Goal: Task Accomplishment & Management: Complete application form

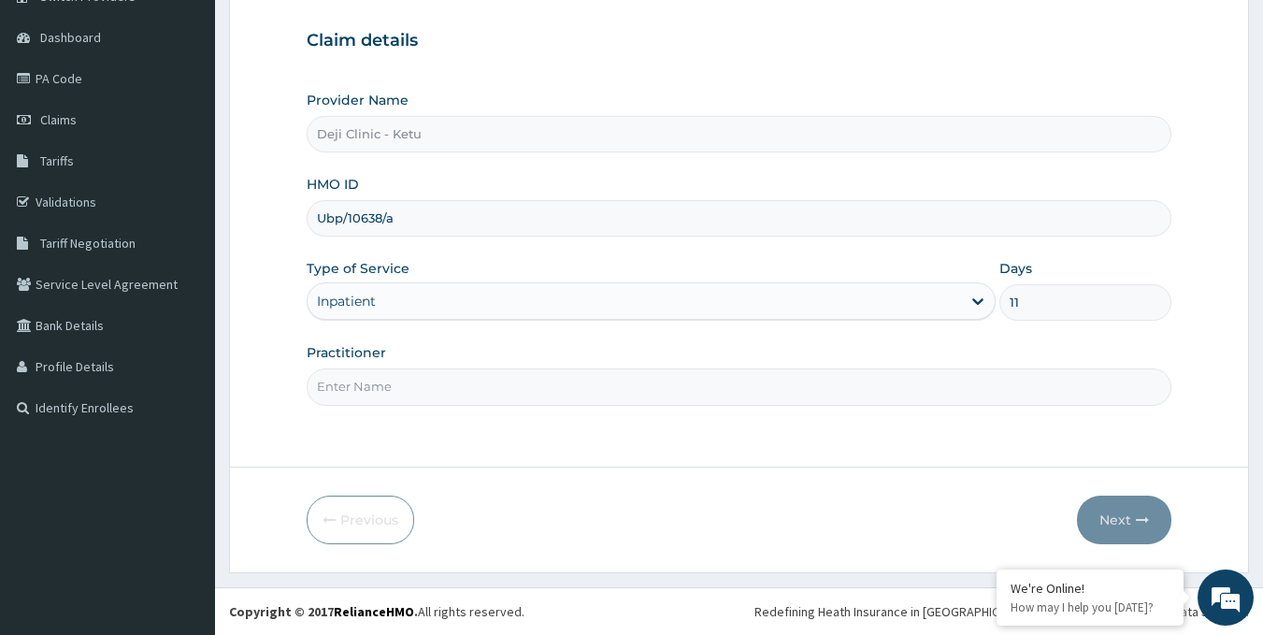
type input "11"
click at [476, 398] on input "Practitioner" at bounding box center [740, 386] width 866 height 36
type input "d"
type input "DR OLAWORE"
click at [1134, 517] on button "Next" at bounding box center [1124, 520] width 94 height 49
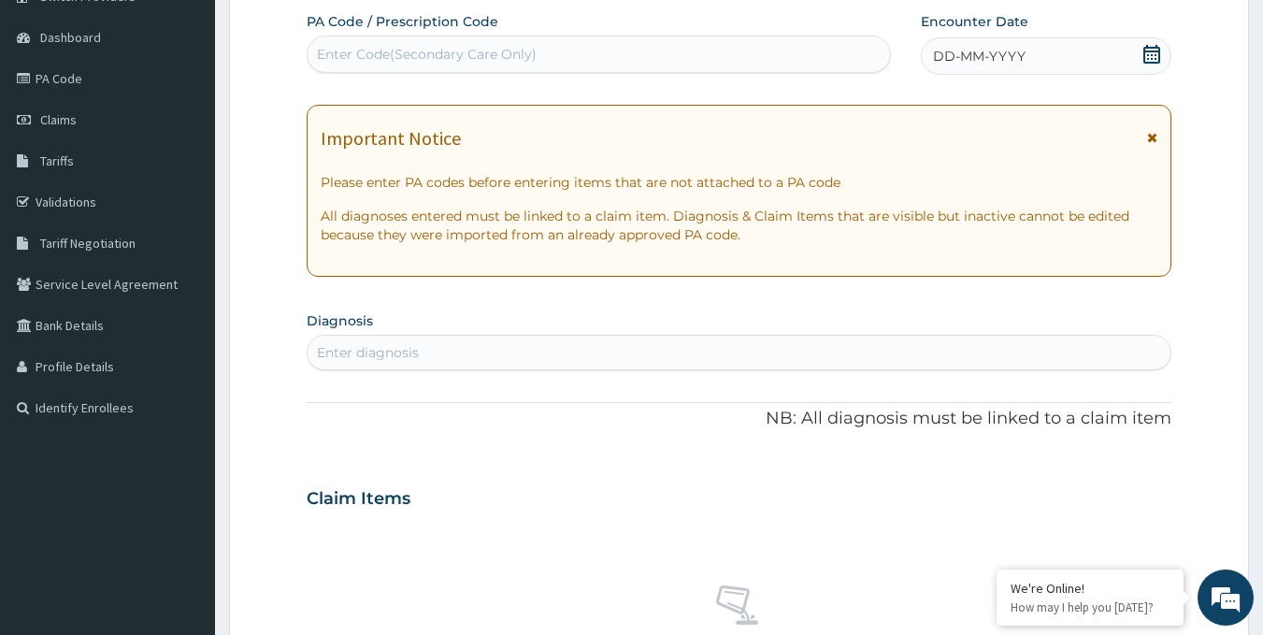
click at [440, 52] on div "Enter Code(Secondary Care Only)" at bounding box center [427, 54] width 220 height 19
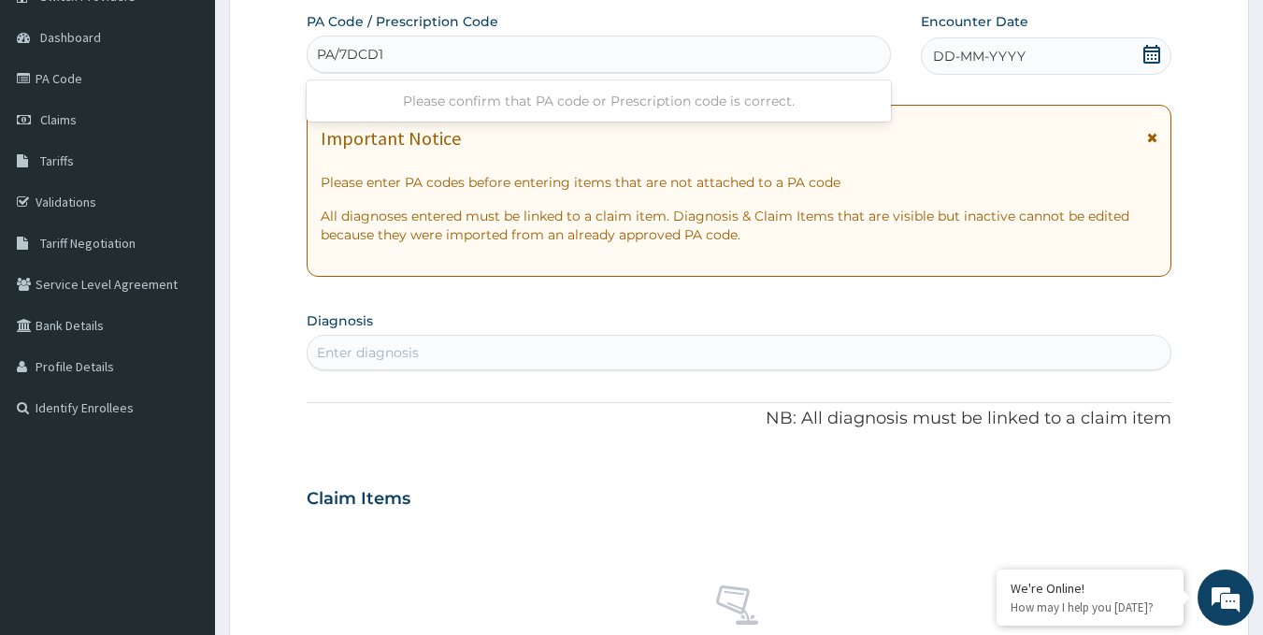
type input "PA/7DCD16"
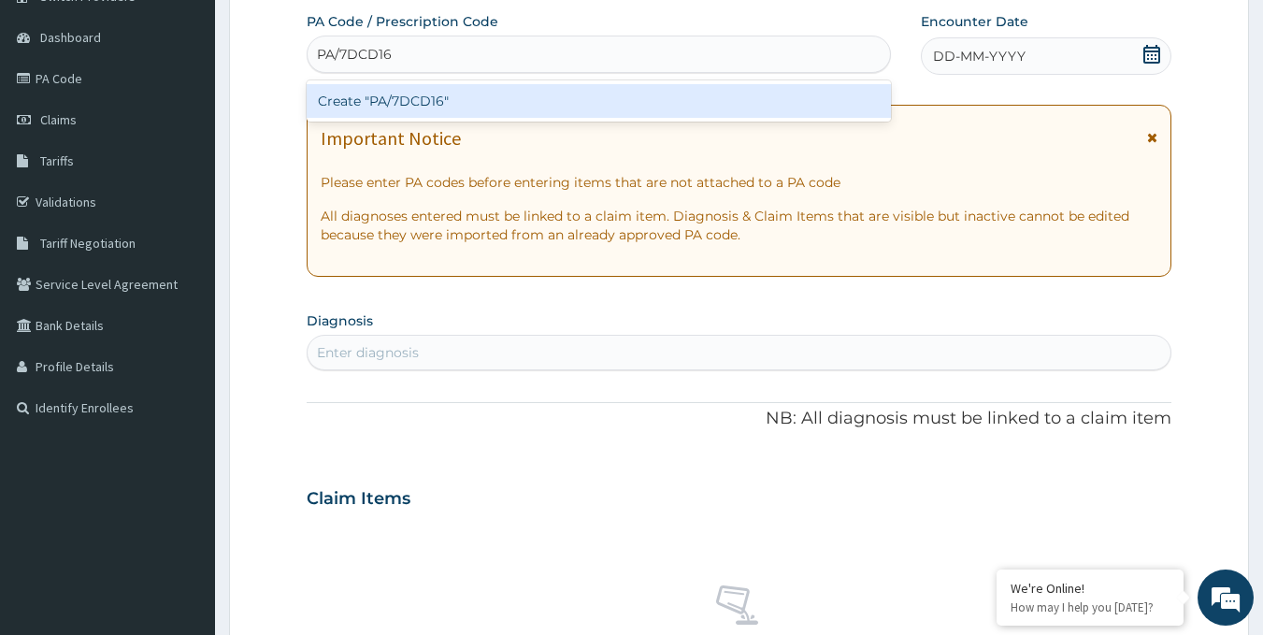
click at [435, 106] on div "Create "PA/7DCD16"" at bounding box center [599, 101] width 585 height 34
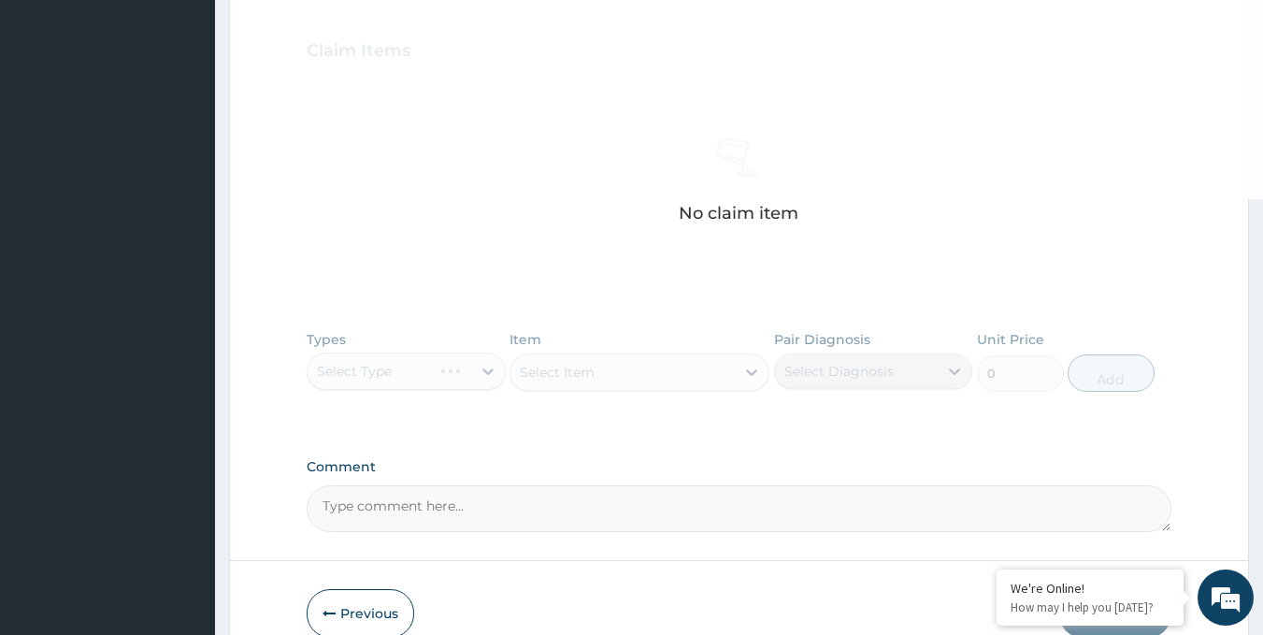
scroll to position [708, 0]
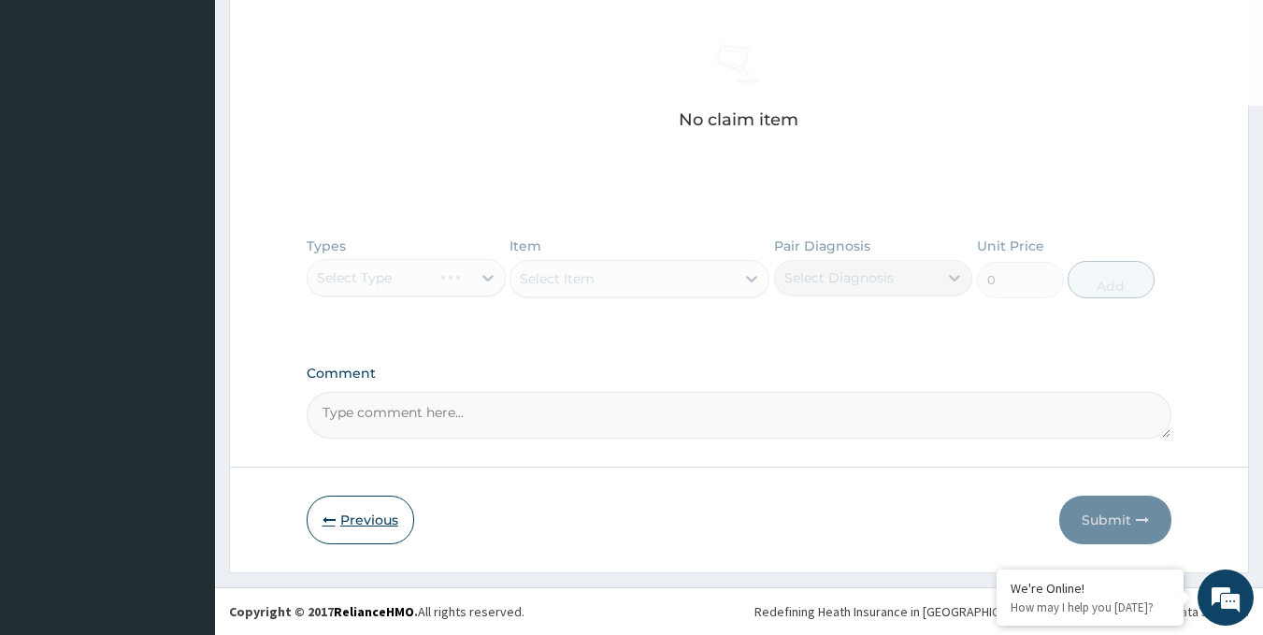
click at [358, 524] on button "Previous" at bounding box center [361, 520] width 108 height 49
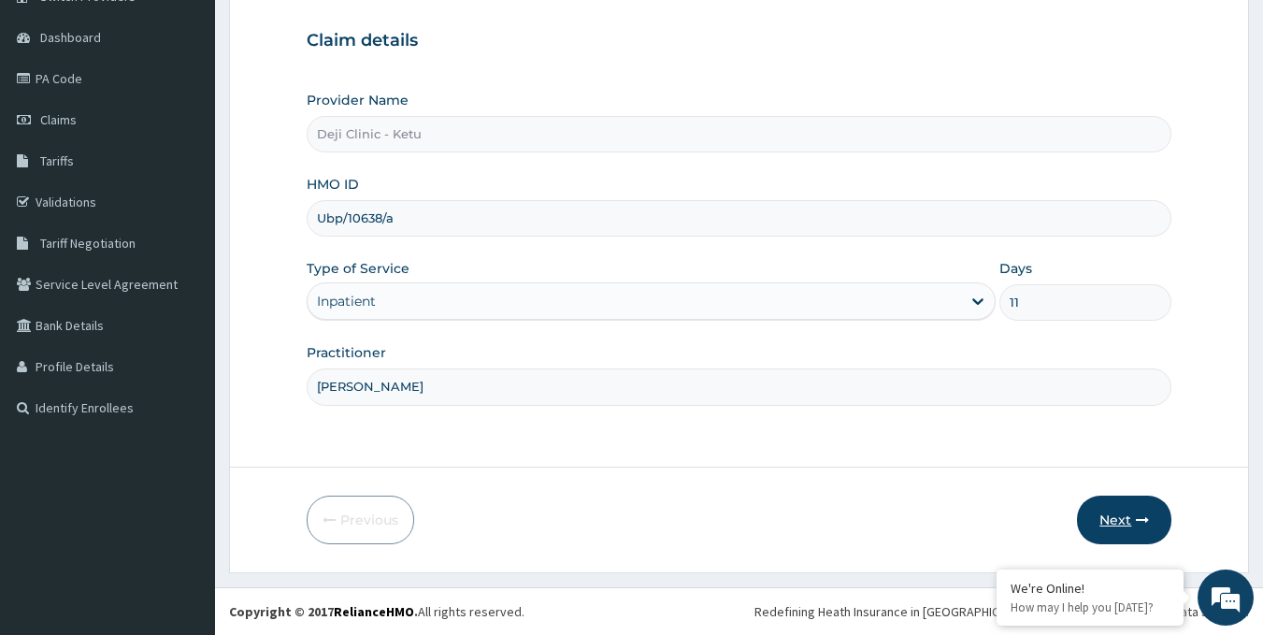
click at [1130, 512] on button "Next" at bounding box center [1124, 520] width 94 height 49
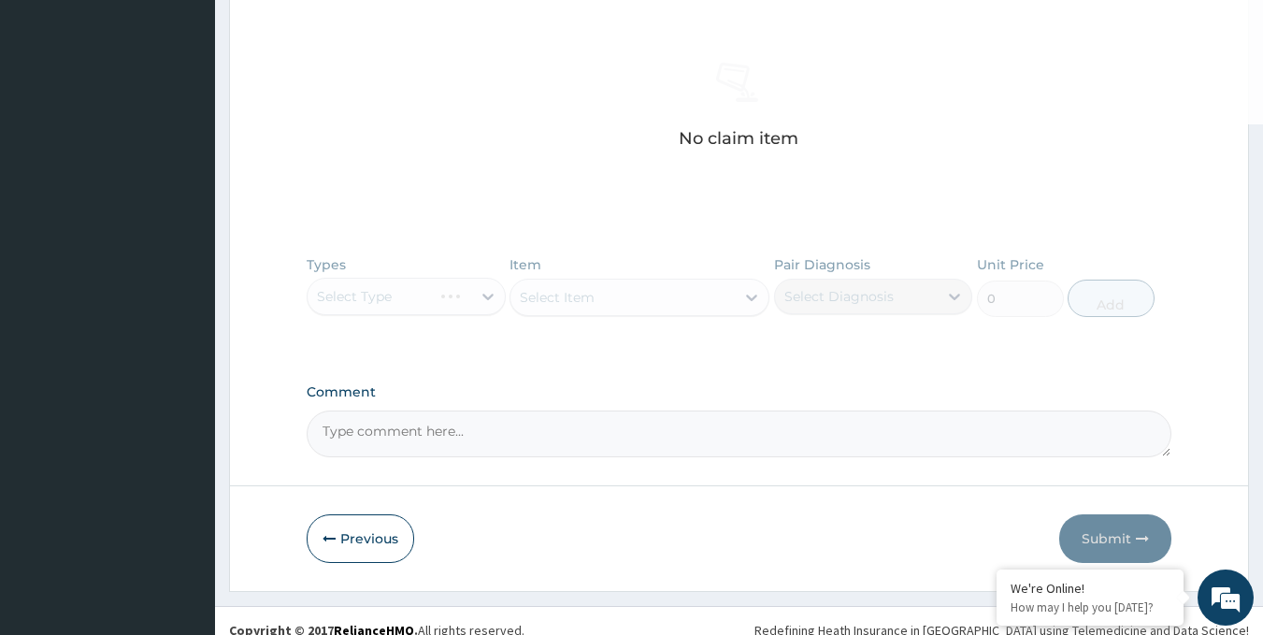
scroll to position [708, 0]
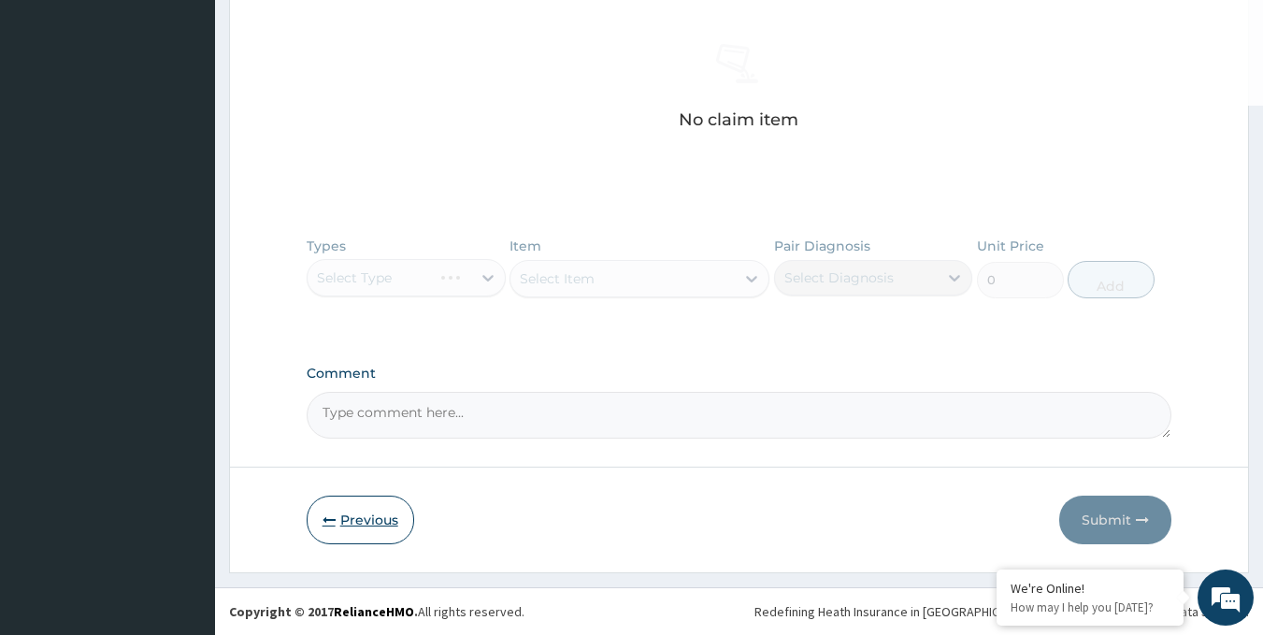
click at [390, 513] on button "Previous" at bounding box center [361, 520] width 108 height 49
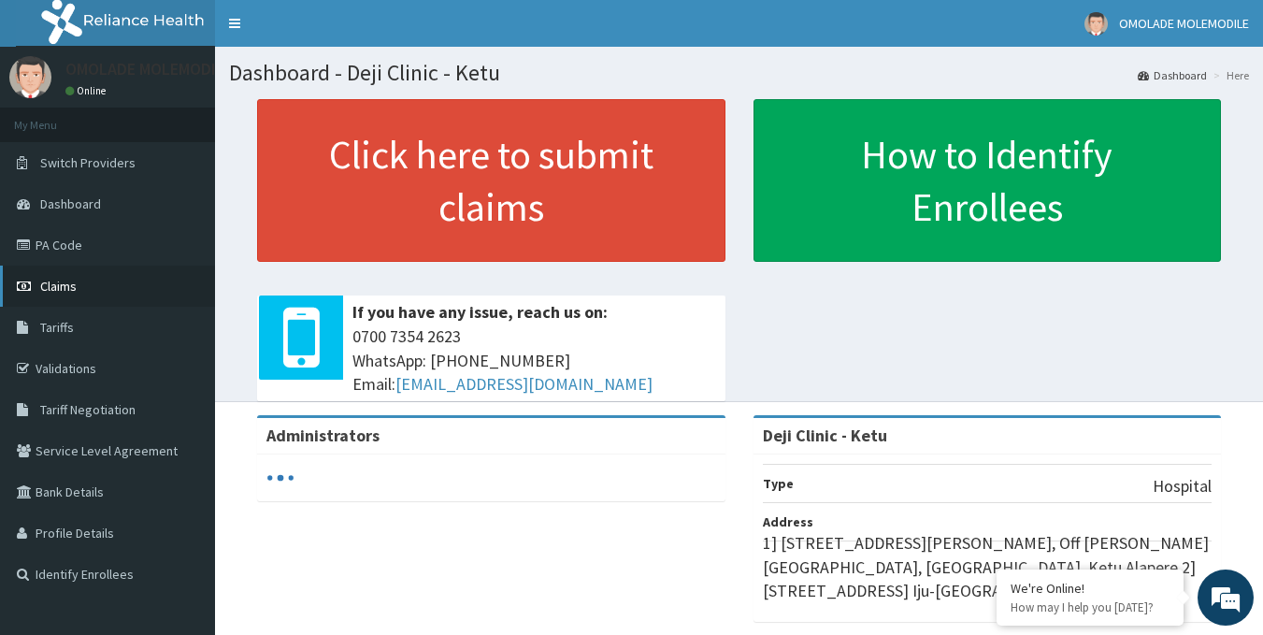
click at [76, 285] on span "Claims" at bounding box center [58, 286] width 36 height 17
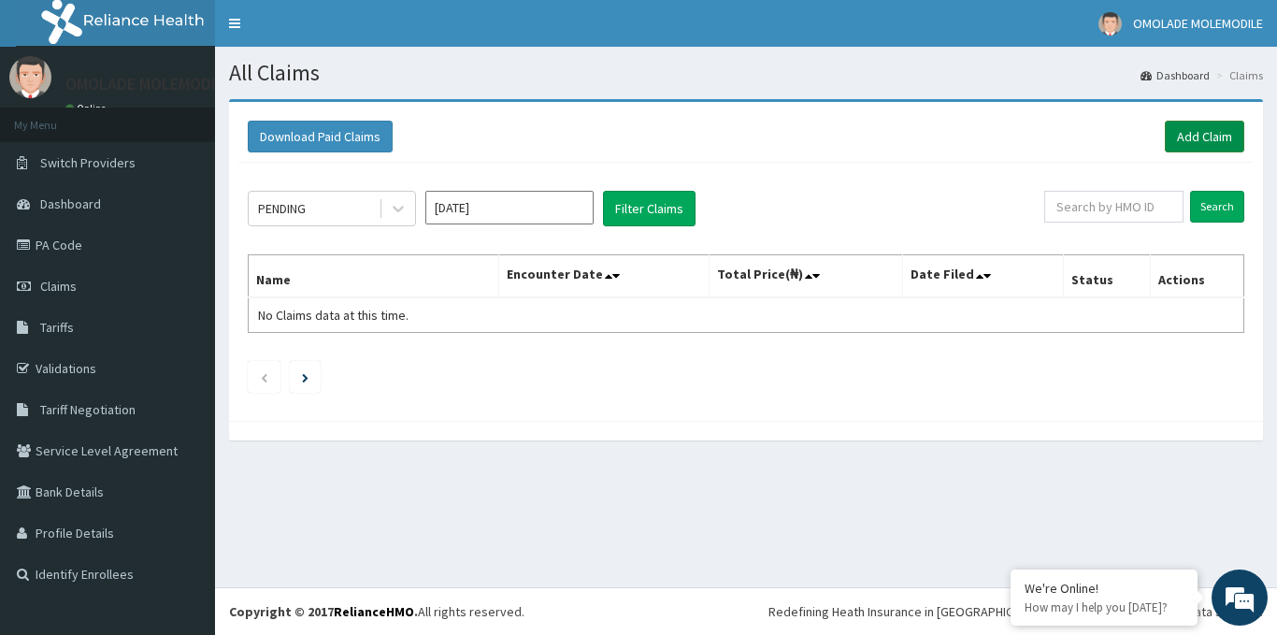
click at [1192, 131] on link "Add Claim" at bounding box center [1204, 137] width 79 height 32
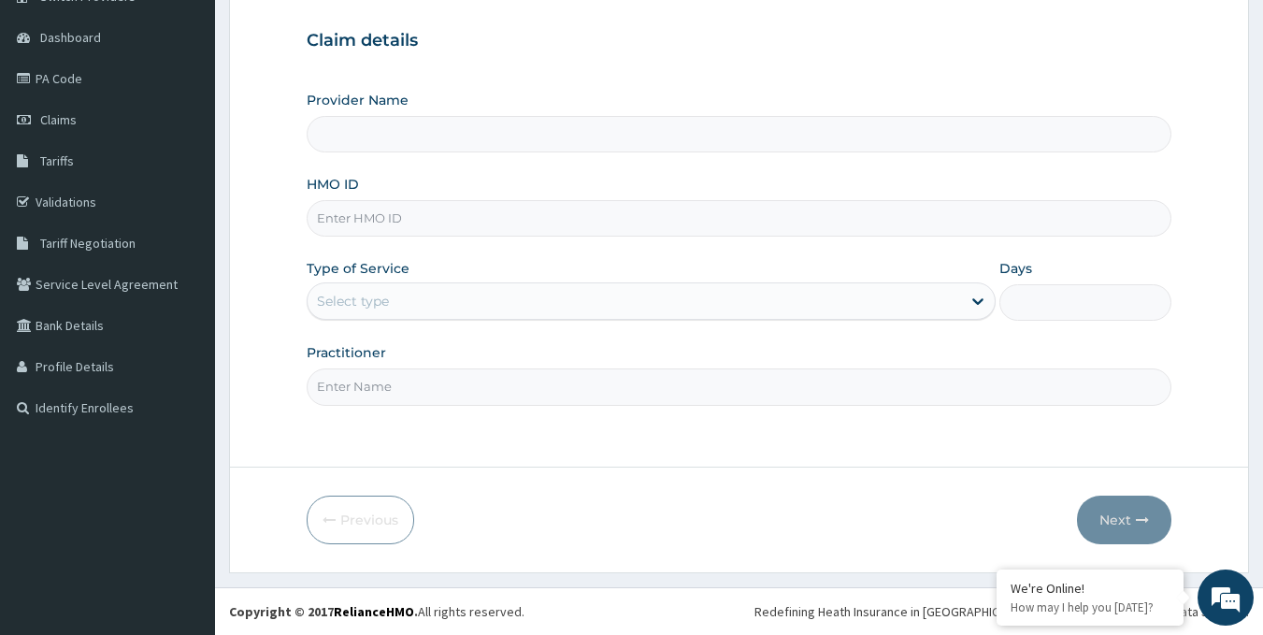
type input "Deji Clinic - Ketu"
click at [411, 223] on input "HMO ID" at bounding box center [740, 218] width 866 height 36
paste input "Ubp/10638/a"
type input "Ubp/10638/a"
click at [402, 301] on div "Select type" at bounding box center [635, 301] width 654 height 30
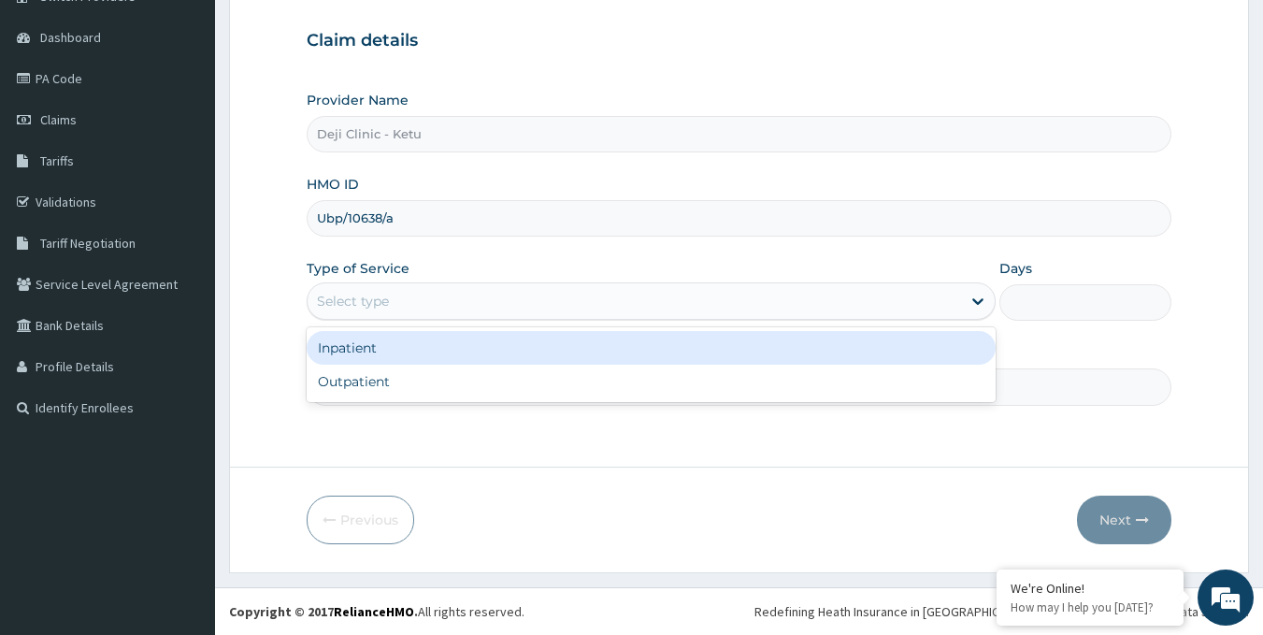
click at [388, 352] on div "Inpatient" at bounding box center [651, 348] width 689 height 34
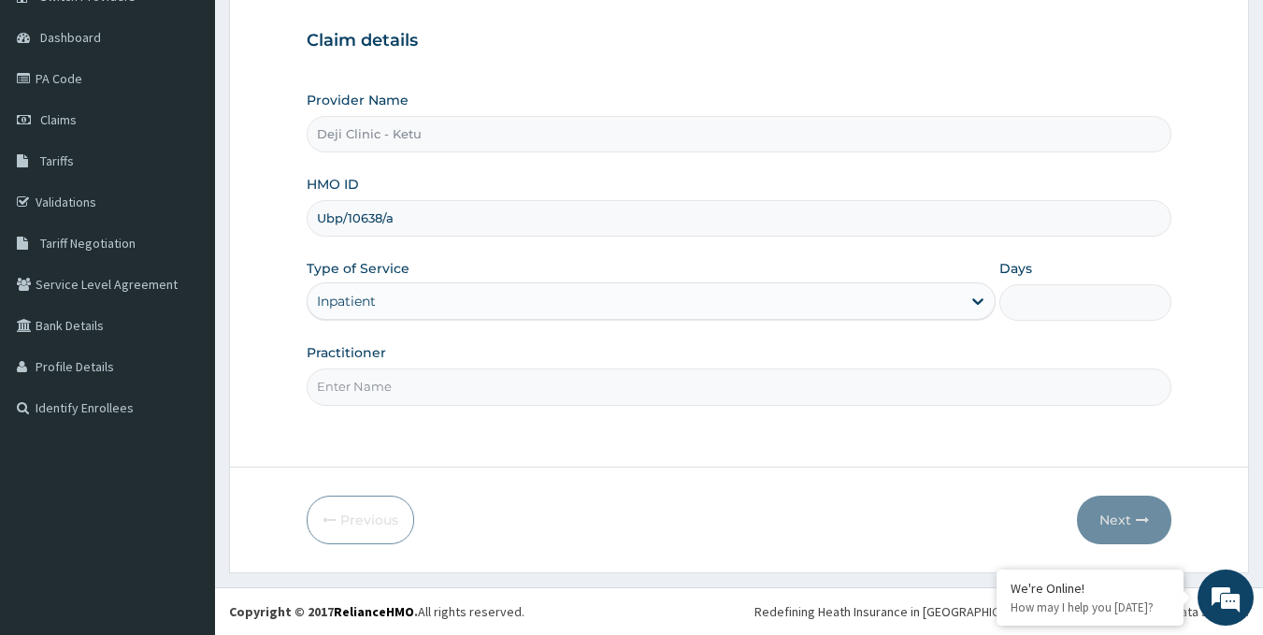
click at [1046, 308] on input "Days" at bounding box center [1086, 302] width 172 height 36
type input "11"
click at [425, 397] on input "Practitioner" at bounding box center [740, 386] width 866 height 36
type input "DR OLAWORE"
click at [1115, 518] on button "Next" at bounding box center [1124, 520] width 94 height 49
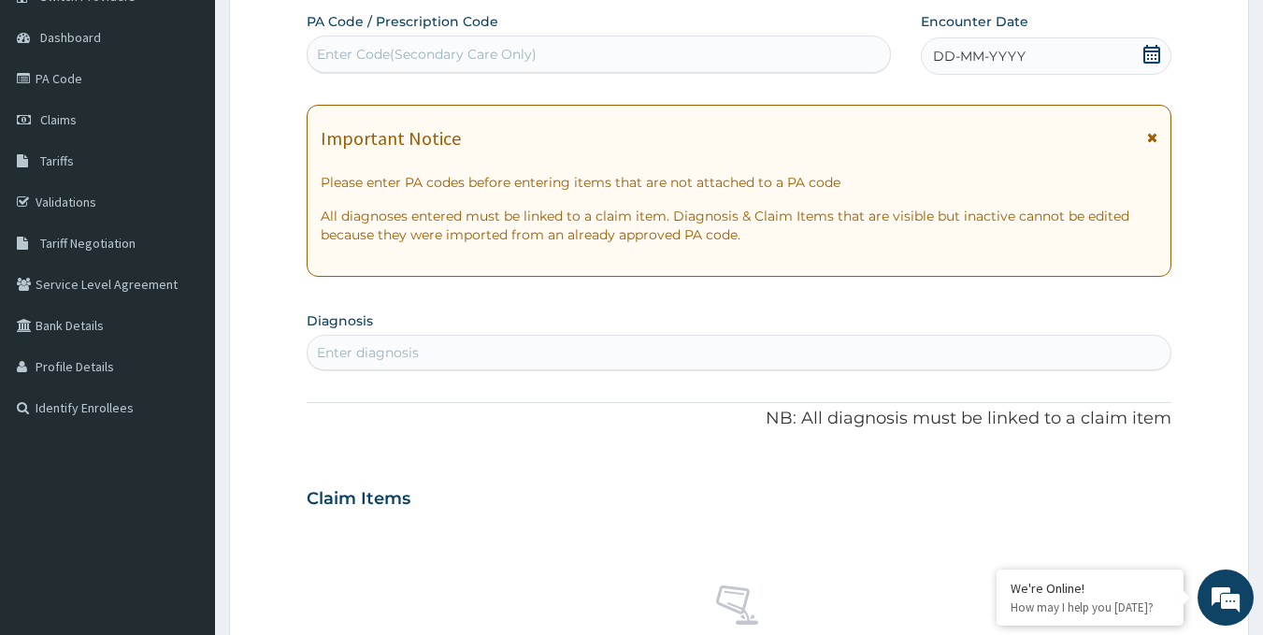
click at [521, 64] on div "Enter Code(Secondary Care Only)" at bounding box center [427, 54] width 220 height 19
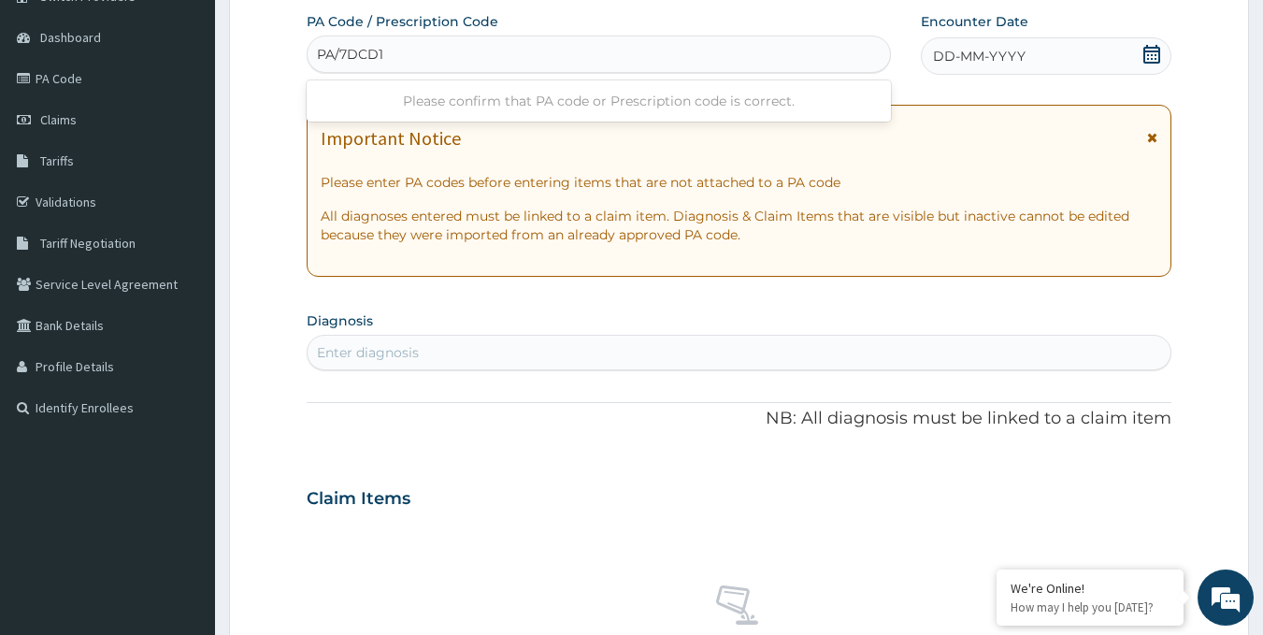
type input "PA/7DCD16"
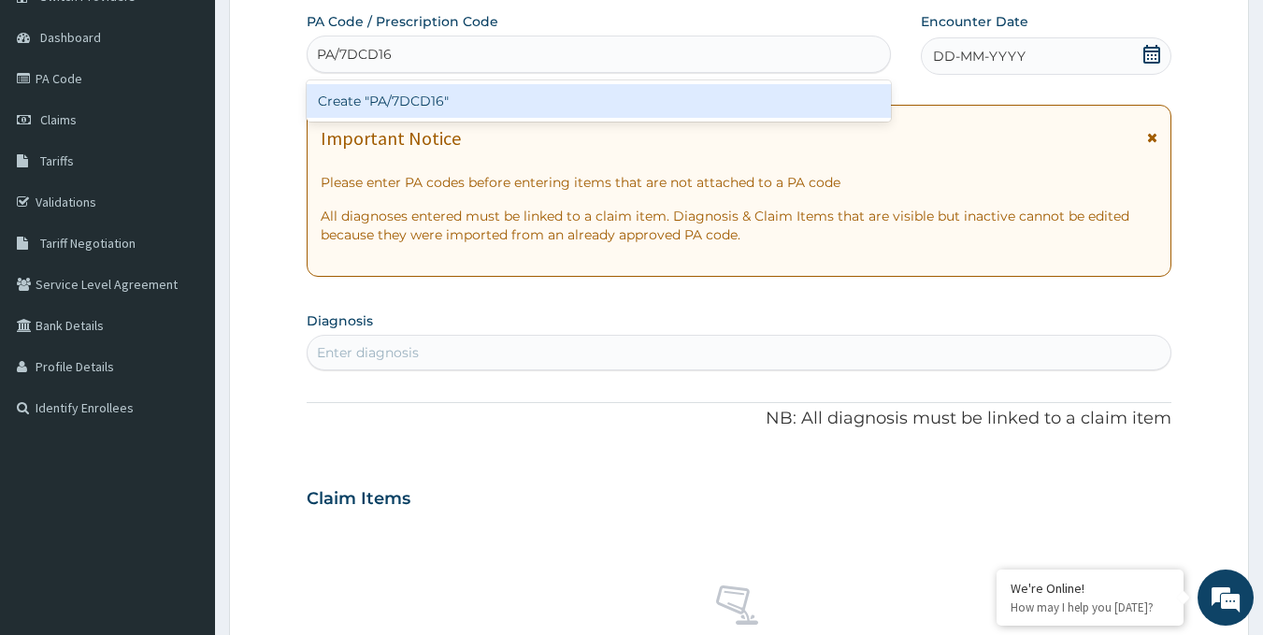
click at [442, 107] on div "Create "PA/7DCD16"" at bounding box center [599, 101] width 585 height 34
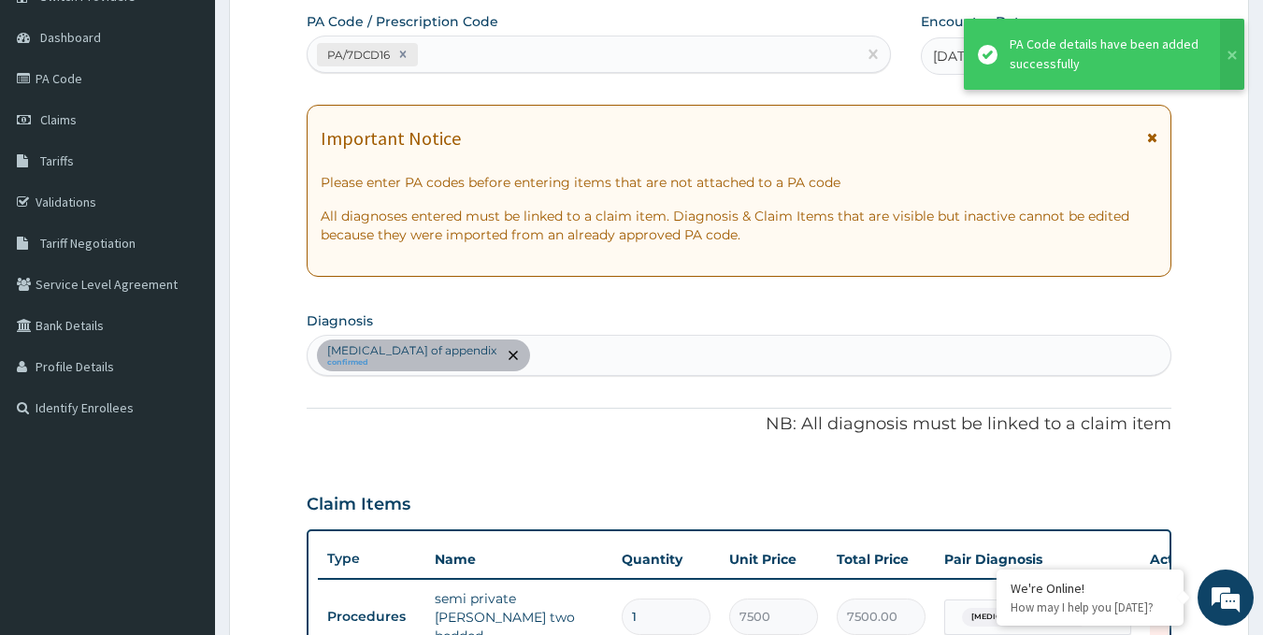
scroll to position [540, 0]
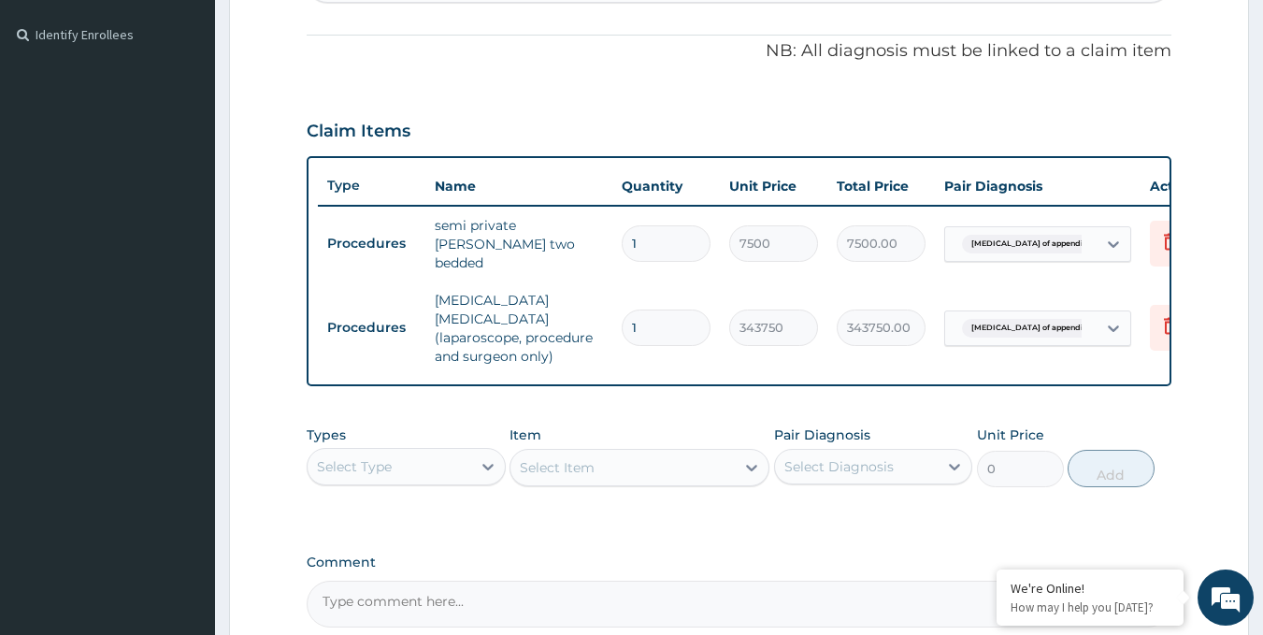
click at [654, 242] on input "1" at bounding box center [666, 243] width 89 height 36
type input "11"
type input "82500.00"
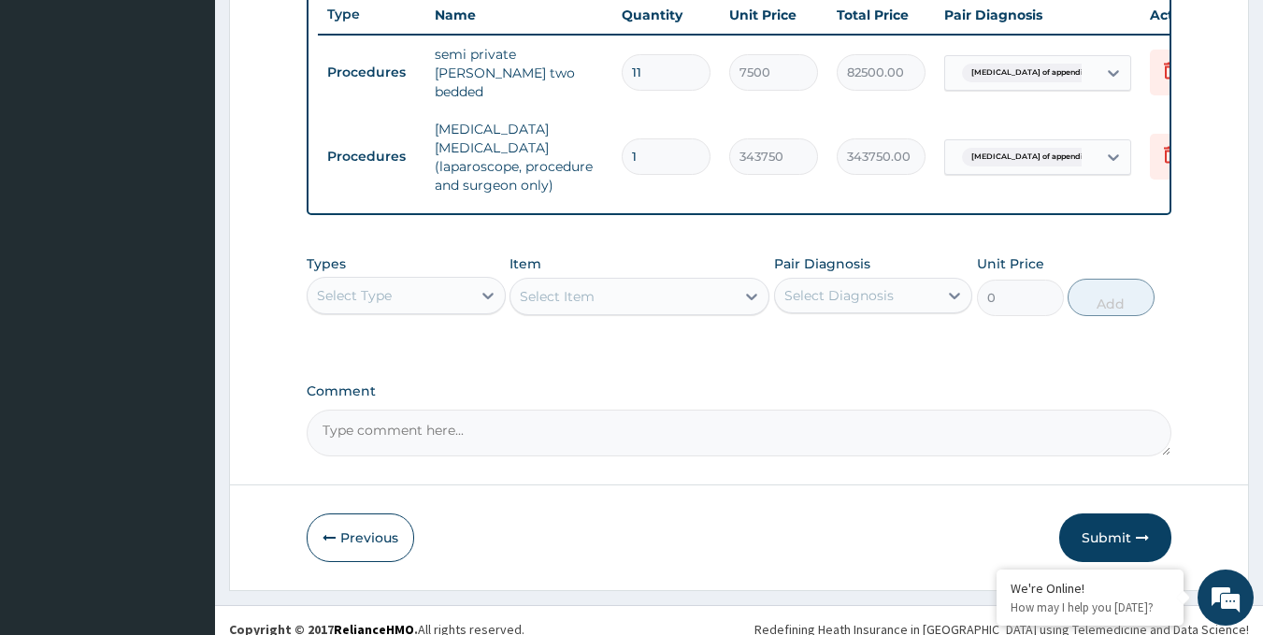
scroll to position [732, 0]
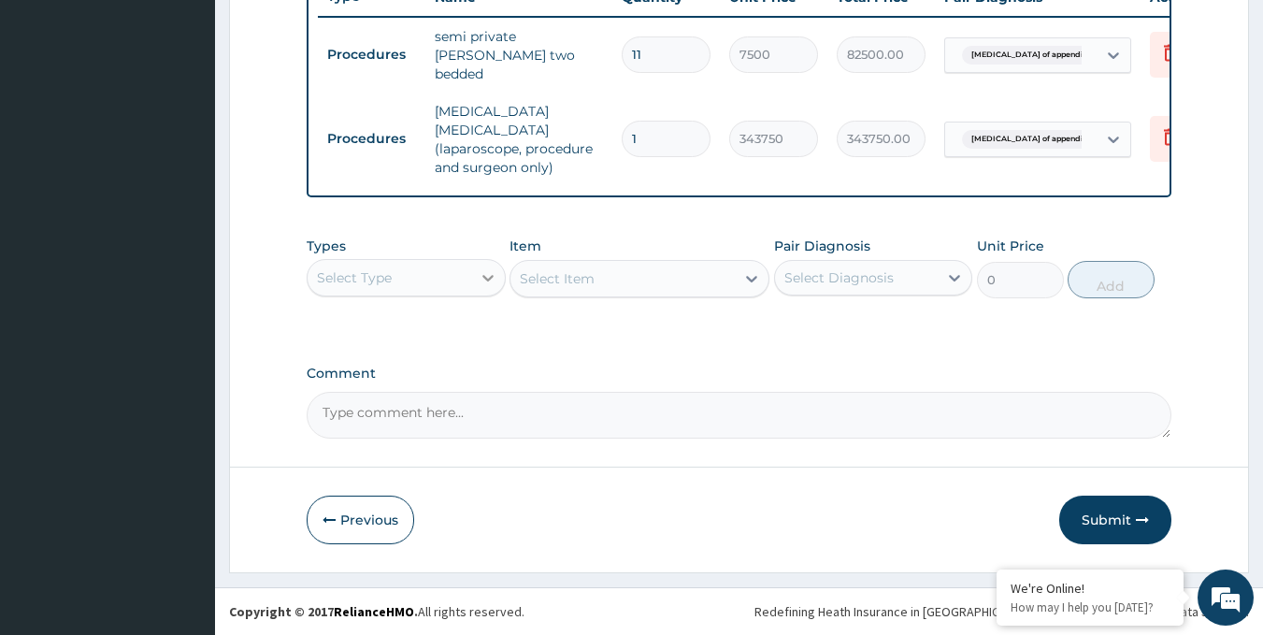
type input "11"
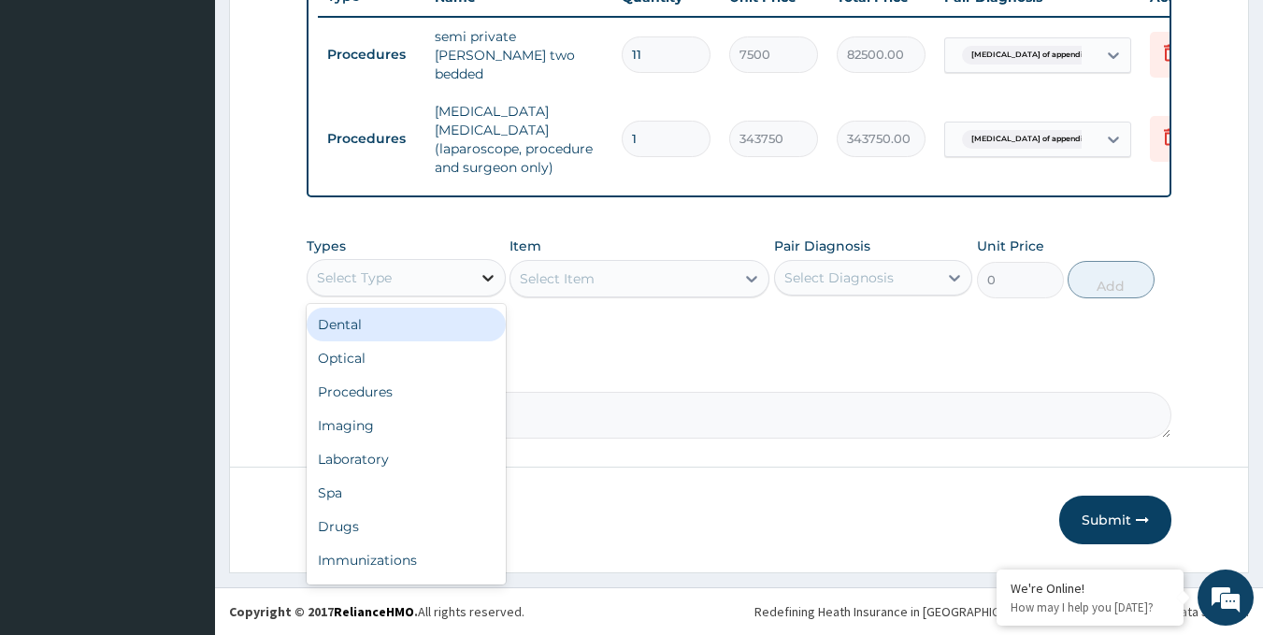
click at [482, 274] on icon at bounding box center [488, 277] width 19 height 19
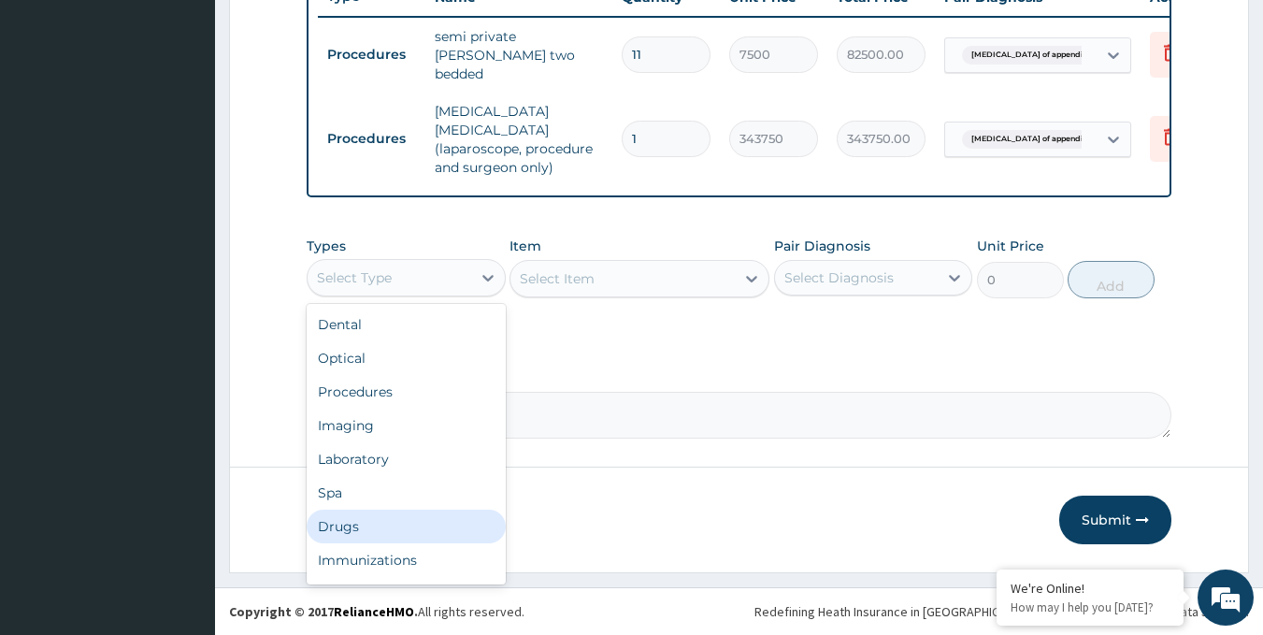
click at [361, 528] on div "Drugs" at bounding box center [406, 527] width 199 height 34
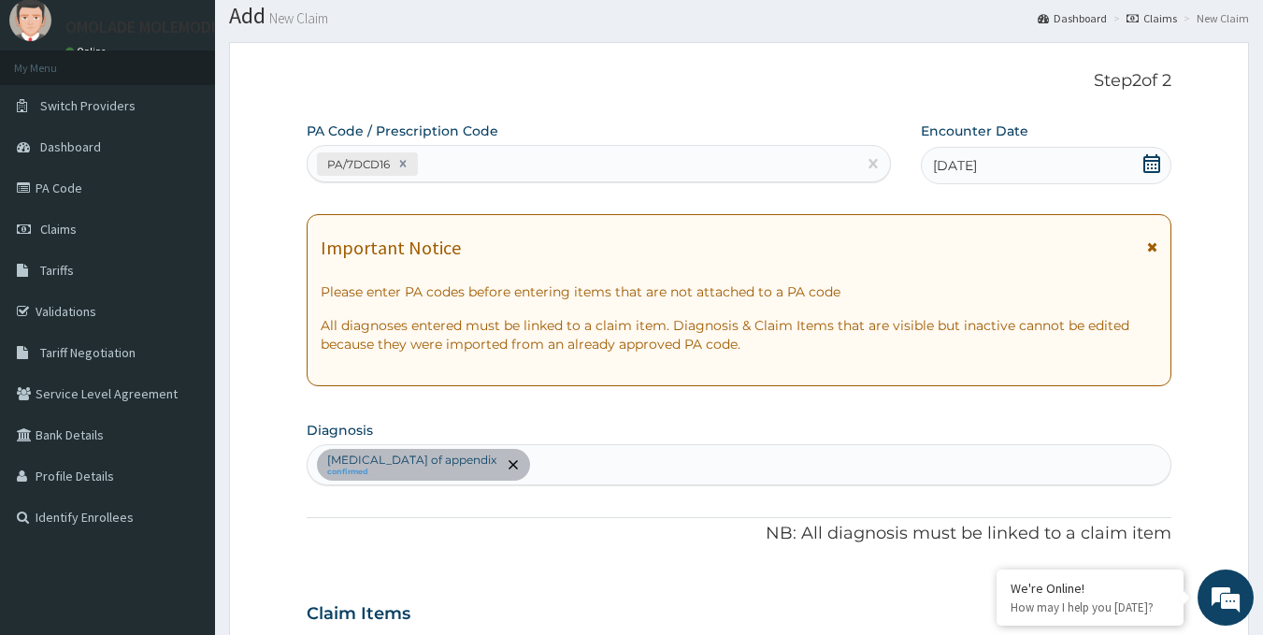
scroll to position [0, 0]
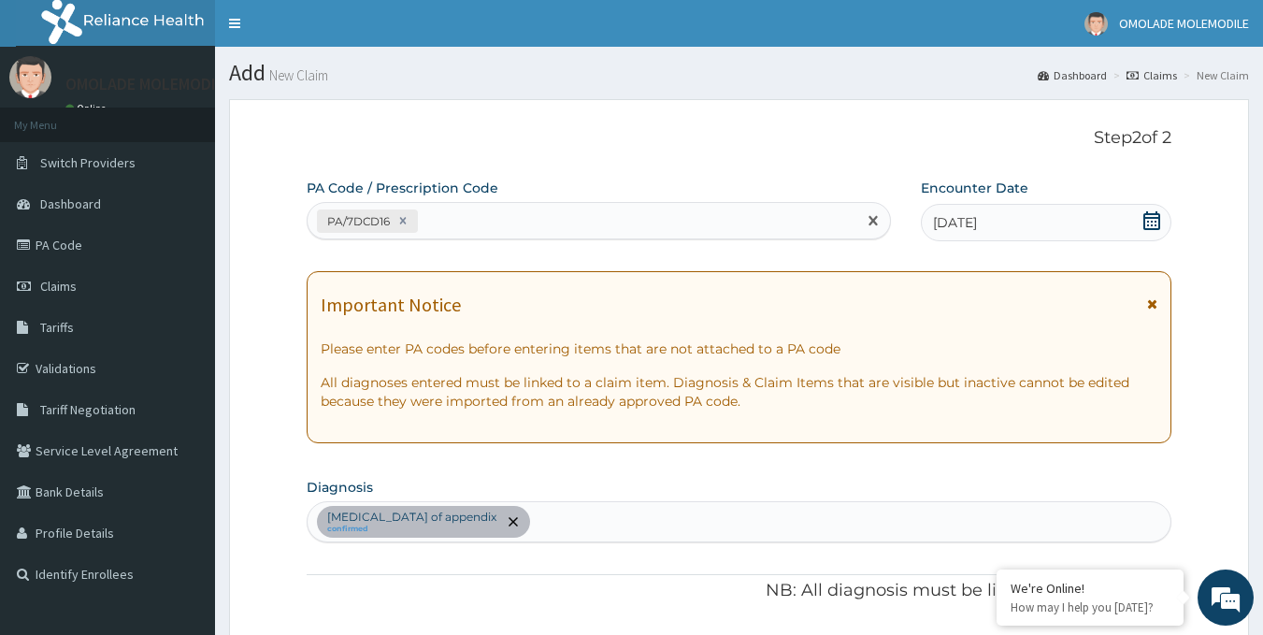
click at [483, 224] on div "PA/7DCD16" at bounding box center [583, 221] width 550 height 31
type input "PA/8401FA"
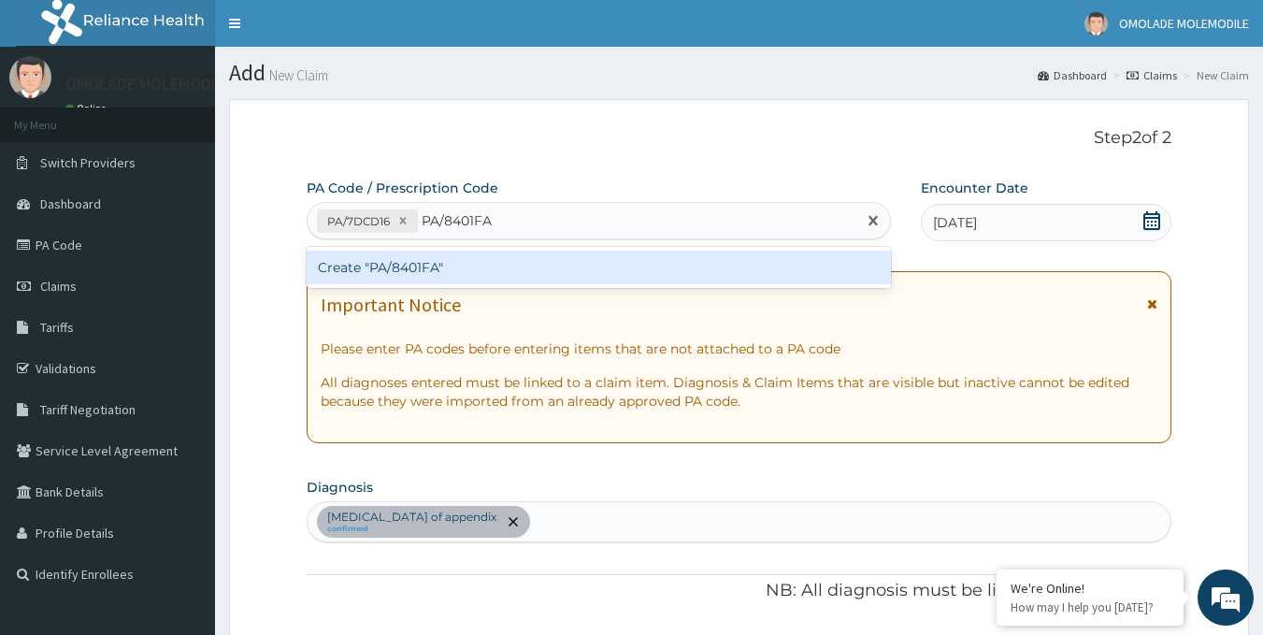
click at [411, 267] on div "Create "PA/8401FA"" at bounding box center [599, 268] width 585 height 34
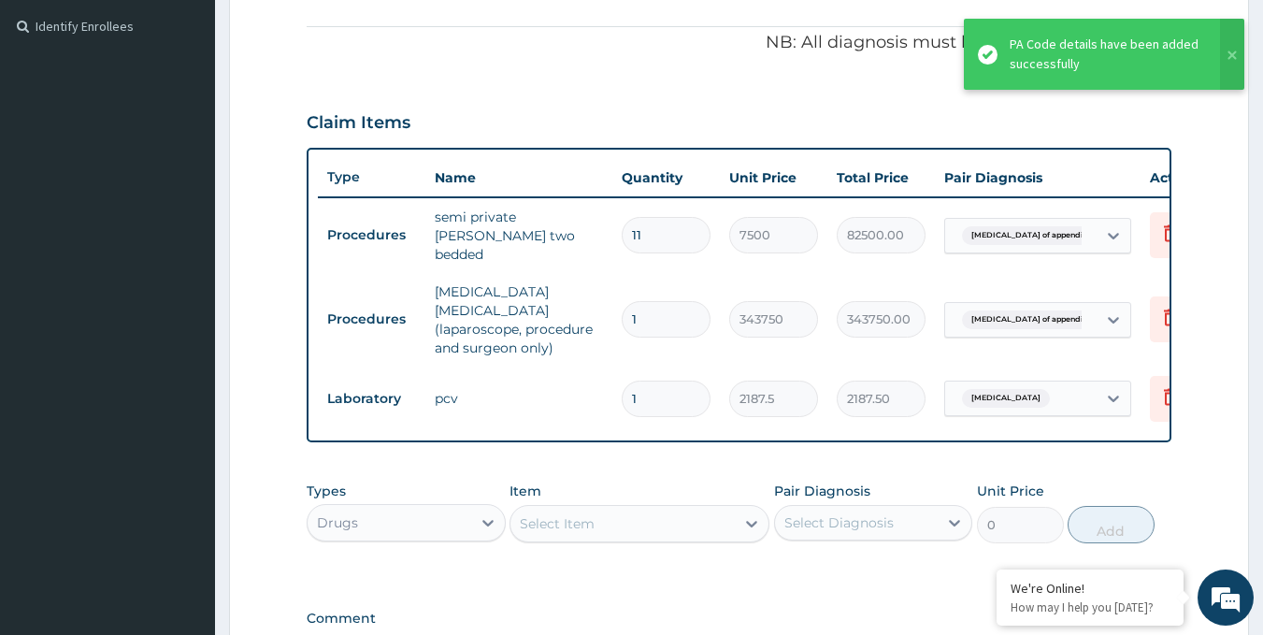
scroll to position [339, 0]
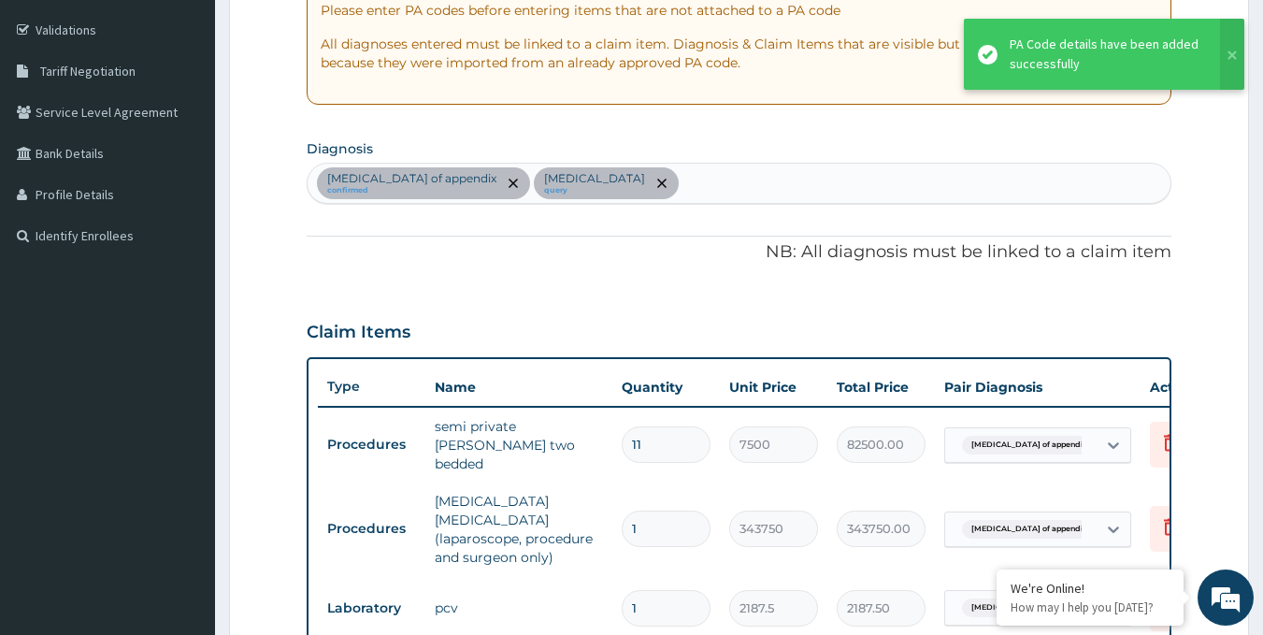
click at [613, 191] on div "Rupture of appendix confirmed Anemia query" at bounding box center [740, 183] width 864 height 39
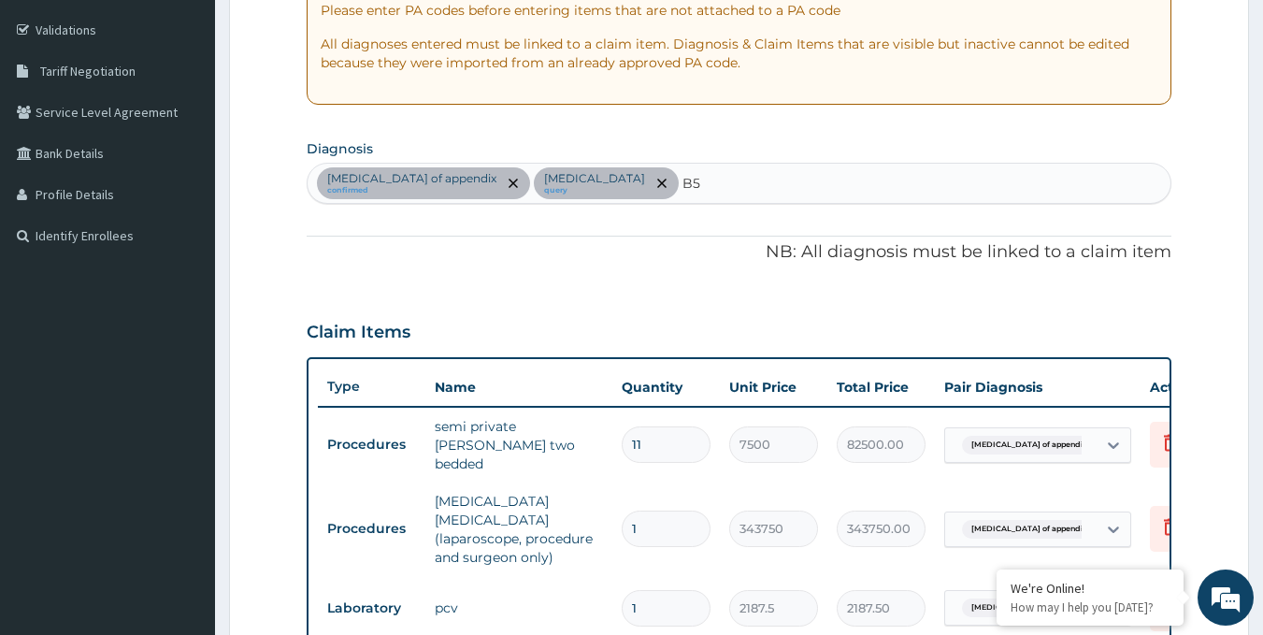
click at [613, 191] on div "Rupture of appendix confirmed Anemia query B5 B5" at bounding box center [740, 183] width 864 height 39
type input "B"
drag, startPoint x: 613, startPoint y: 191, endPoint x: 645, endPoint y: 194, distance: 31.9
click at [621, 191] on div "Rupture of appendix confirmed Anemia query" at bounding box center [740, 183] width 864 height 39
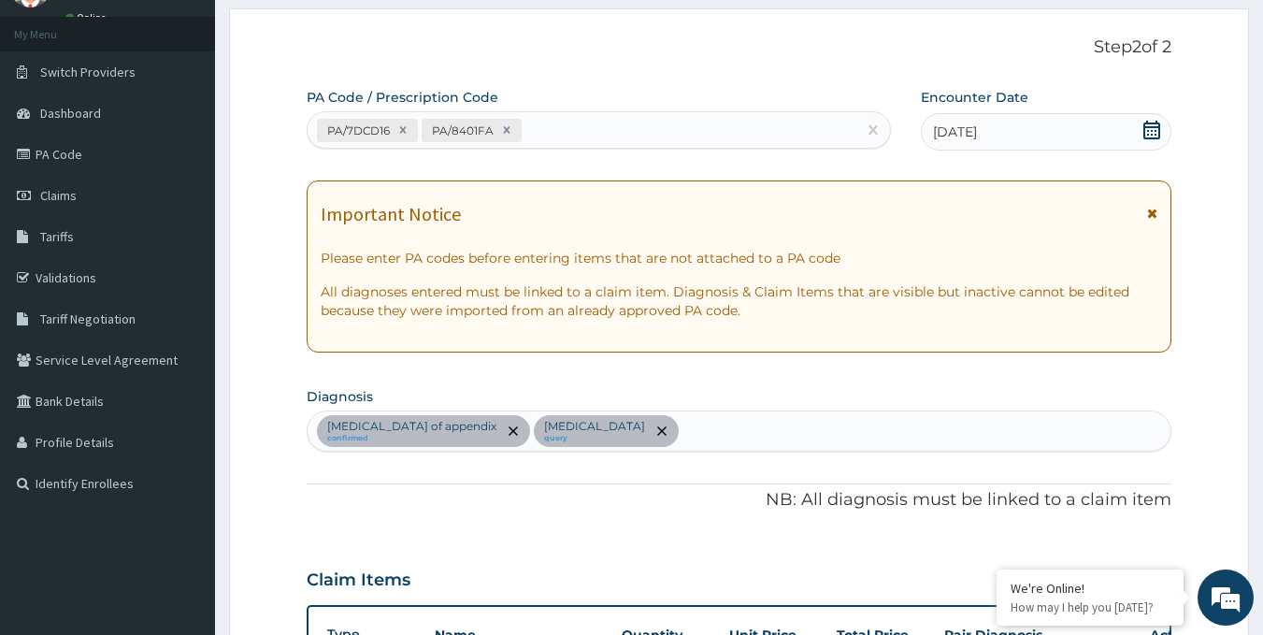
scroll to position [0, 0]
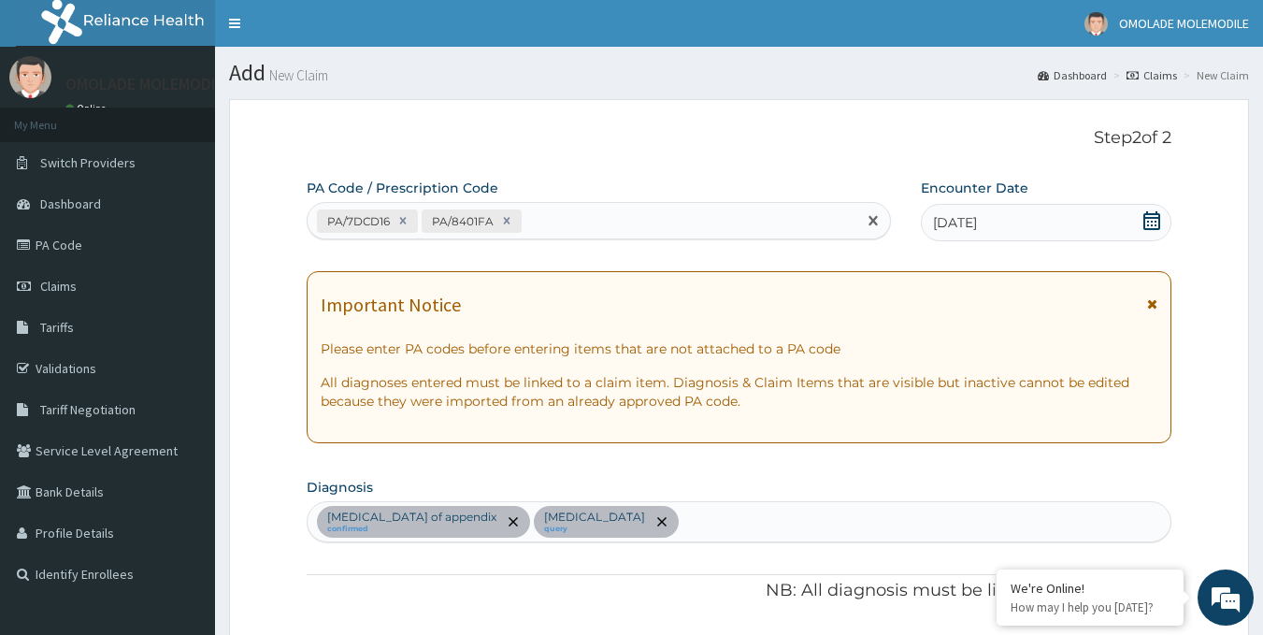
click at [575, 233] on div "PA/7DCD16 PA/8401FA" at bounding box center [583, 221] width 550 height 31
type input "PA/B584BF"
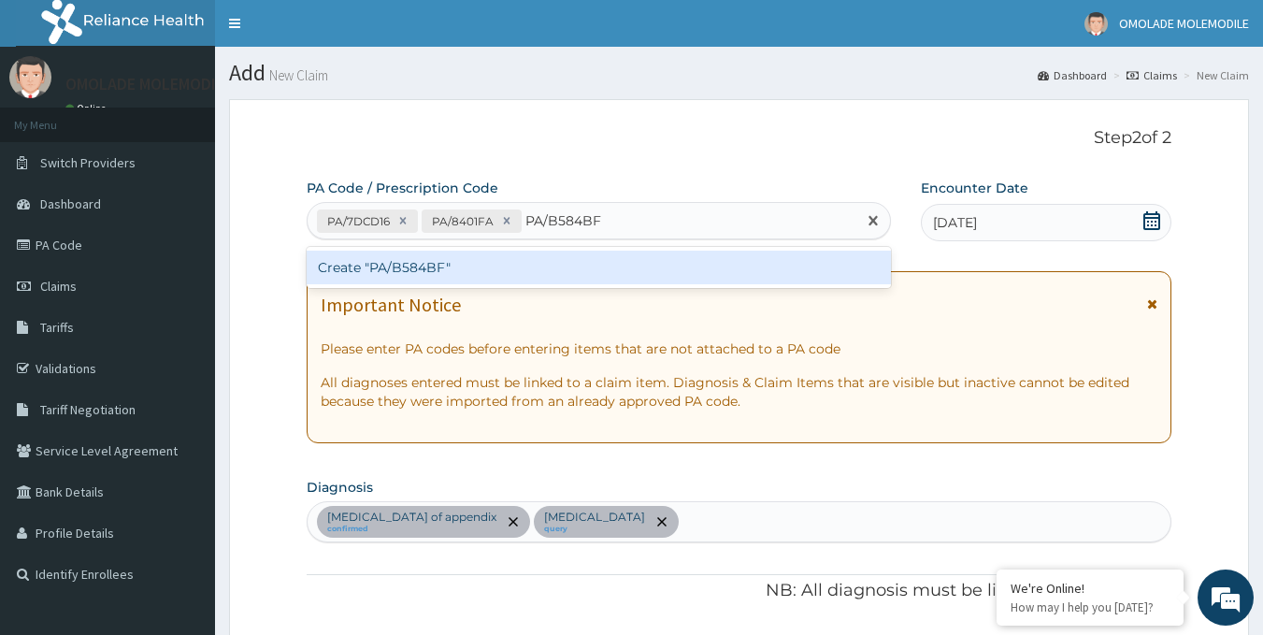
click at [425, 267] on div "Create "PA/B584BF"" at bounding box center [599, 268] width 585 height 34
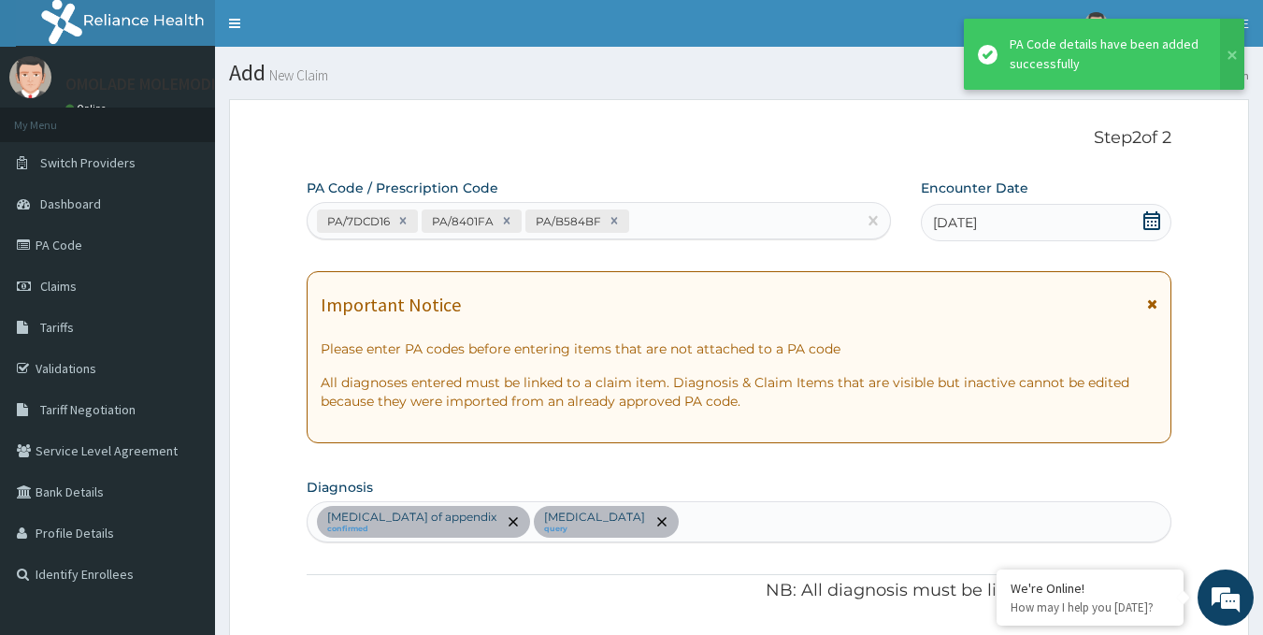
scroll to position [684, 0]
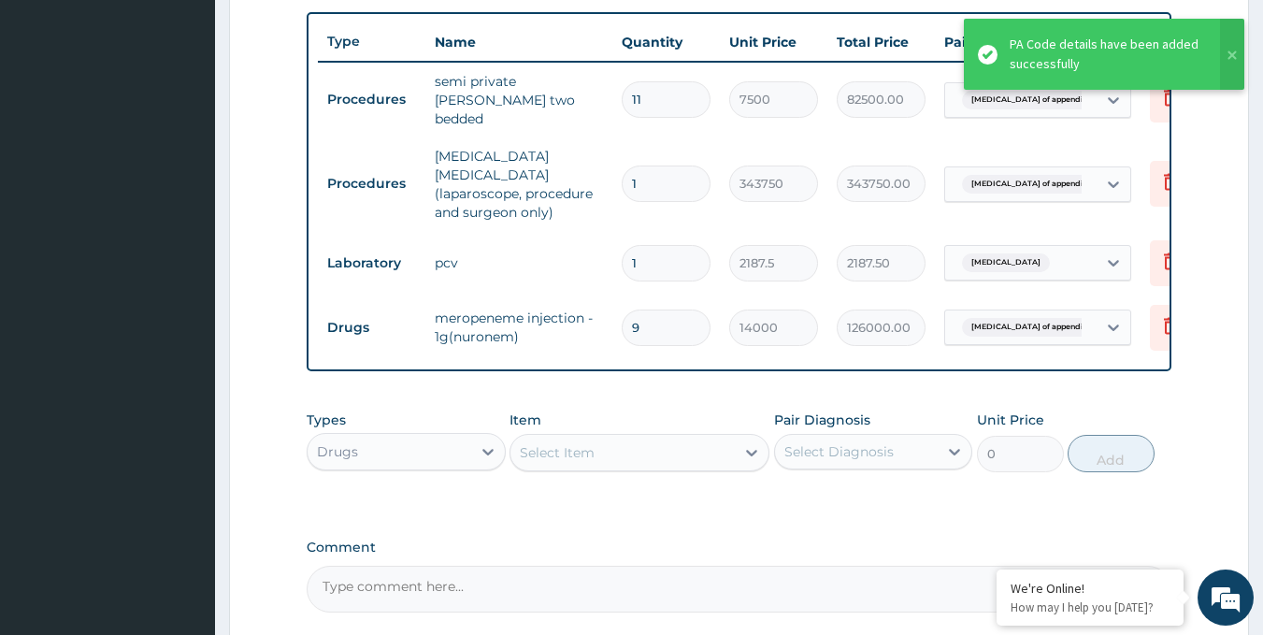
click at [1181, 449] on form "Step 2 of 2 PA Code / Prescription Code PA/7DCD16 PA/8401FA PA/B584BF Encounter…" at bounding box center [739, 81] width 1020 height 1331
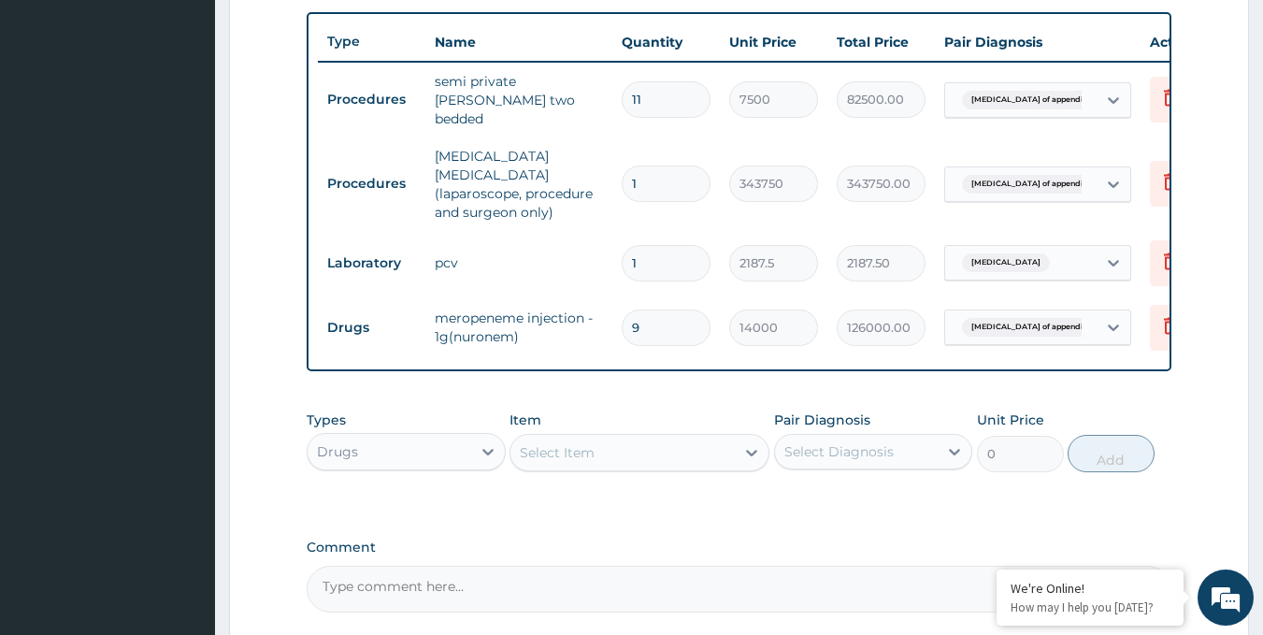
scroll to position [777, 0]
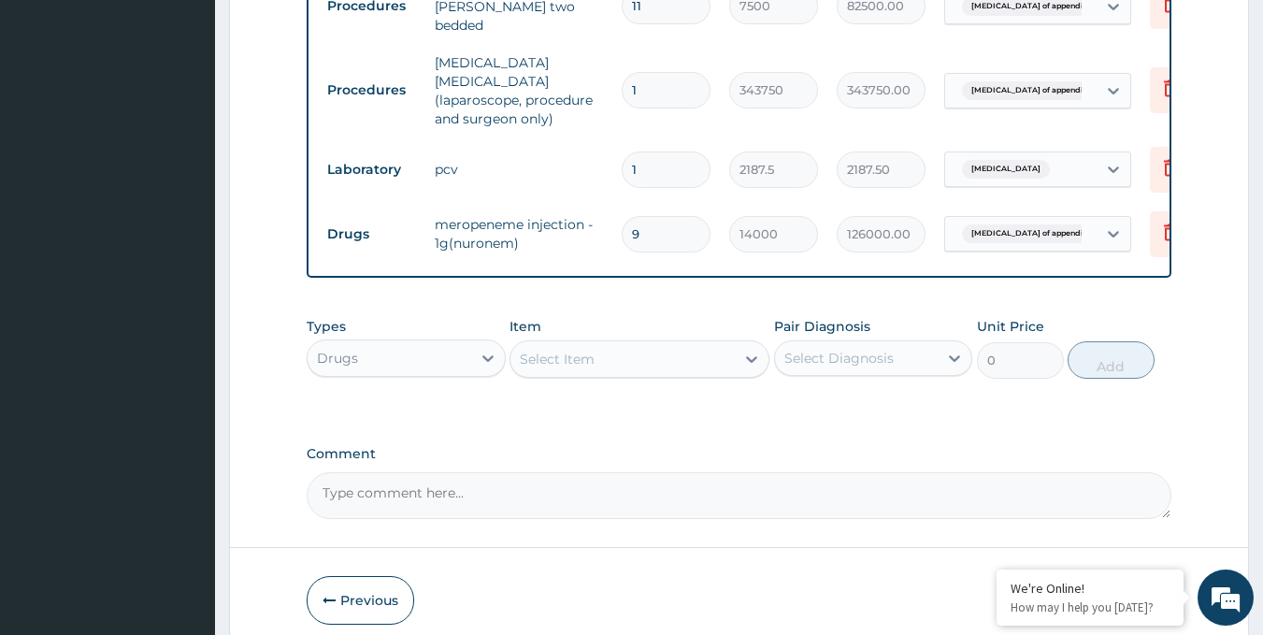
click at [653, 226] on input "9" at bounding box center [666, 234] width 89 height 36
type input "0.00"
type input "1"
type input "14000.00"
type input "10"
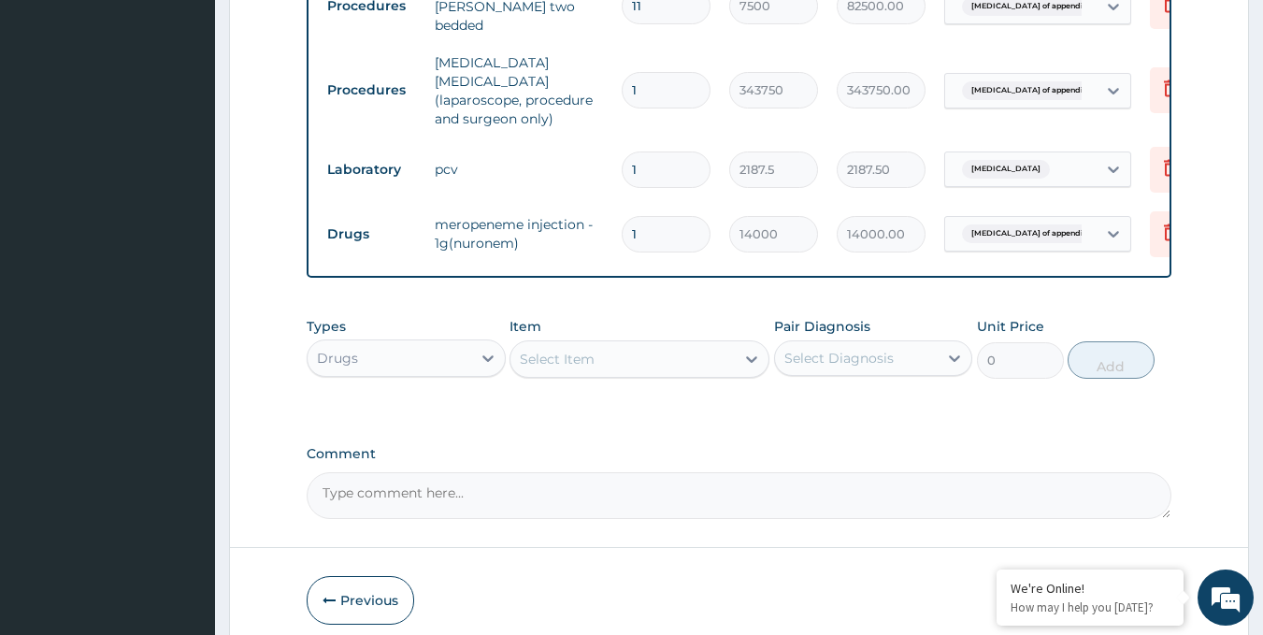
type input "140000.00"
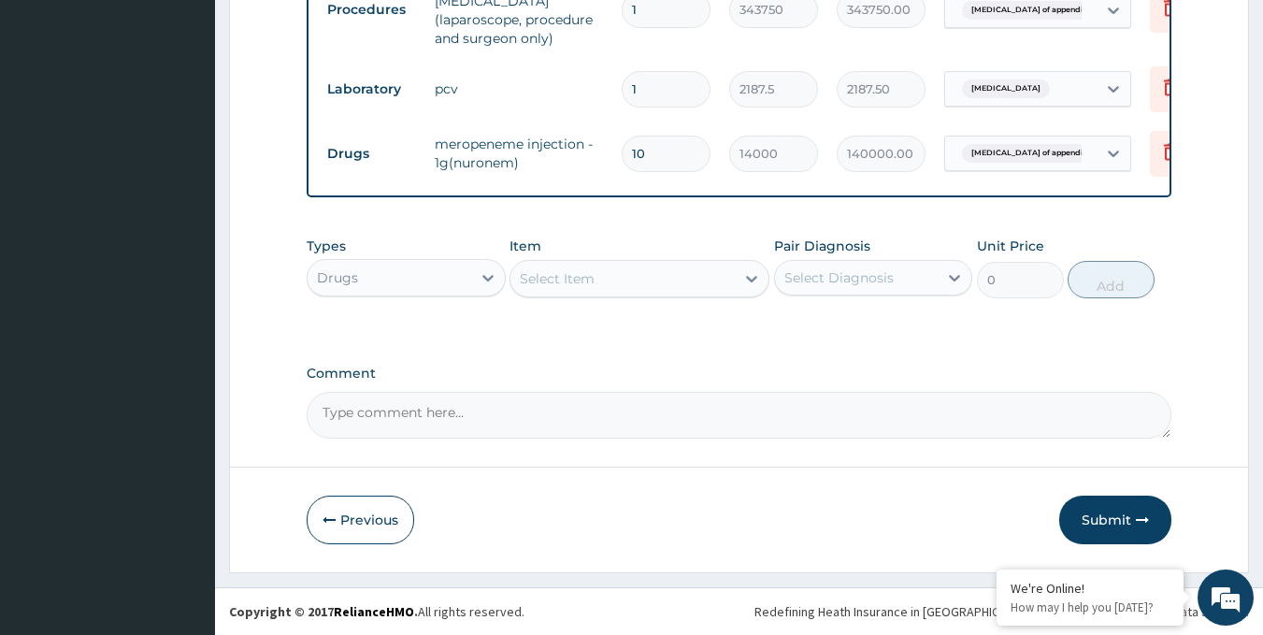
type input "10"
click at [610, 278] on div "Select Item" at bounding box center [623, 279] width 224 height 30
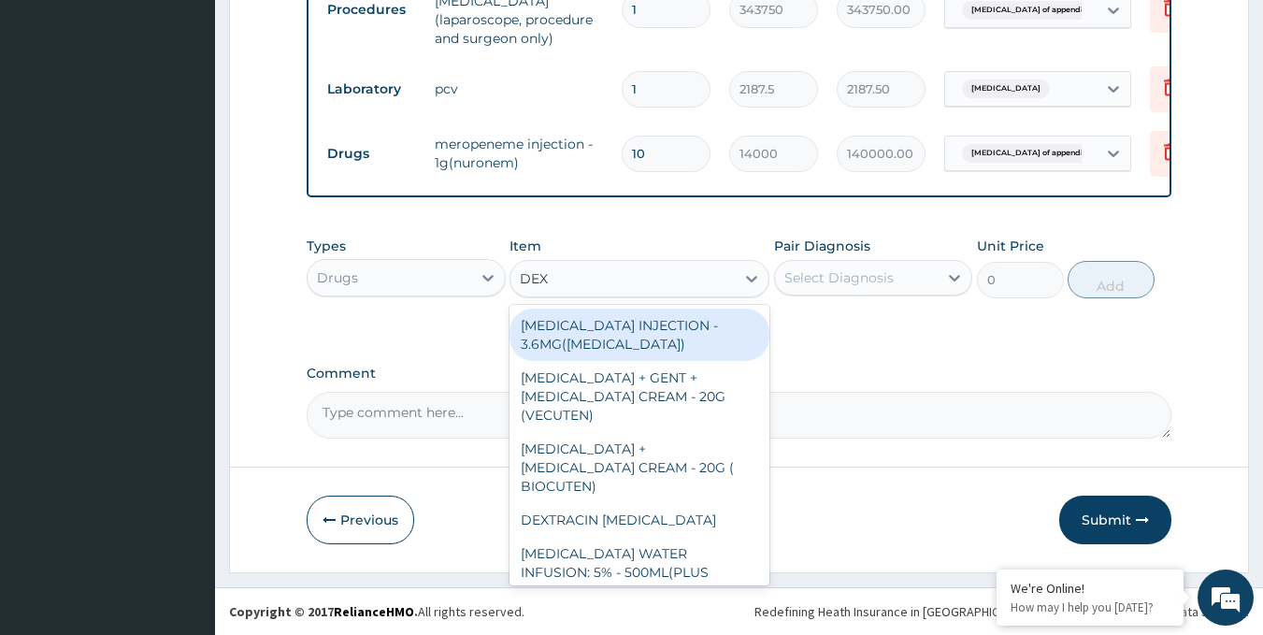
type input "DEXT"
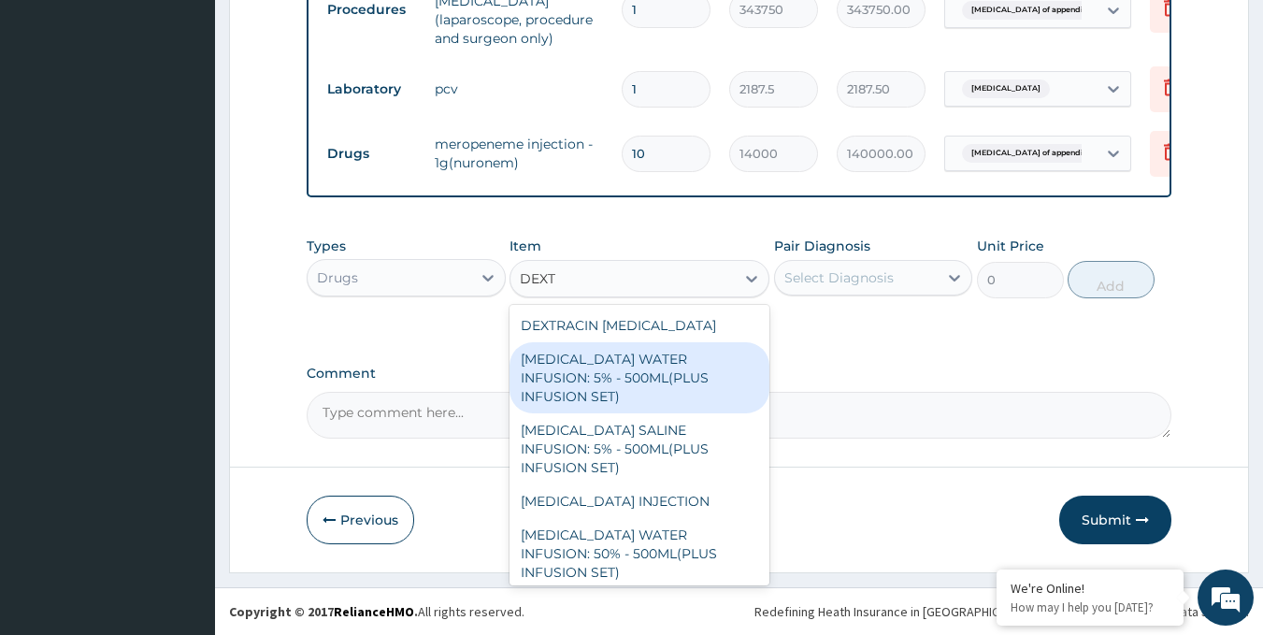
click at [640, 374] on div "DEXTROSE WATER INFUSION: 5% - 500ML(PLUS INFUSION SET)" at bounding box center [640, 377] width 260 height 71
type input "1092"
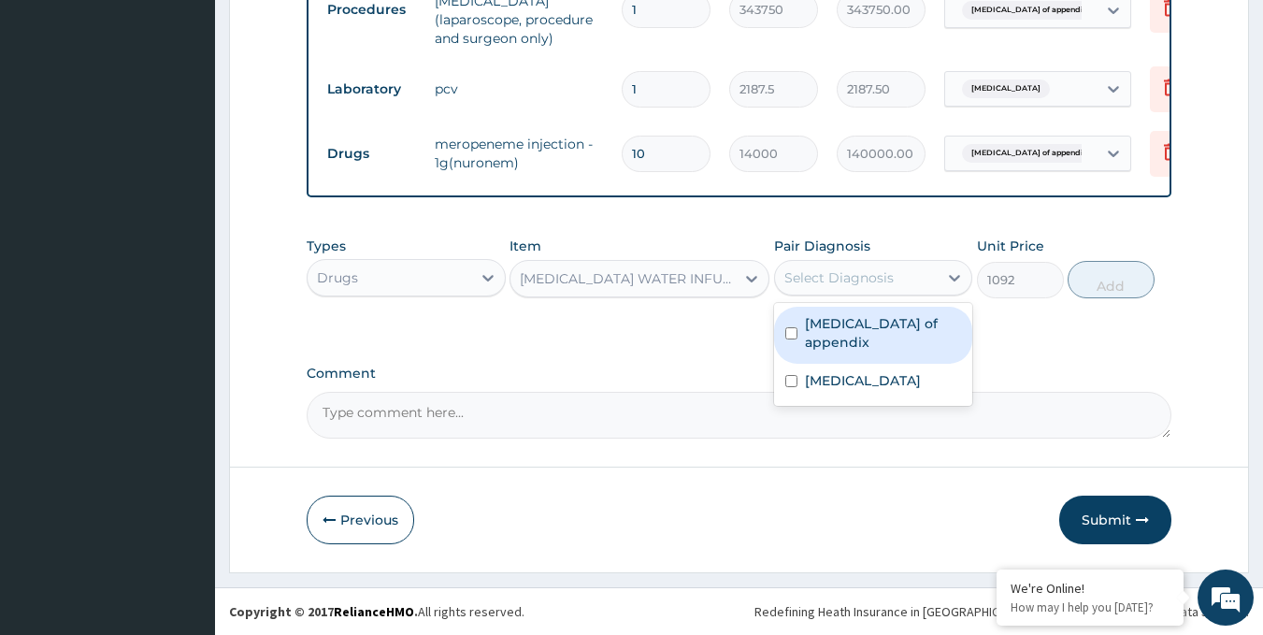
click at [845, 281] on div "Select Diagnosis" at bounding box center [839, 277] width 109 height 19
click at [810, 330] on label "Rupture of appendix" at bounding box center [883, 332] width 157 height 37
checkbox input "true"
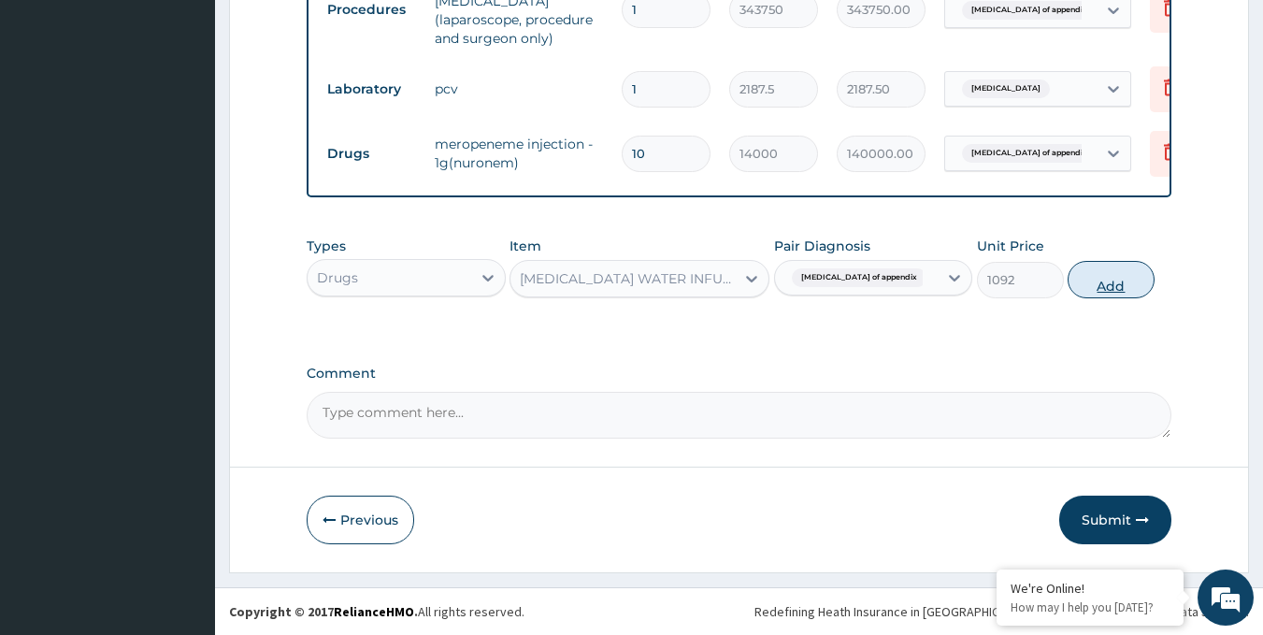
click at [1128, 283] on button "Add" at bounding box center [1111, 279] width 87 height 37
type input "0"
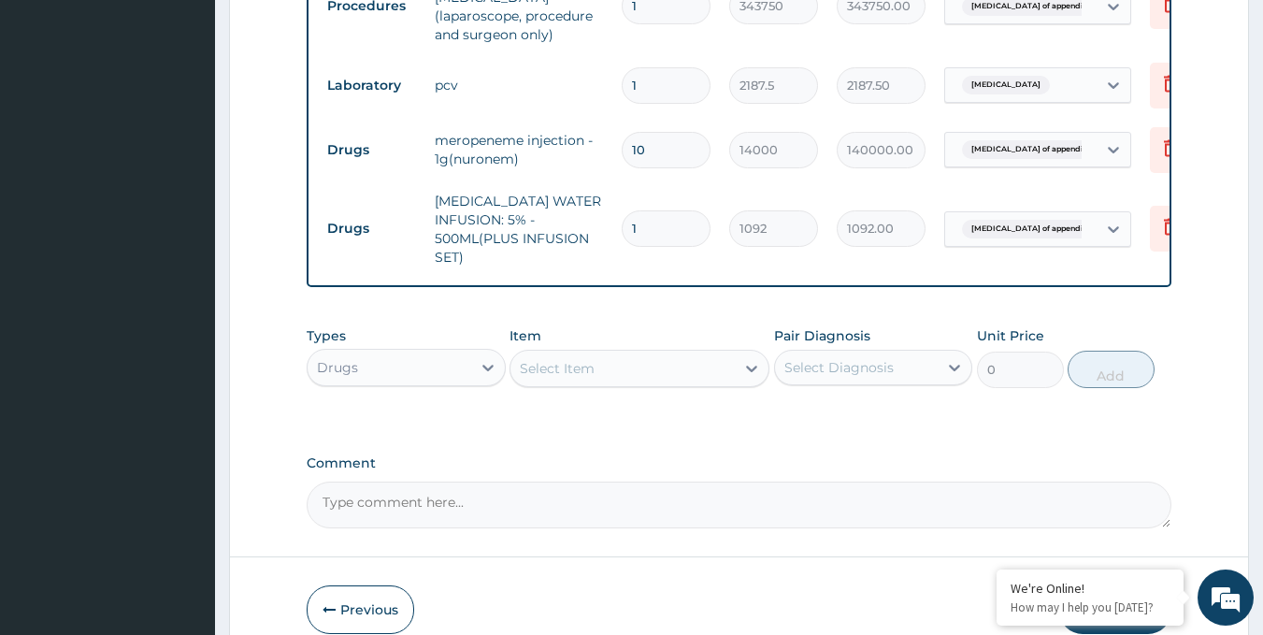
type input "11"
type input "12012.00"
type input "112"
type input "122304.00"
type input "11"
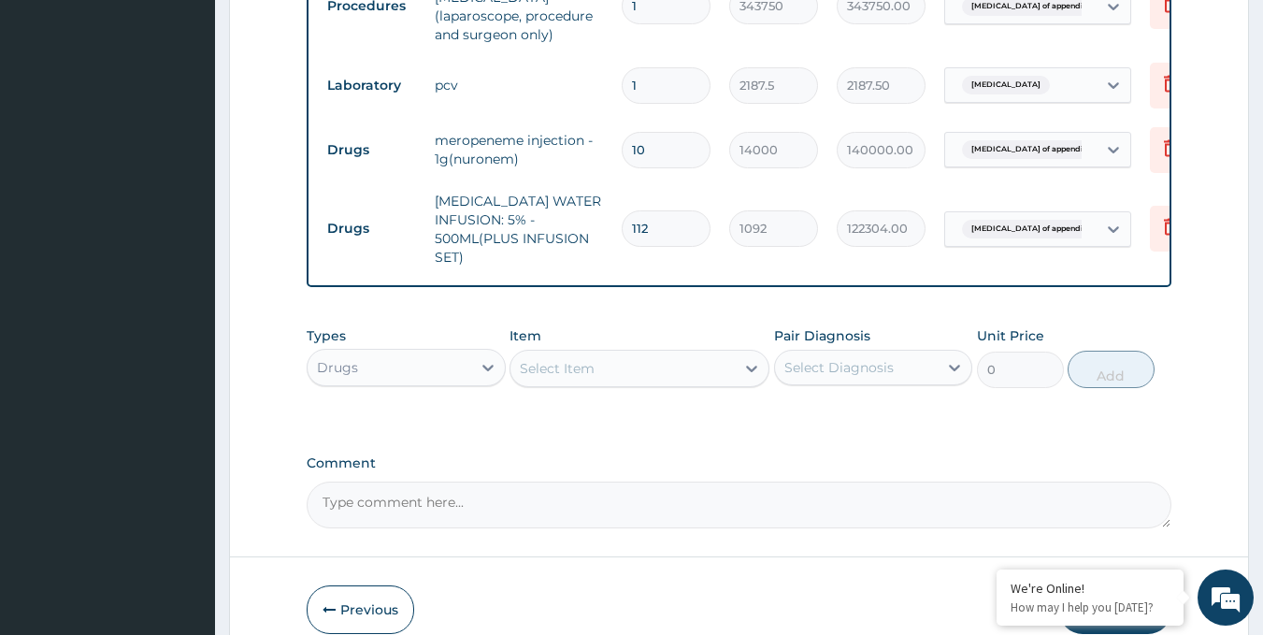
type input "12012.00"
type input "1"
type input "1092.00"
type input "12"
type input "13104.00"
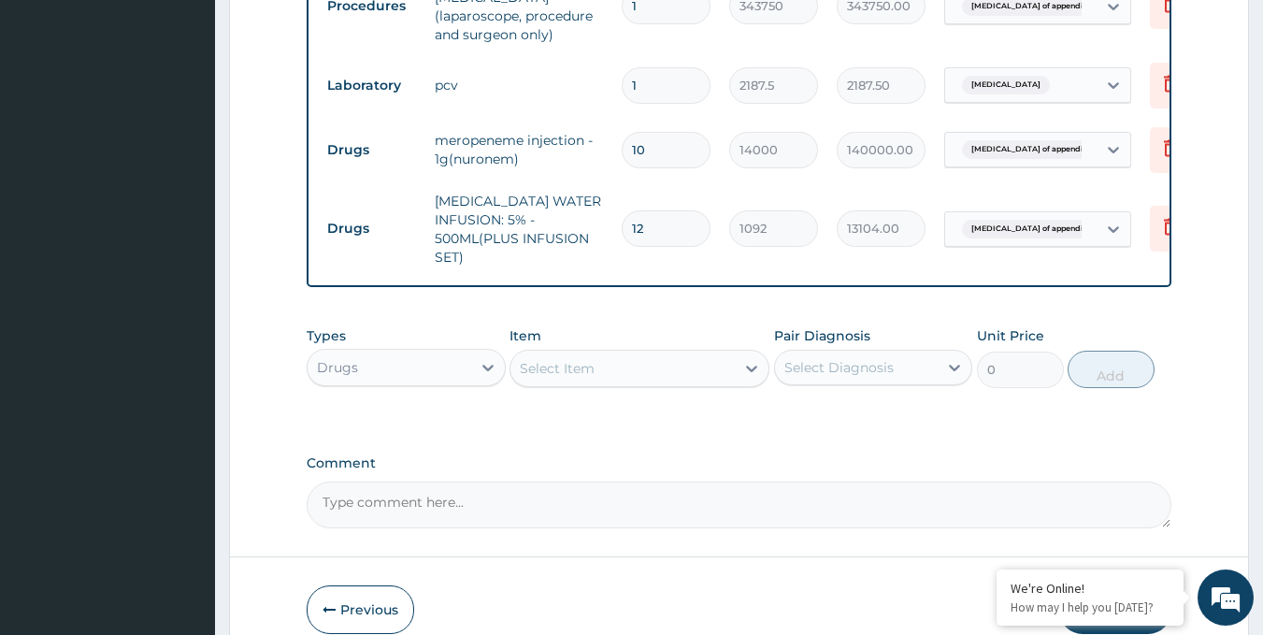
type input "12"
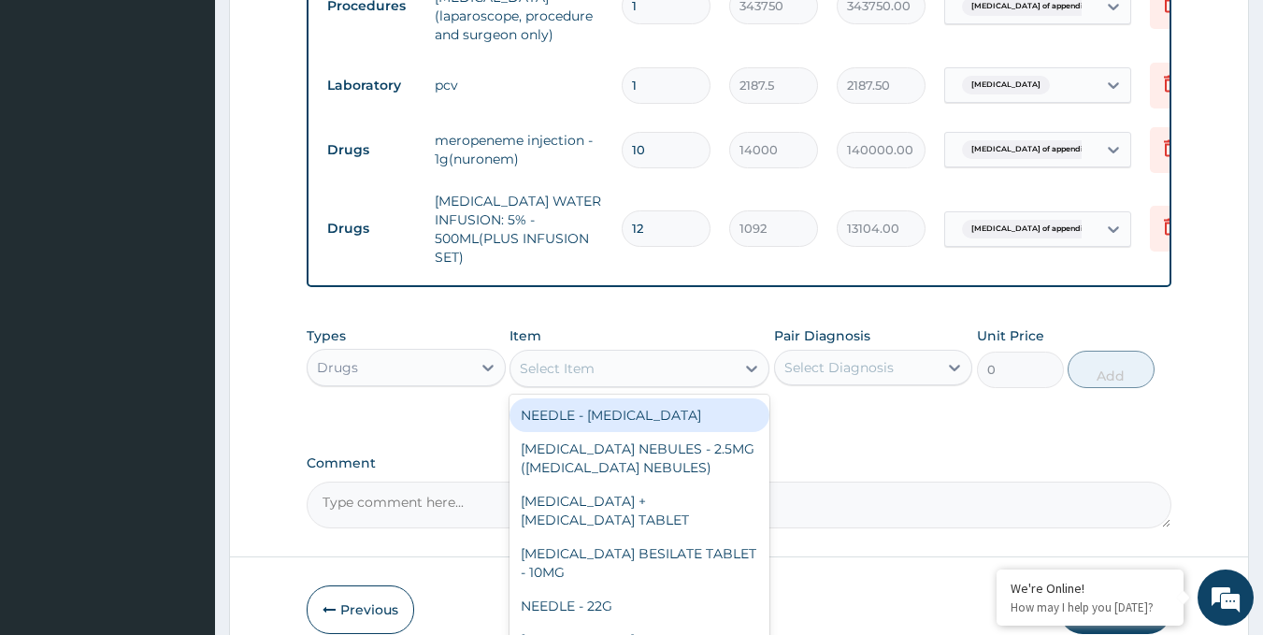
click at [567, 376] on div "Select Item" at bounding box center [557, 368] width 75 height 19
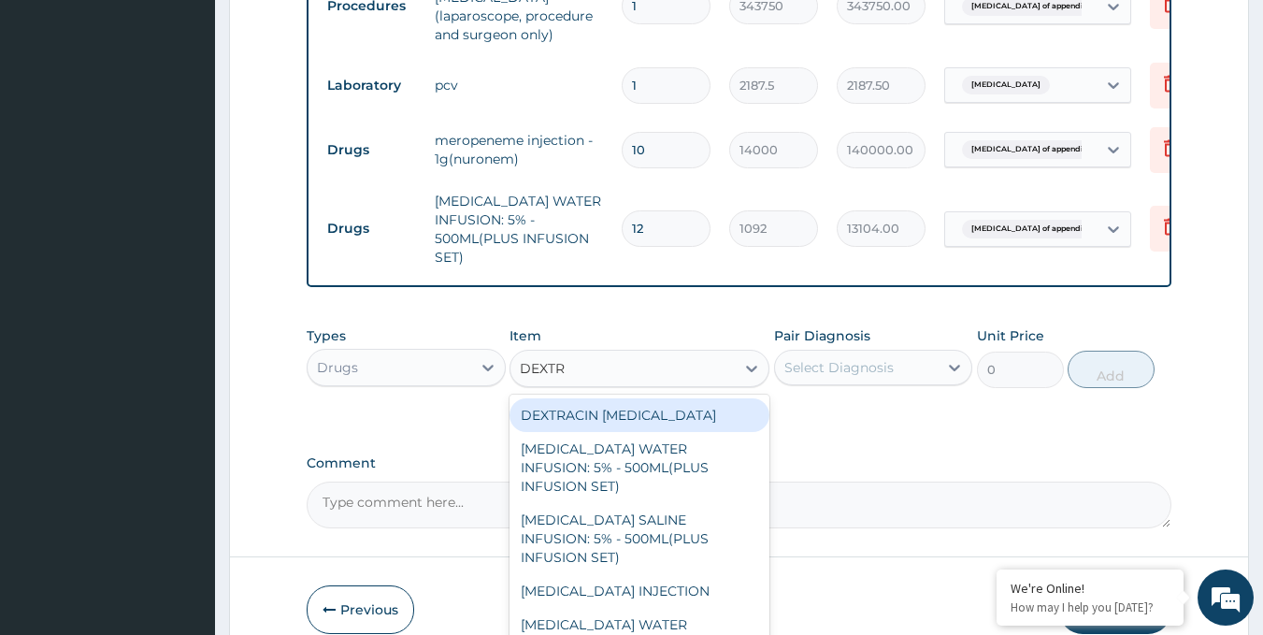
type input "DEXTR"
click at [646, 217] on input "12" at bounding box center [666, 228] width 89 height 36
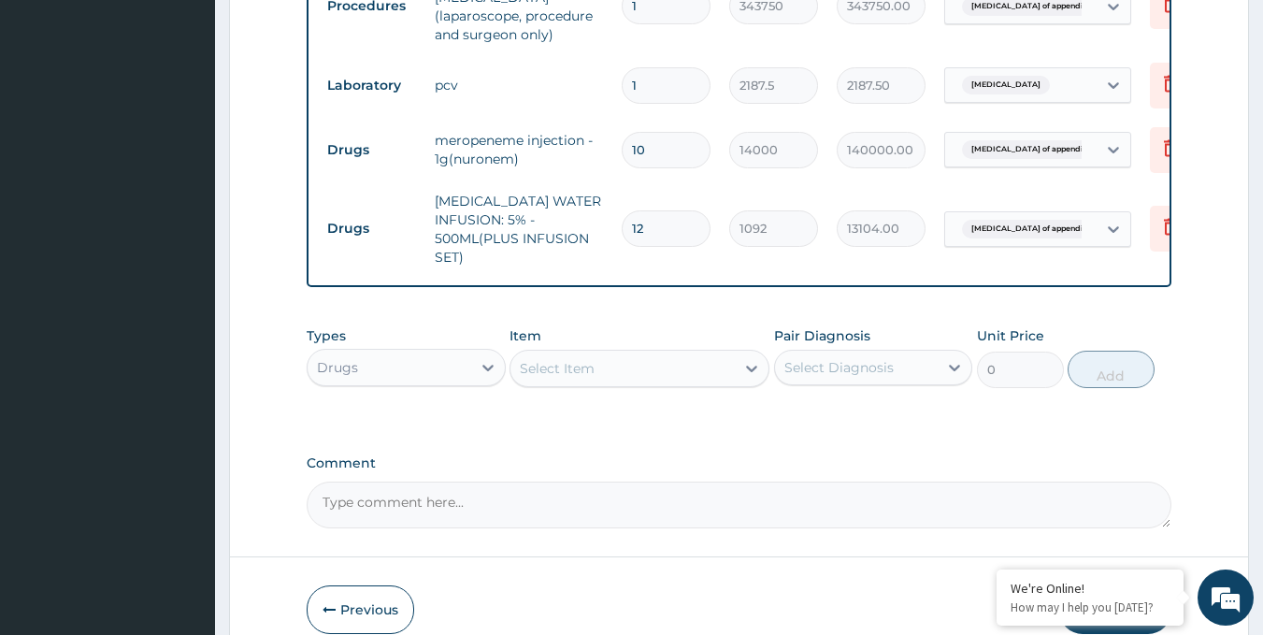
type input "1"
type input "1092.00"
type input "0.00"
type input "9"
type input "9828.00"
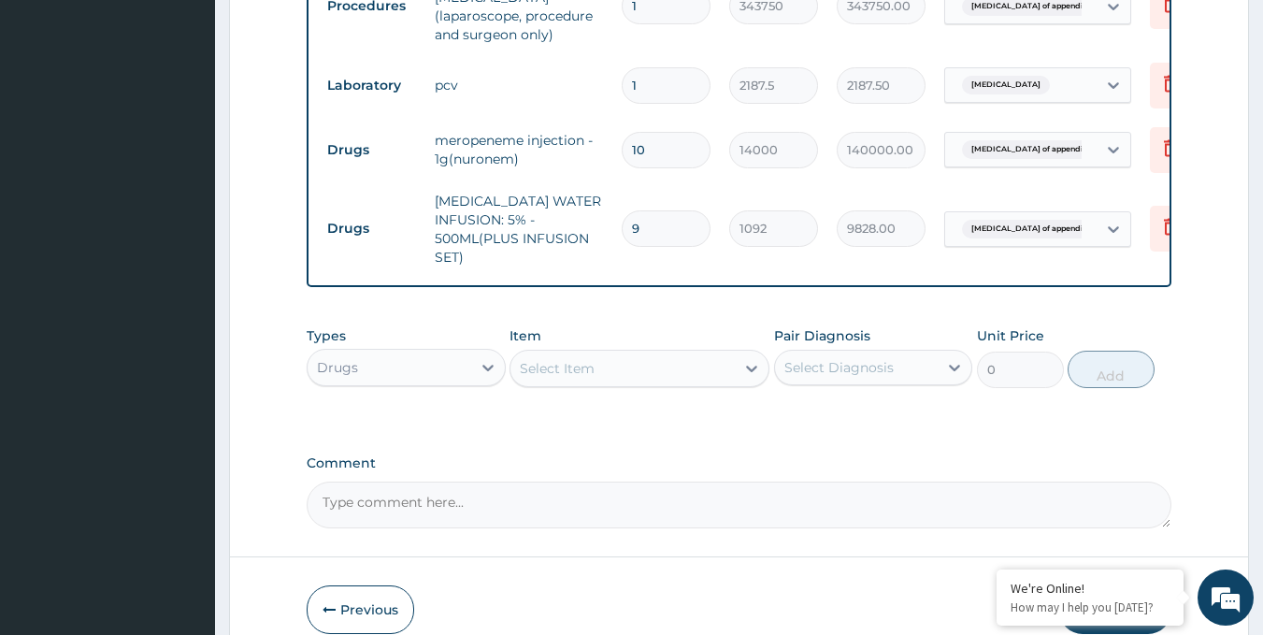
type input "9"
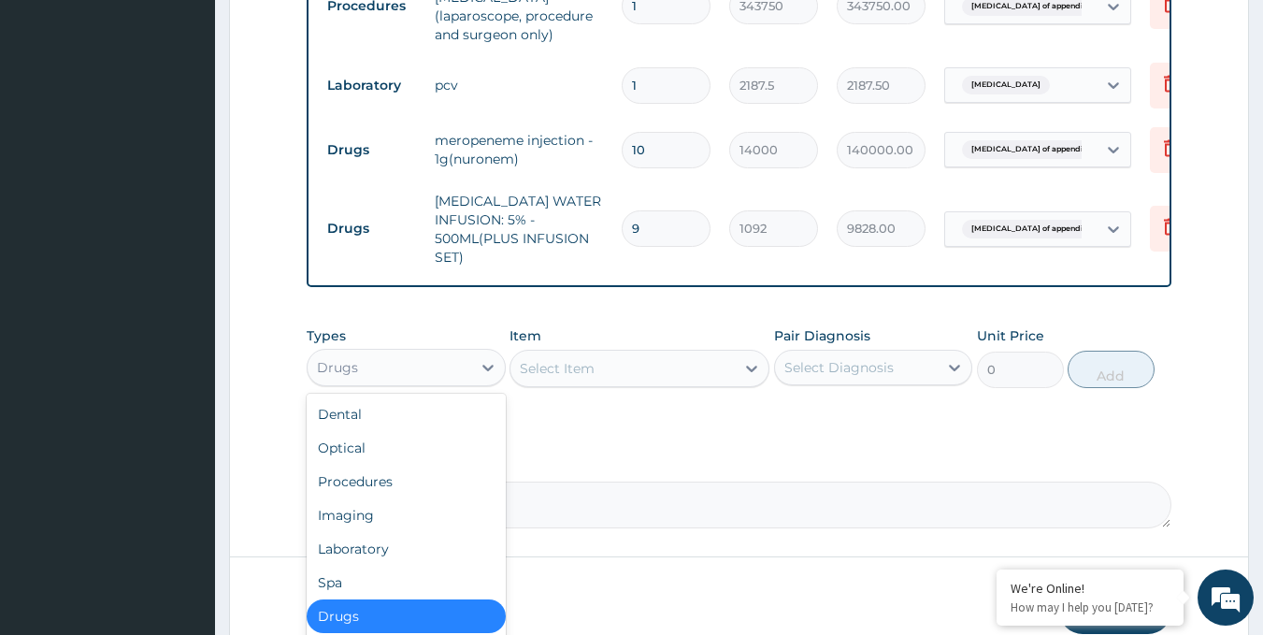
click at [465, 375] on div "Drugs" at bounding box center [390, 368] width 164 height 30
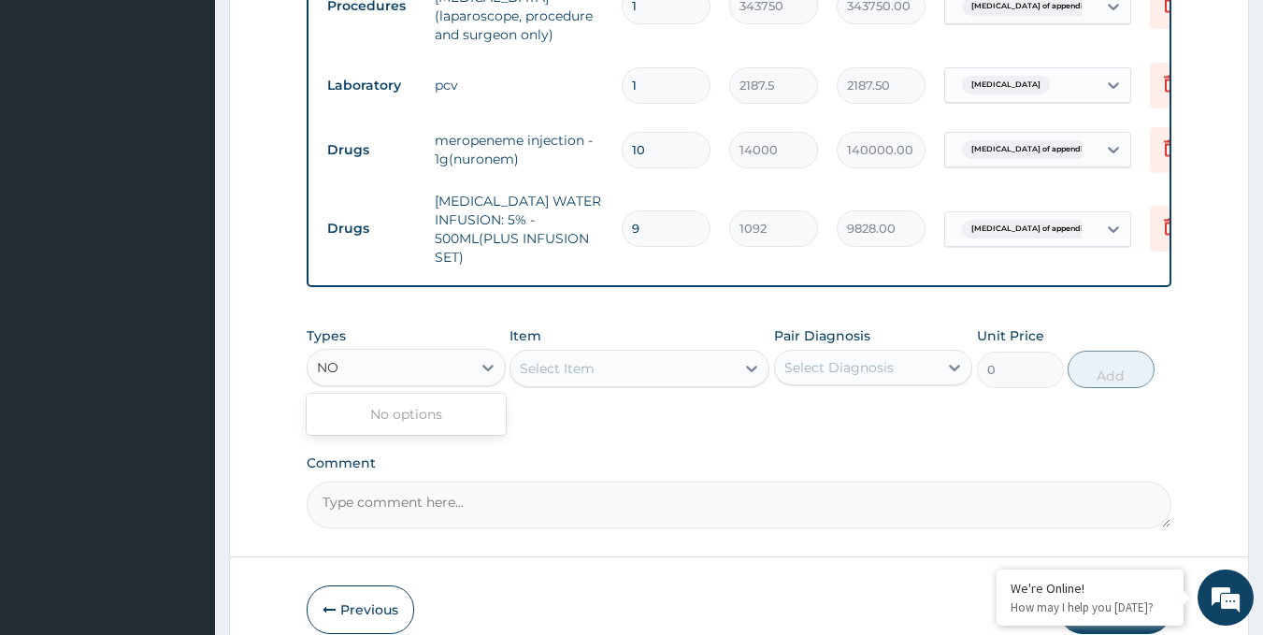
type input "N"
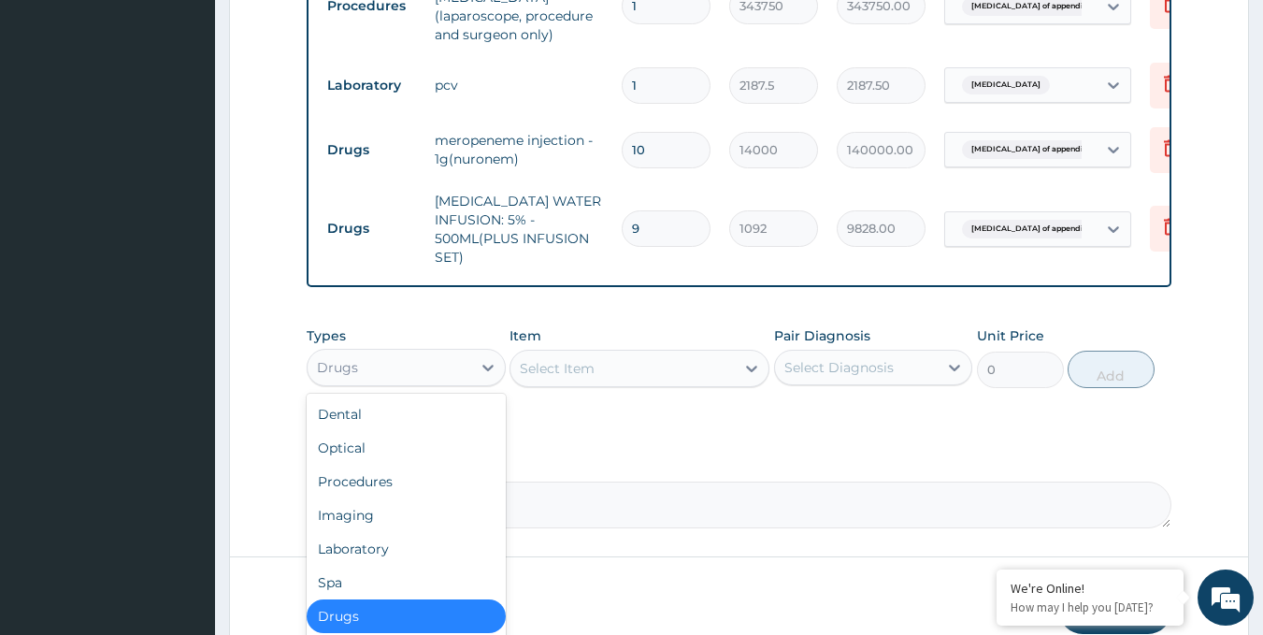
drag, startPoint x: 435, startPoint y: 625, endPoint x: 463, endPoint y: 588, distance: 46.0
click at [435, 624] on div "Drugs" at bounding box center [406, 616] width 199 height 34
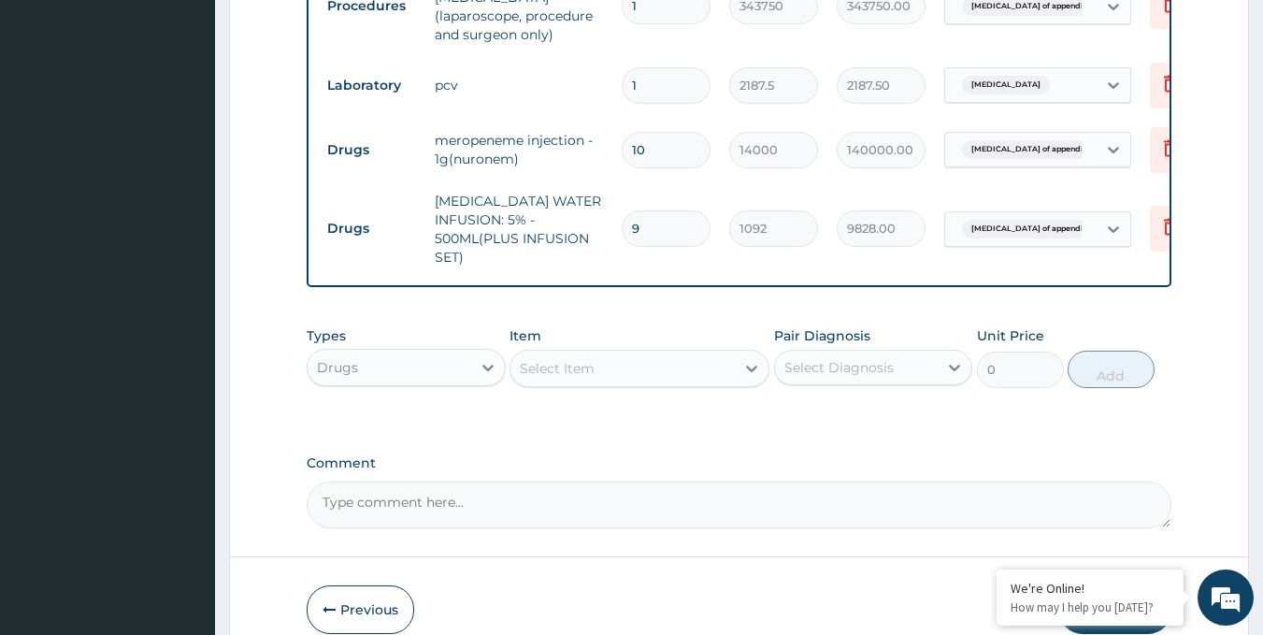
click at [627, 372] on div "Select Item" at bounding box center [623, 368] width 224 height 30
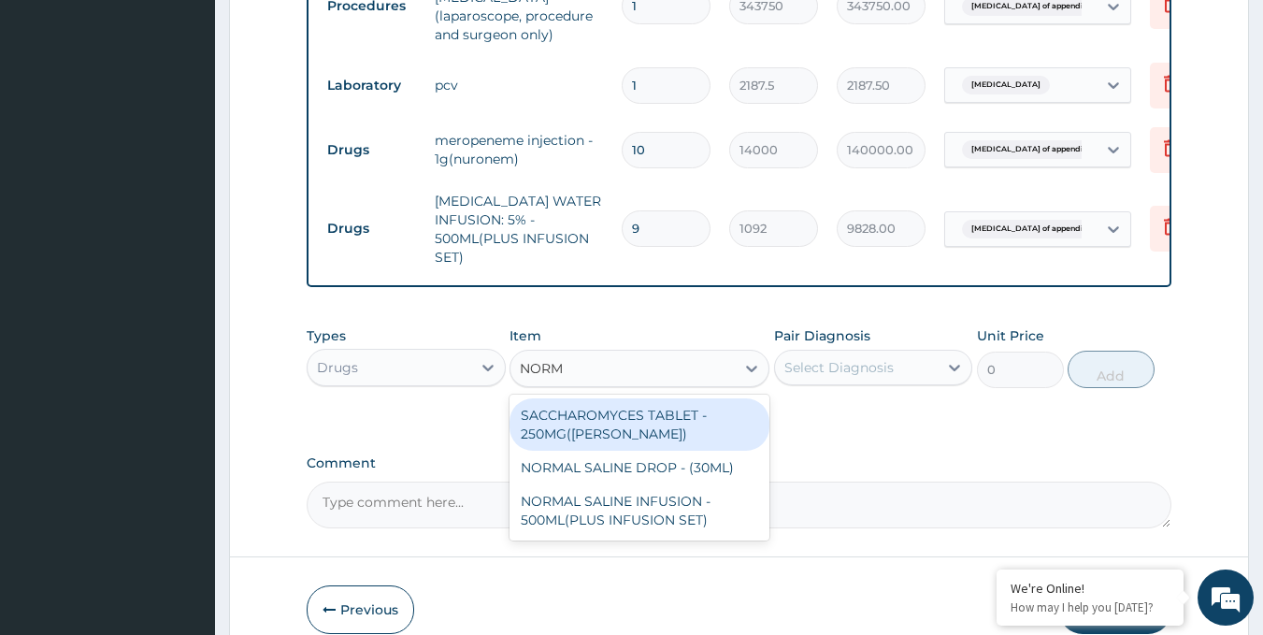
type input "NORMA"
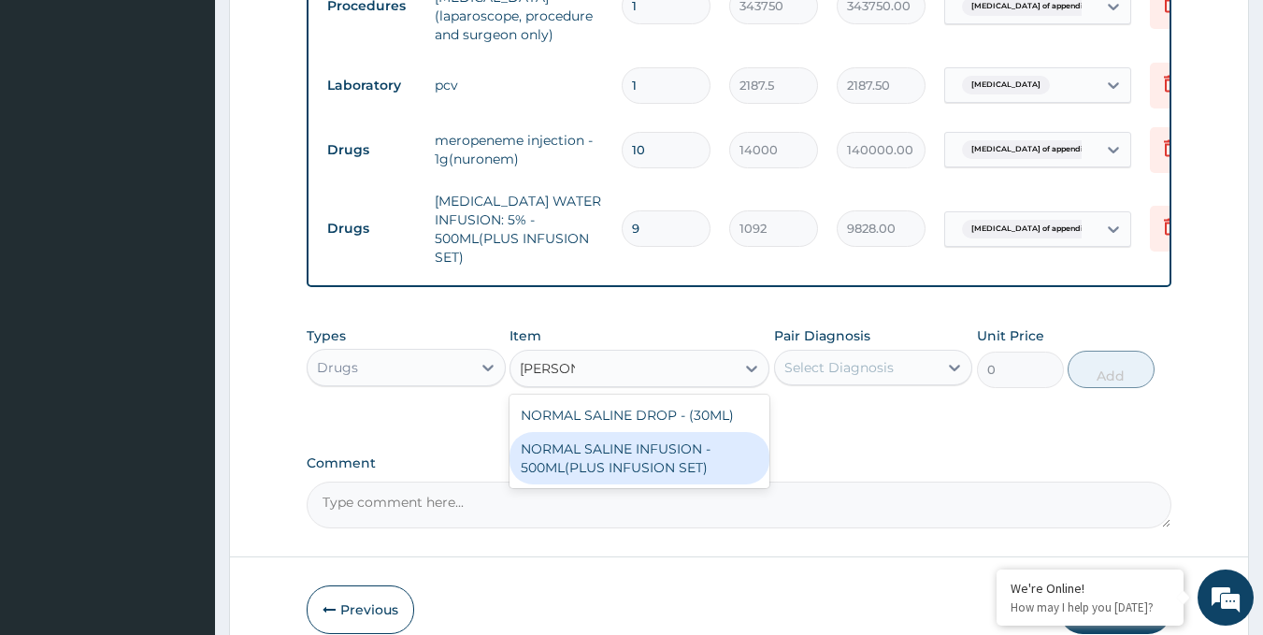
click at [625, 459] on div "NORMAL SALINE INFUSION - 500ML(PLUS INFUSION SET)" at bounding box center [640, 458] width 260 height 52
type input "1092"
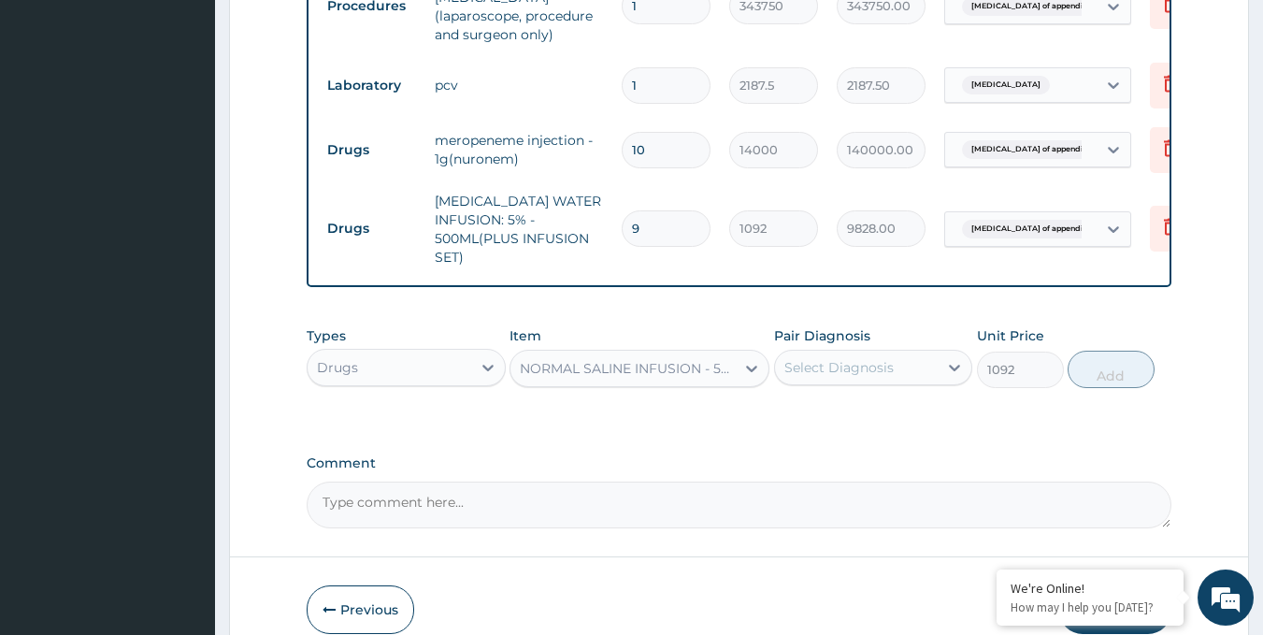
click at [858, 371] on div "Select Diagnosis" at bounding box center [839, 367] width 109 height 19
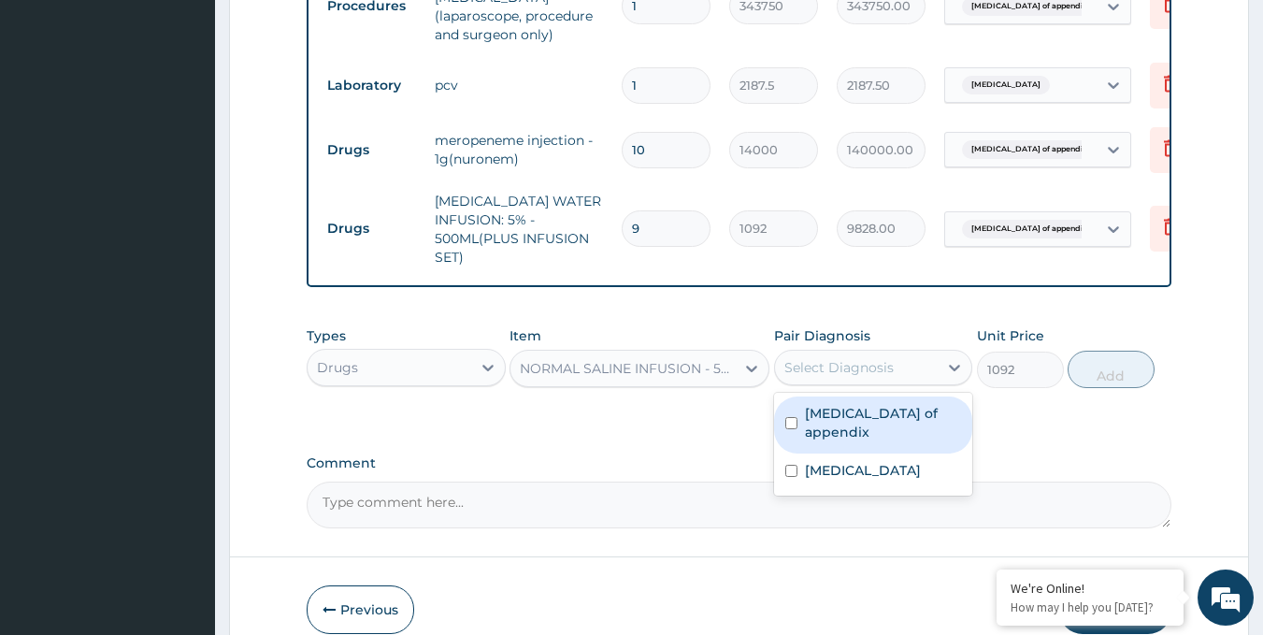
click at [853, 414] on label "Rupture of appendix" at bounding box center [883, 422] width 157 height 37
checkbox input "true"
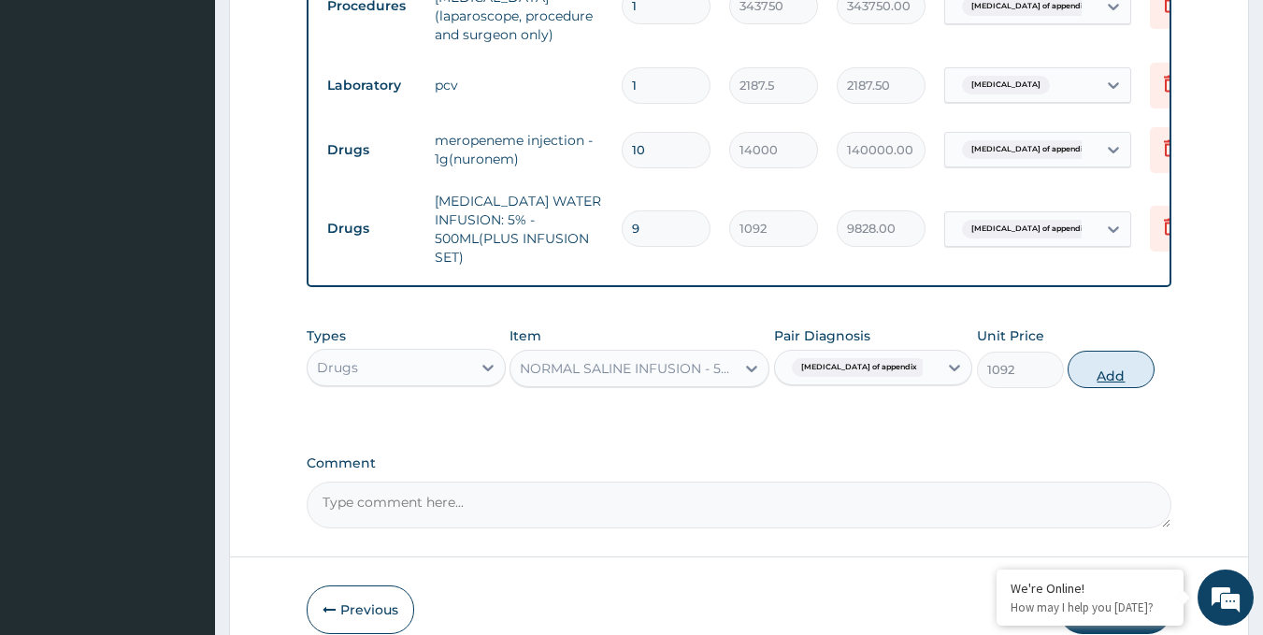
click at [1099, 375] on button "Add" at bounding box center [1111, 369] width 87 height 37
type input "0"
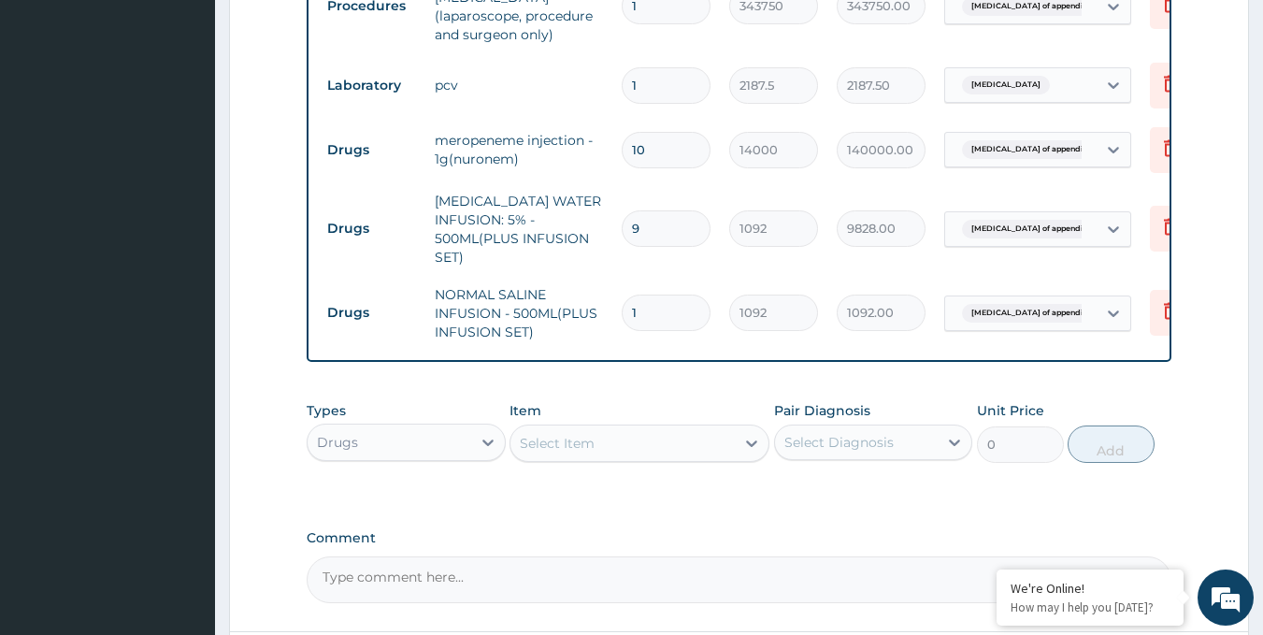
type input "12"
type input "13104.00"
type input "12"
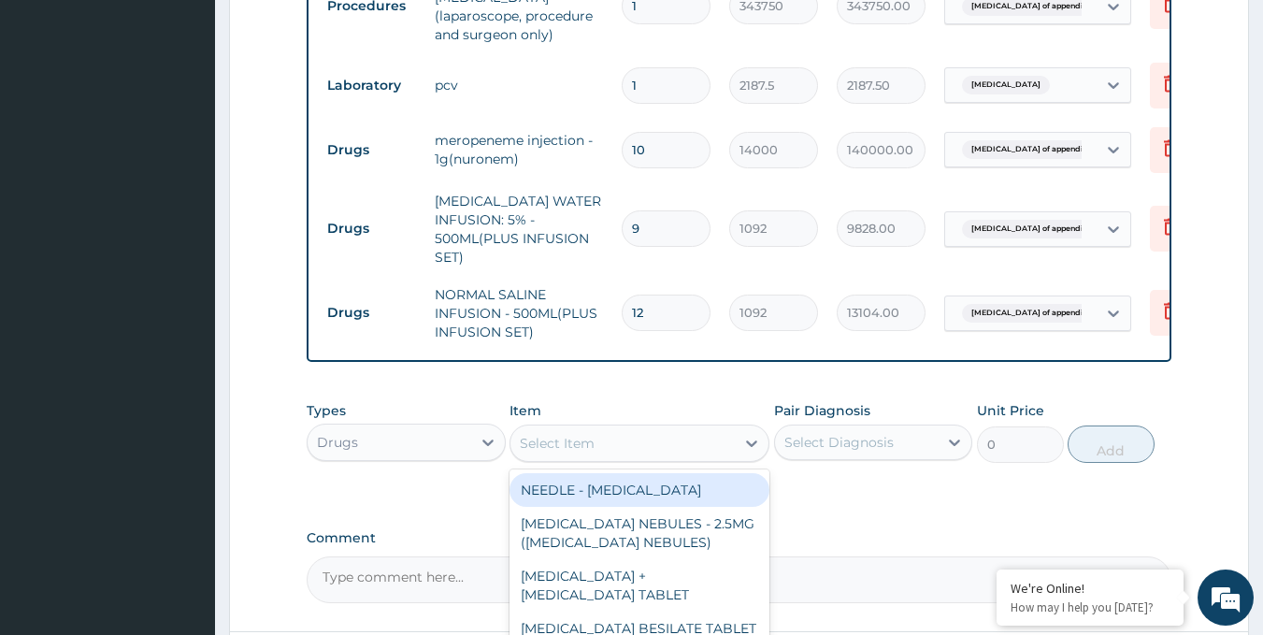
click at [601, 450] on div "Select Item" at bounding box center [623, 443] width 224 height 30
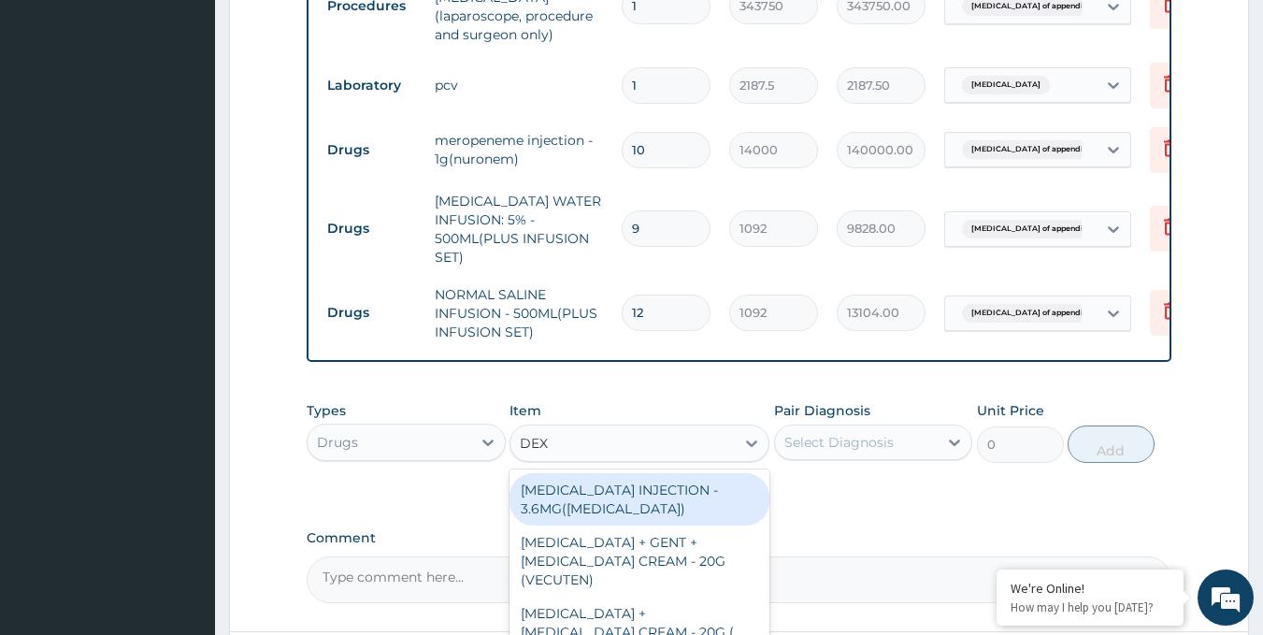
type input "DEXT"
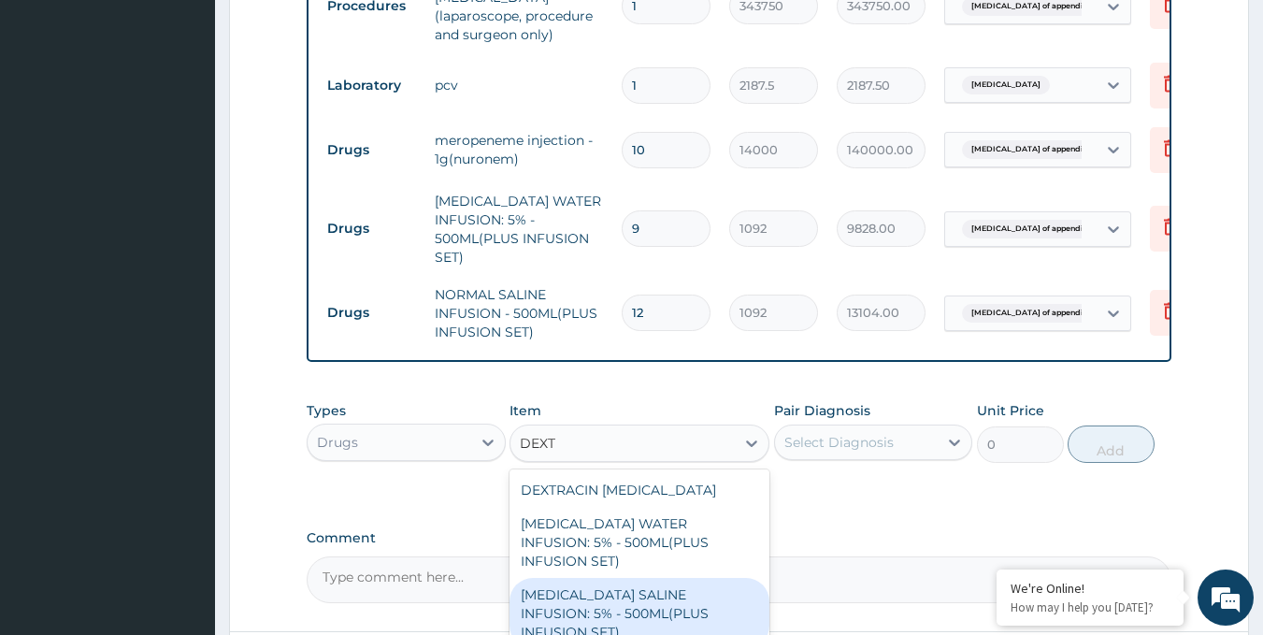
click at [625, 584] on div "DEXTROSE SALINE INFUSION: 5% - 500ML(PLUS INFUSION SET)" at bounding box center [640, 613] width 260 height 71
type input "1092"
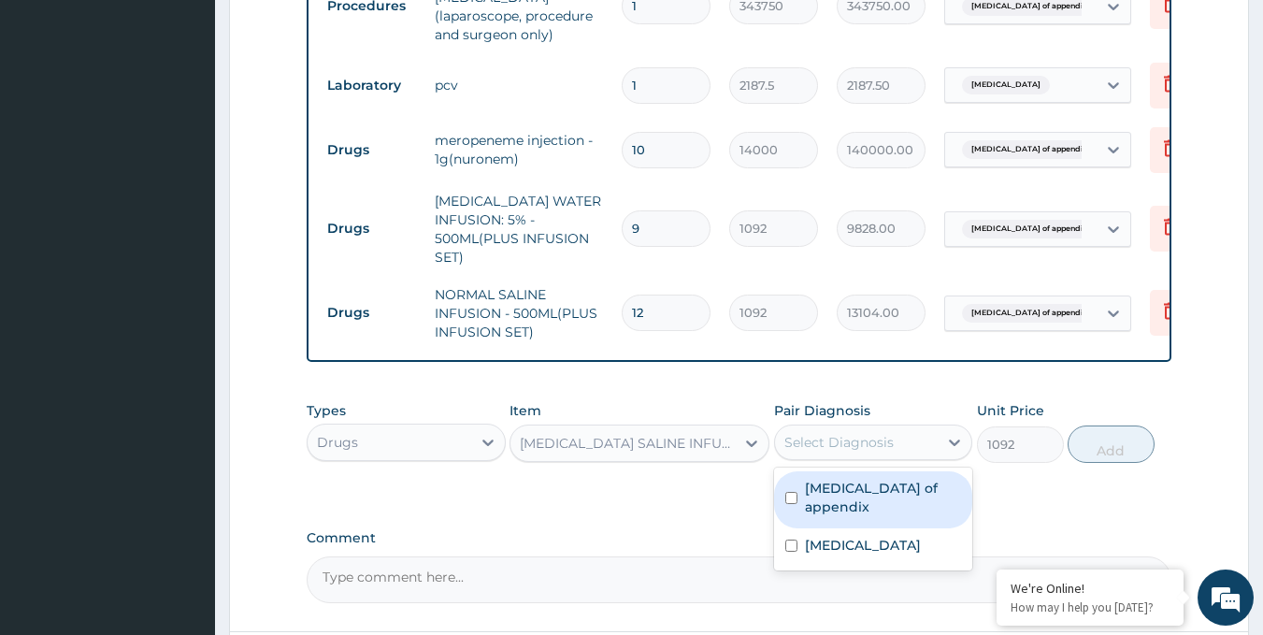
click at [894, 450] on div "Select Diagnosis" at bounding box center [857, 442] width 164 height 30
click at [880, 496] on label "Rupture of appendix" at bounding box center [883, 497] width 157 height 37
checkbox input "true"
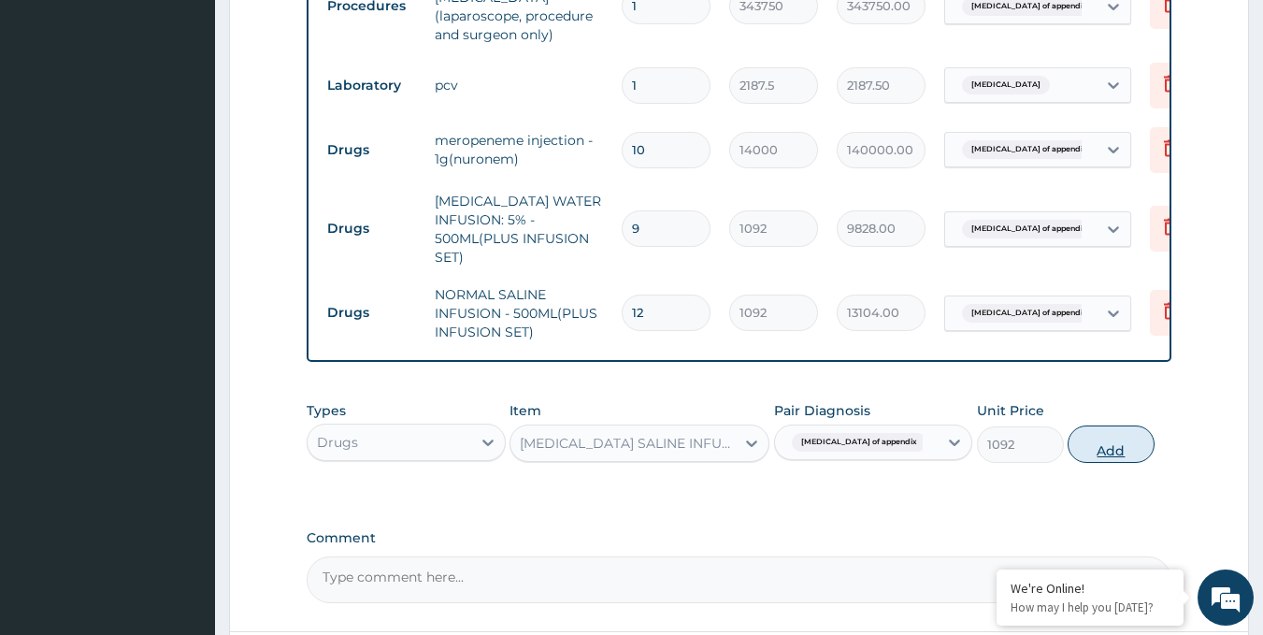
click at [1103, 455] on button "Add" at bounding box center [1111, 443] width 87 height 37
type input "0"
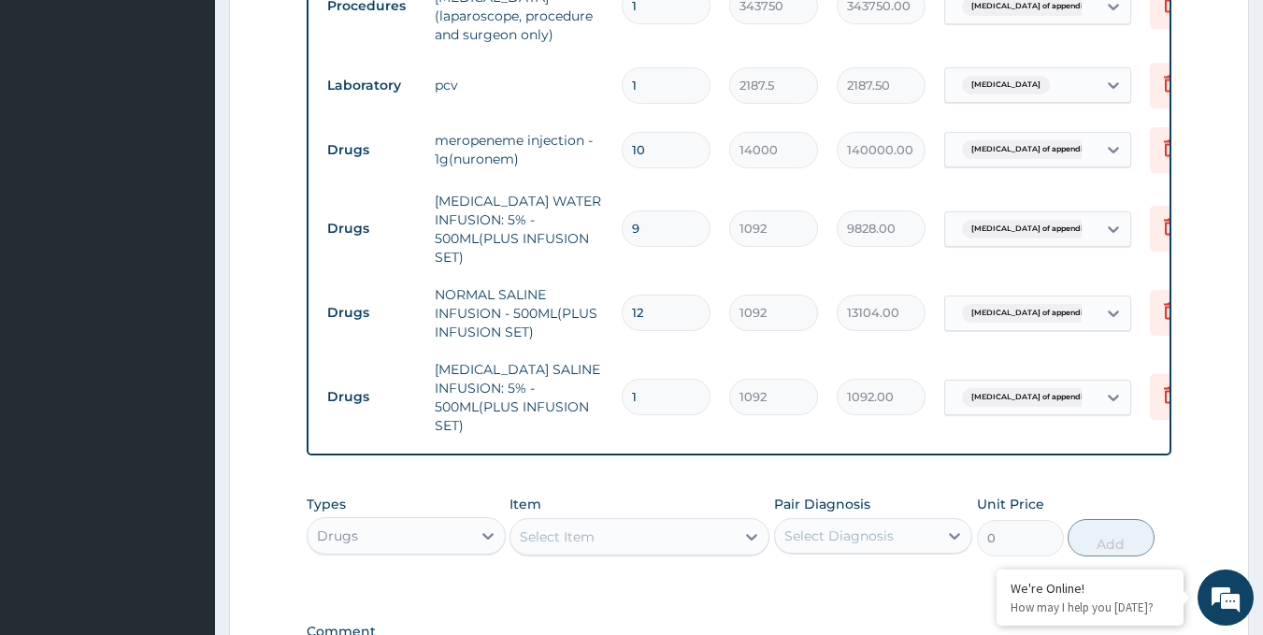
type input "12"
type input "13104.00"
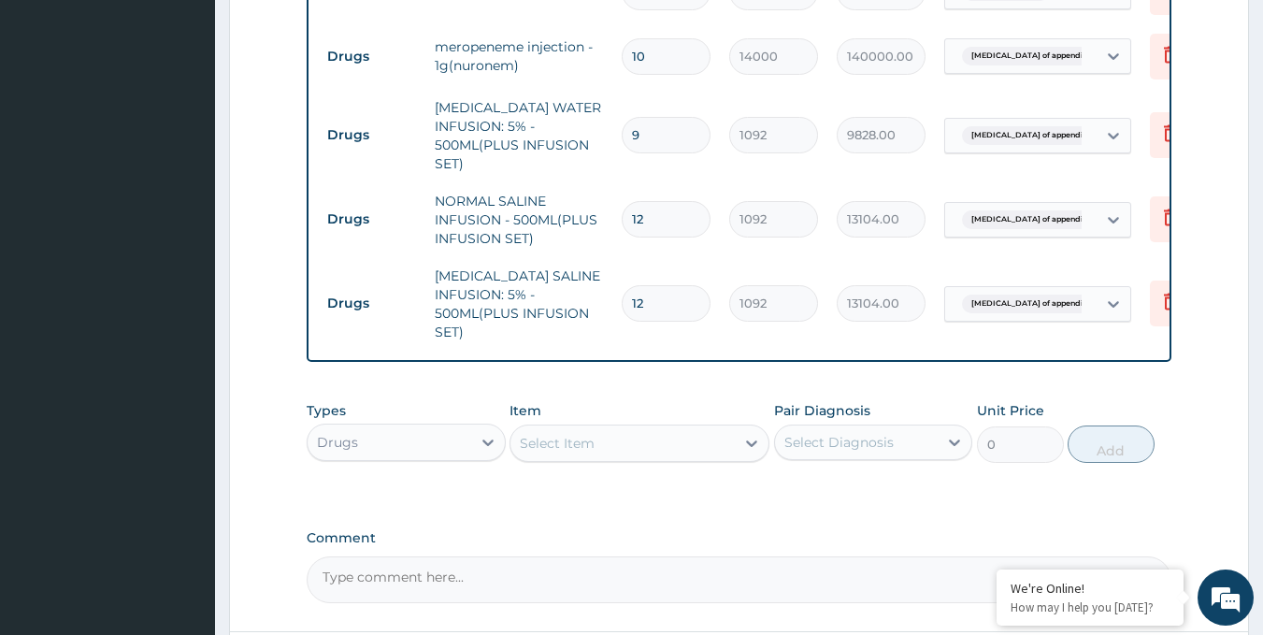
scroll to position [1048, 0]
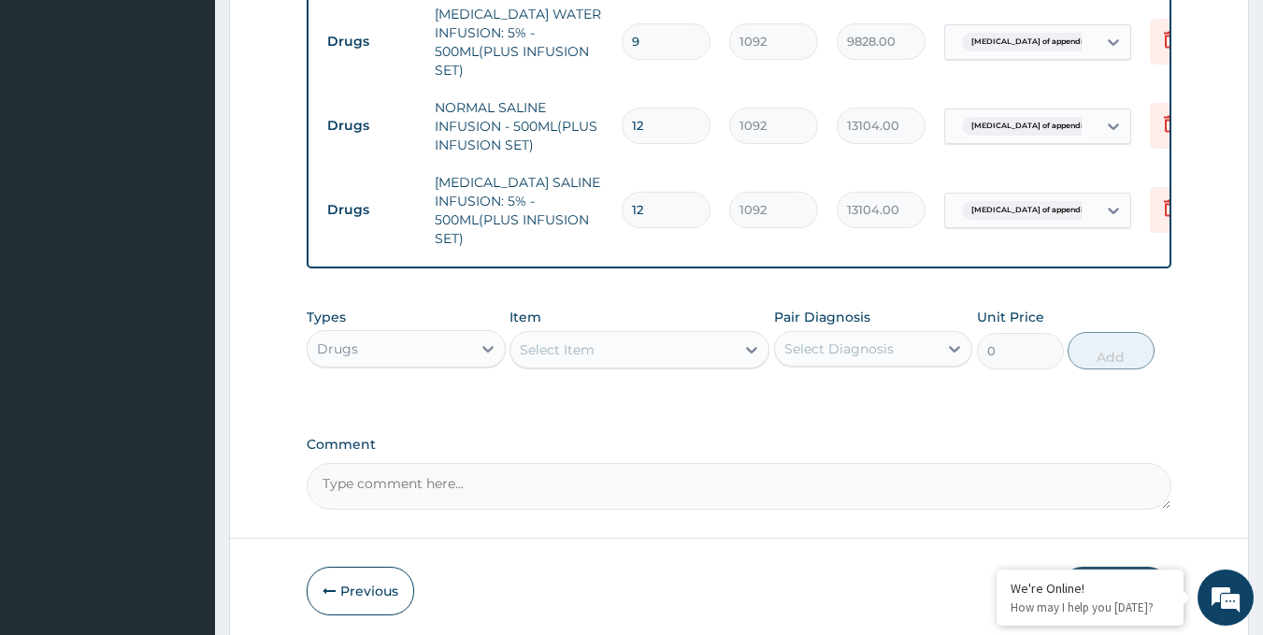
type input "12"
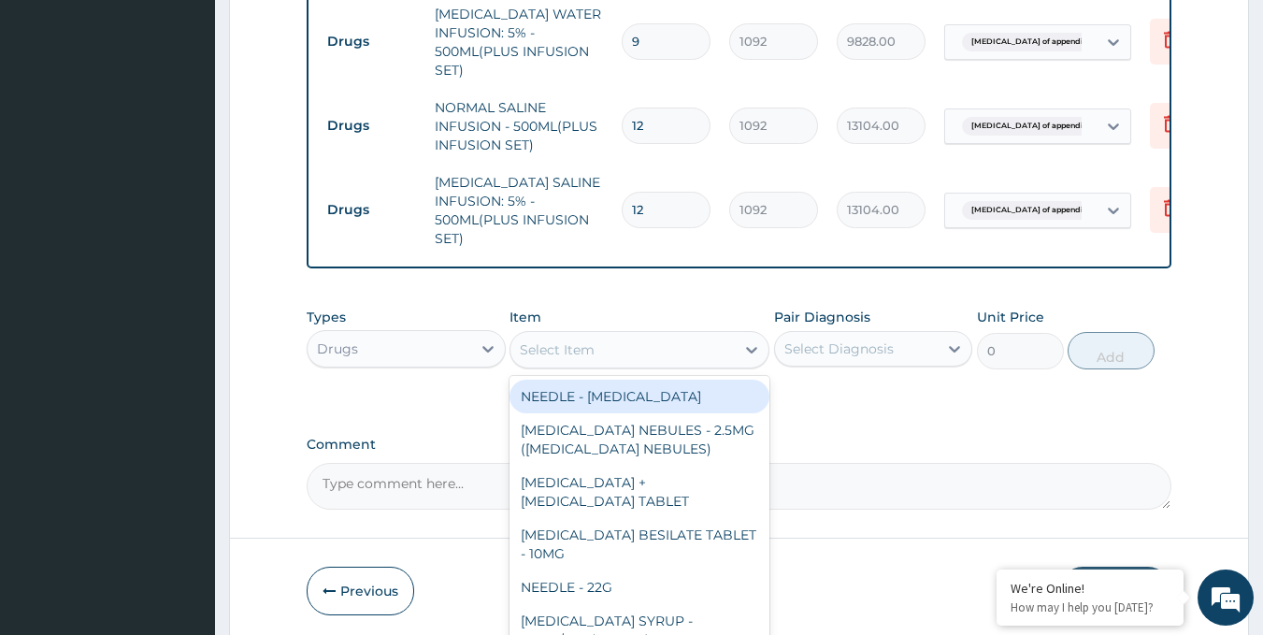
click at [603, 360] on div "Select Item" at bounding box center [623, 350] width 224 height 30
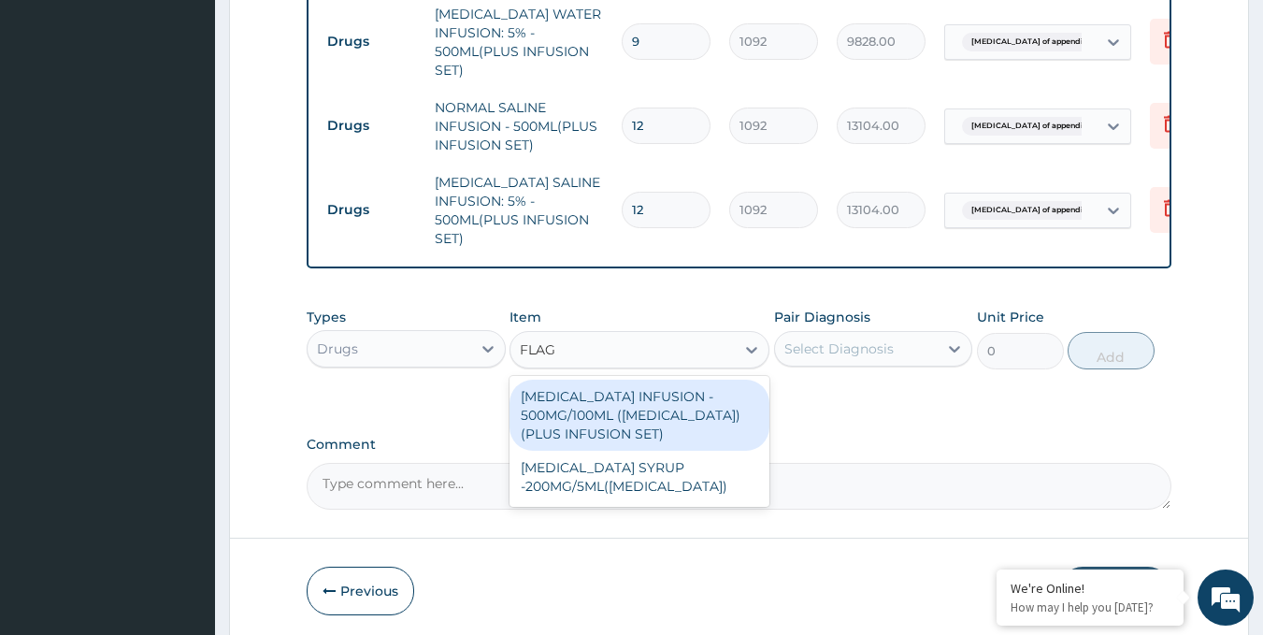
type input "FLAGY"
click at [628, 429] on div "METRONIDAZOLE INFUSION - 500MG/100ML (FLAGYL)(PLUS INFUSION SET)" at bounding box center [640, 415] width 260 height 71
type input "923.9999999999999"
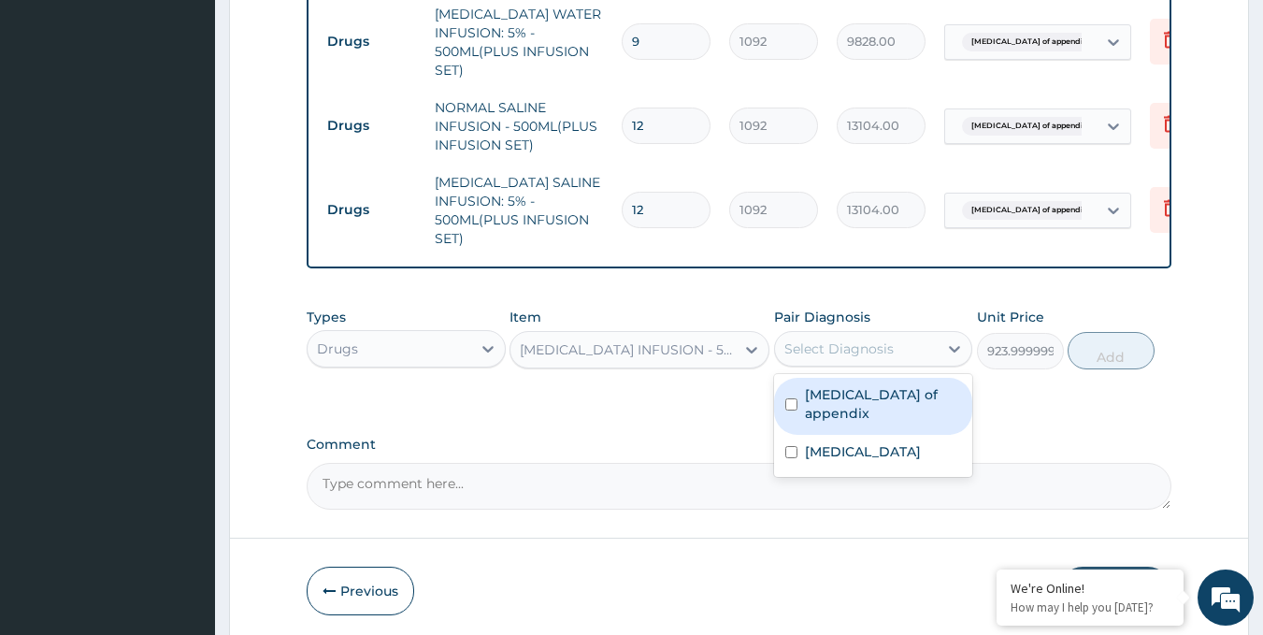
click at [864, 357] on div "Select Diagnosis" at bounding box center [839, 348] width 109 height 19
click at [868, 413] on div "Rupture of appendix" at bounding box center [873, 406] width 199 height 57
checkbox input "true"
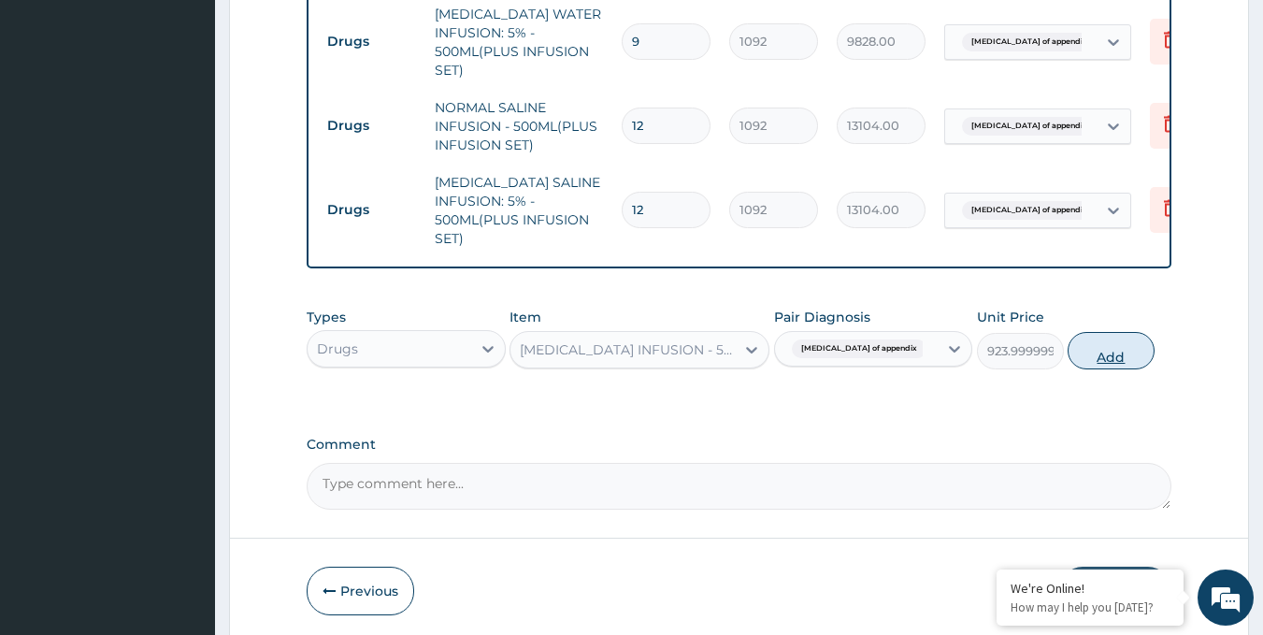
click at [1099, 354] on button "Add" at bounding box center [1111, 350] width 87 height 37
type input "0"
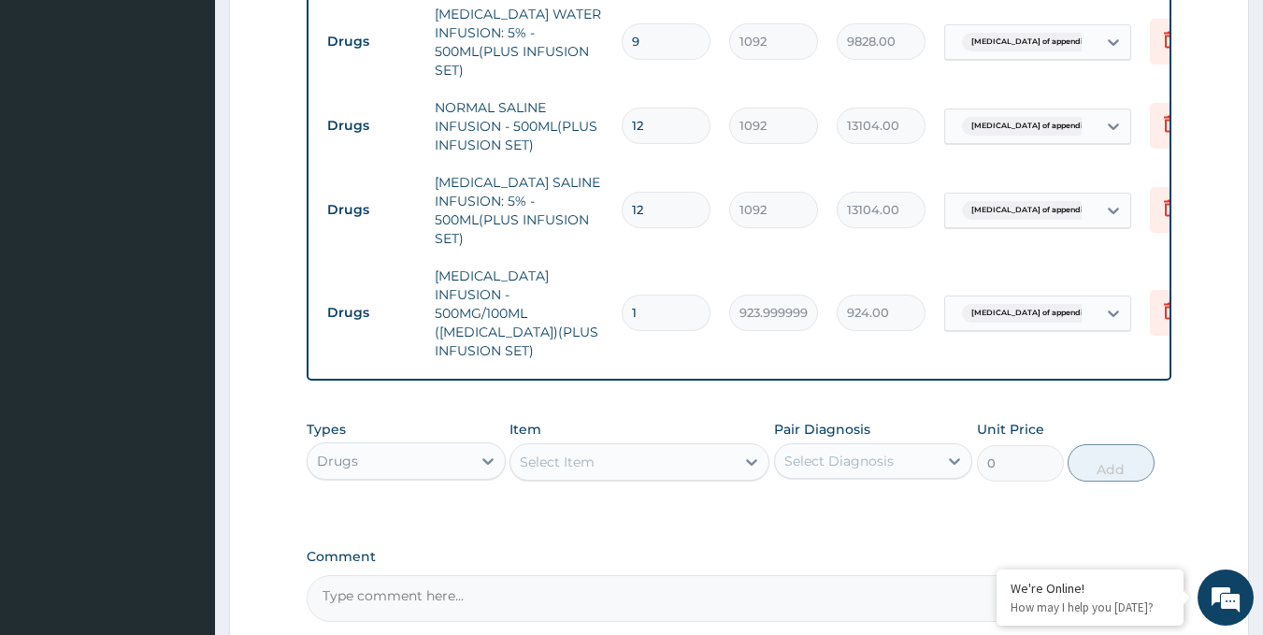
type input "18"
type input "16632.00"
type input "18"
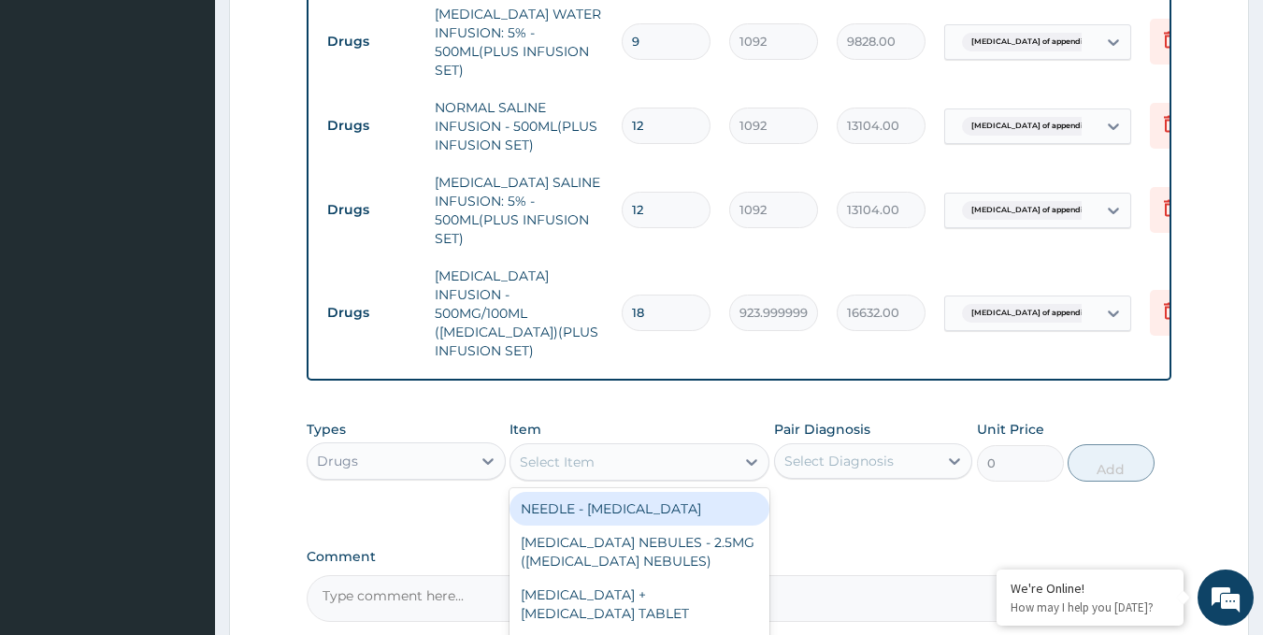
click at [642, 447] on div "Select Item" at bounding box center [623, 462] width 224 height 30
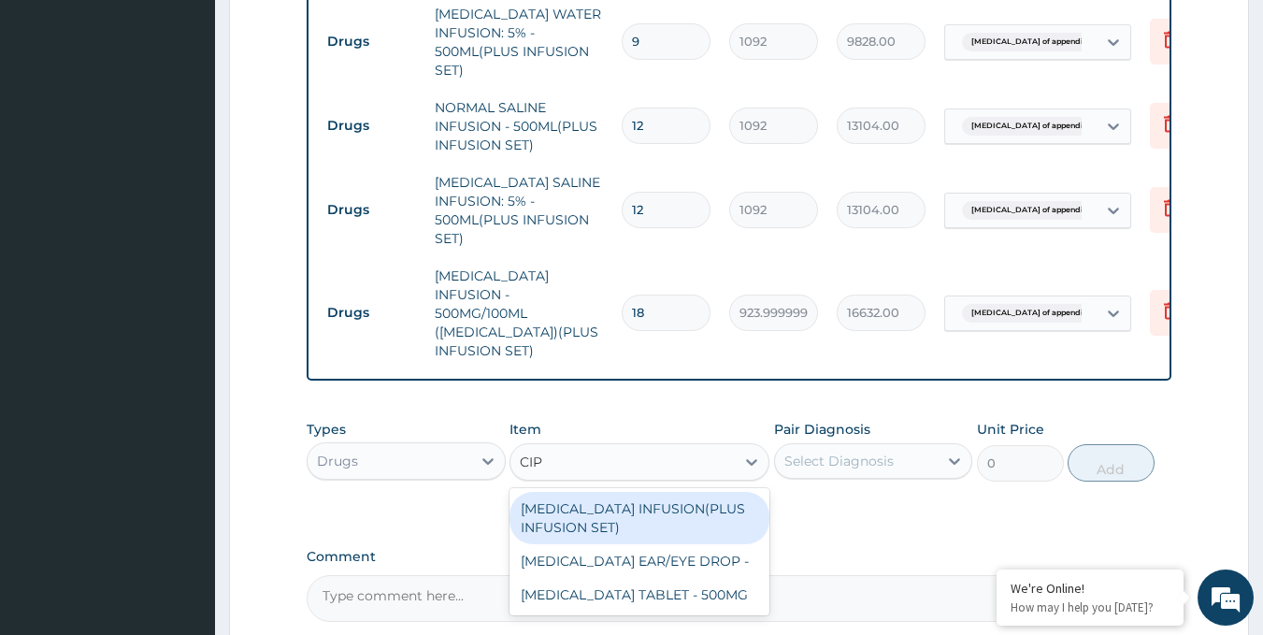
type input "CIPR"
click at [641, 503] on div "CIPROFLOXACIN INFUSION(PLUS INFUSION SET)" at bounding box center [640, 518] width 260 height 52
type input "1092"
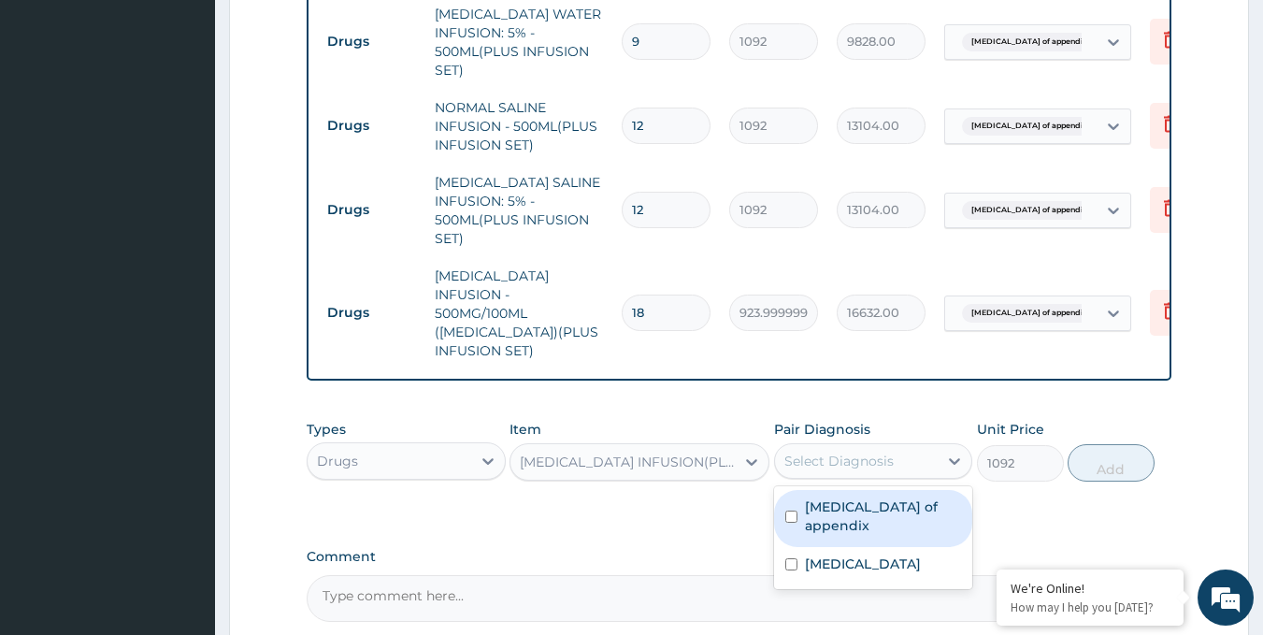
click at [896, 446] on div "Select Diagnosis" at bounding box center [857, 461] width 164 height 30
click at [899, 498] on label "Rupture of appendix" at bounding box center [883, 516] width 157 height 37
checkbox input "true"
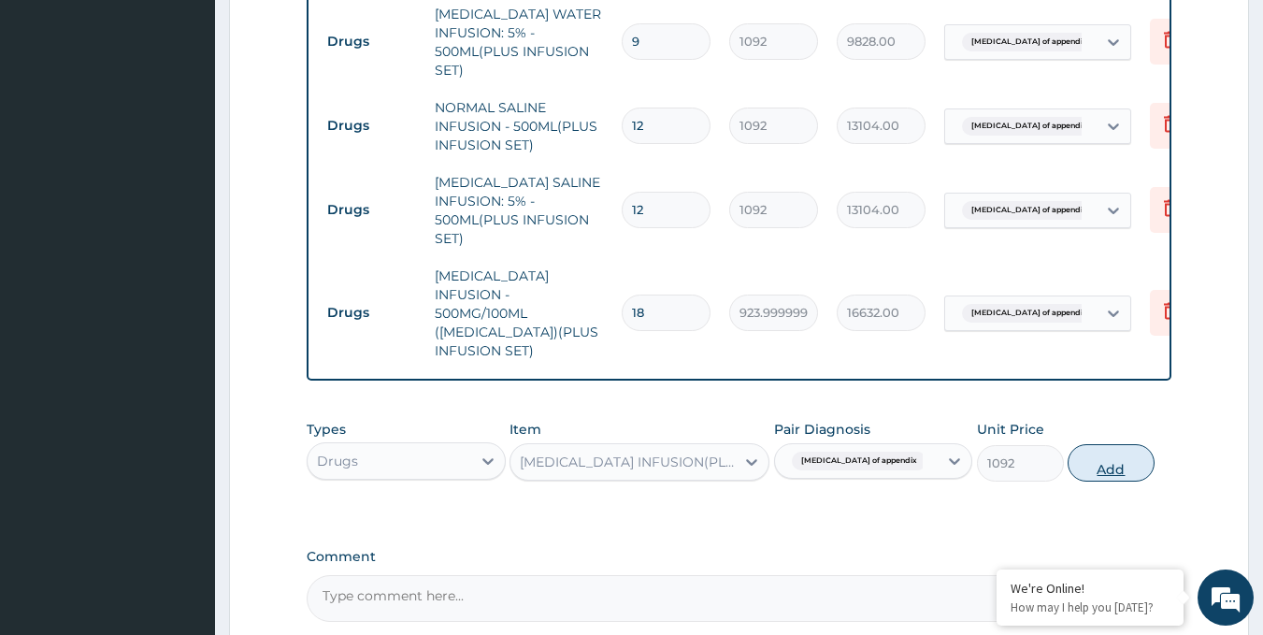
click at [1114, 453] on button "Add" at bounding box center [1111, 462] width 87 height 37
type input "0"
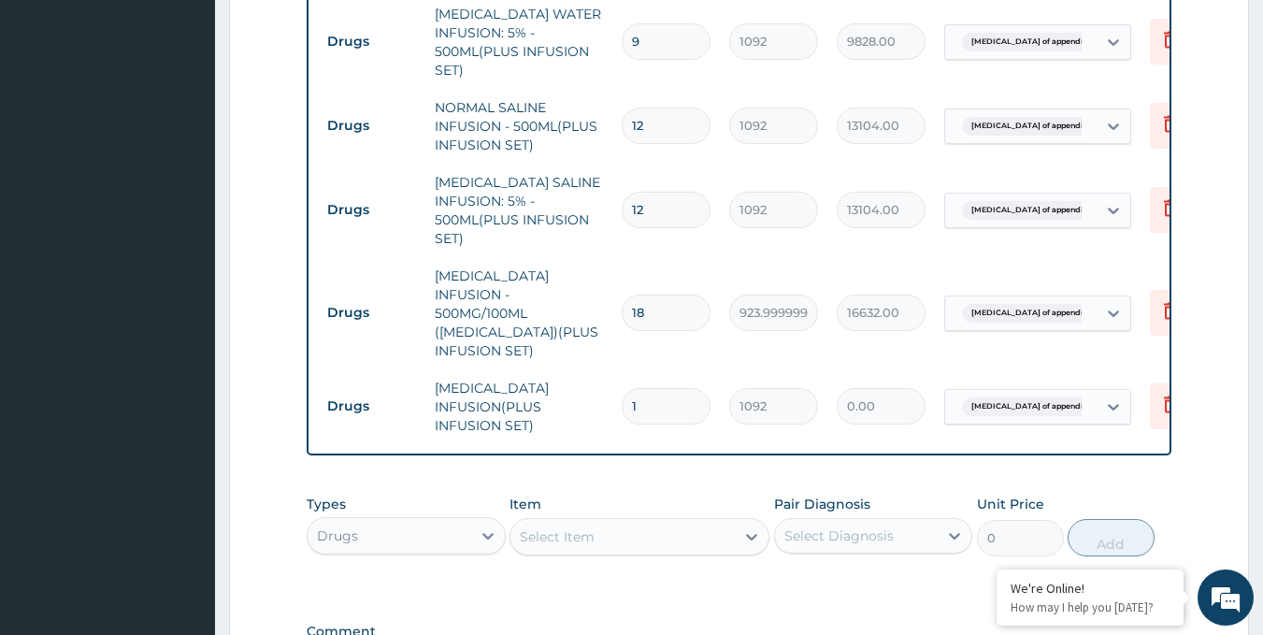
type input "0.00"
type input "9"
type input "9828.00"
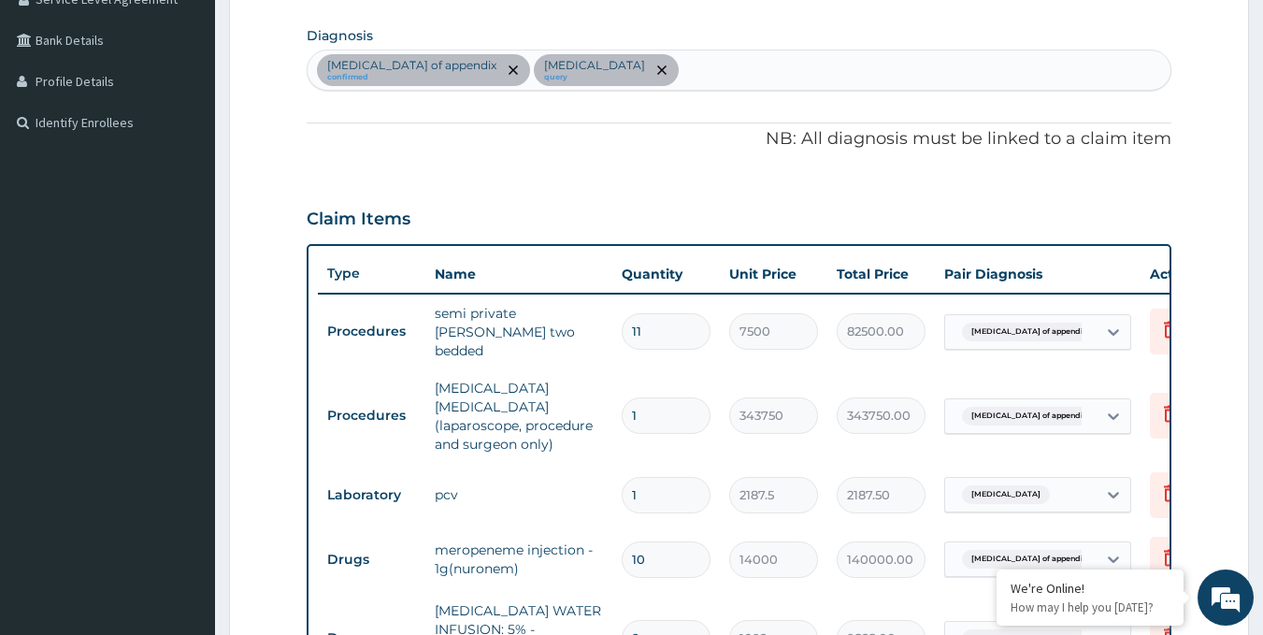
scroll to position [394, 0]
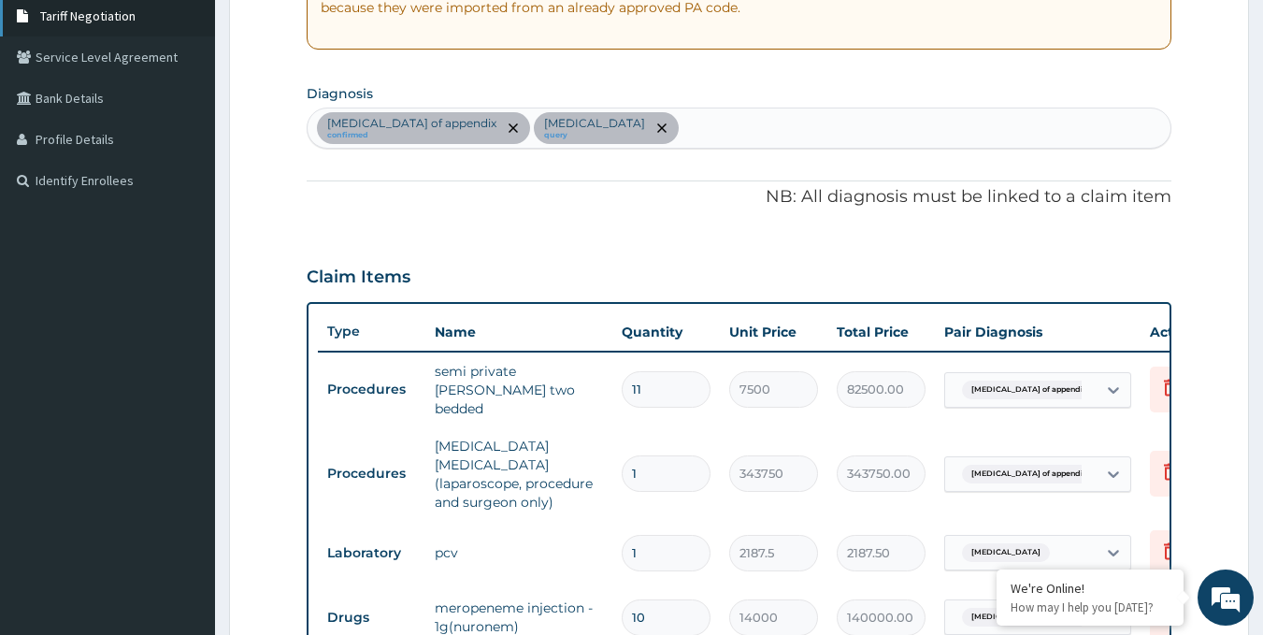
type input "9"
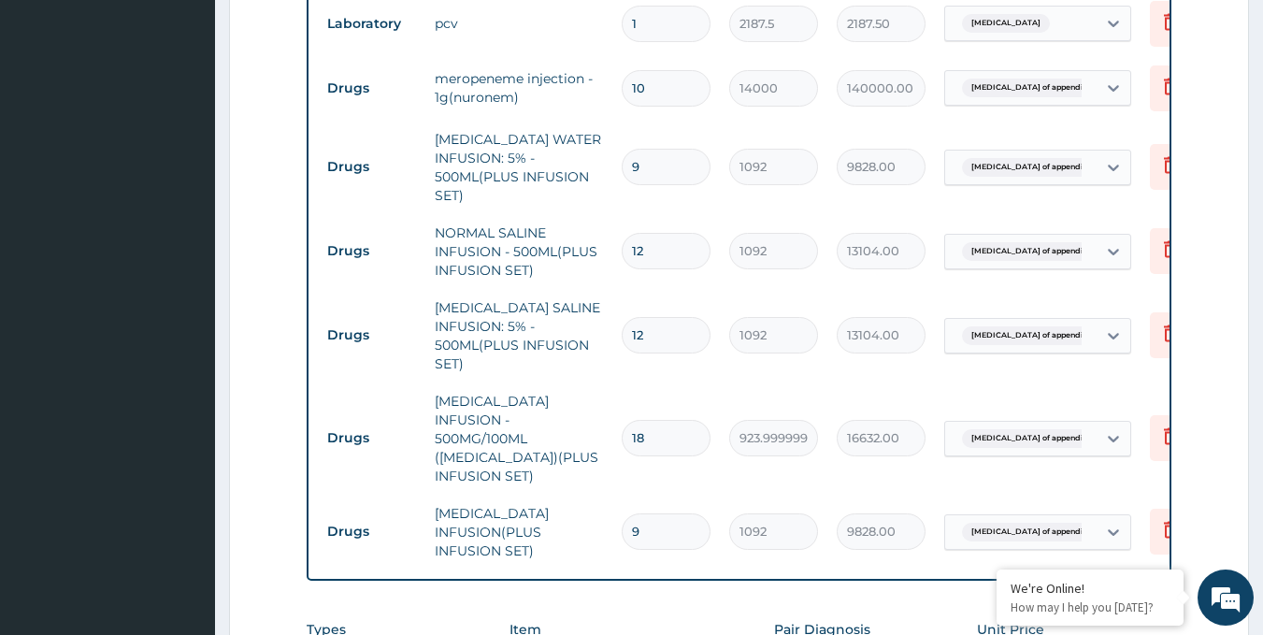
scroll to position [955, 0]
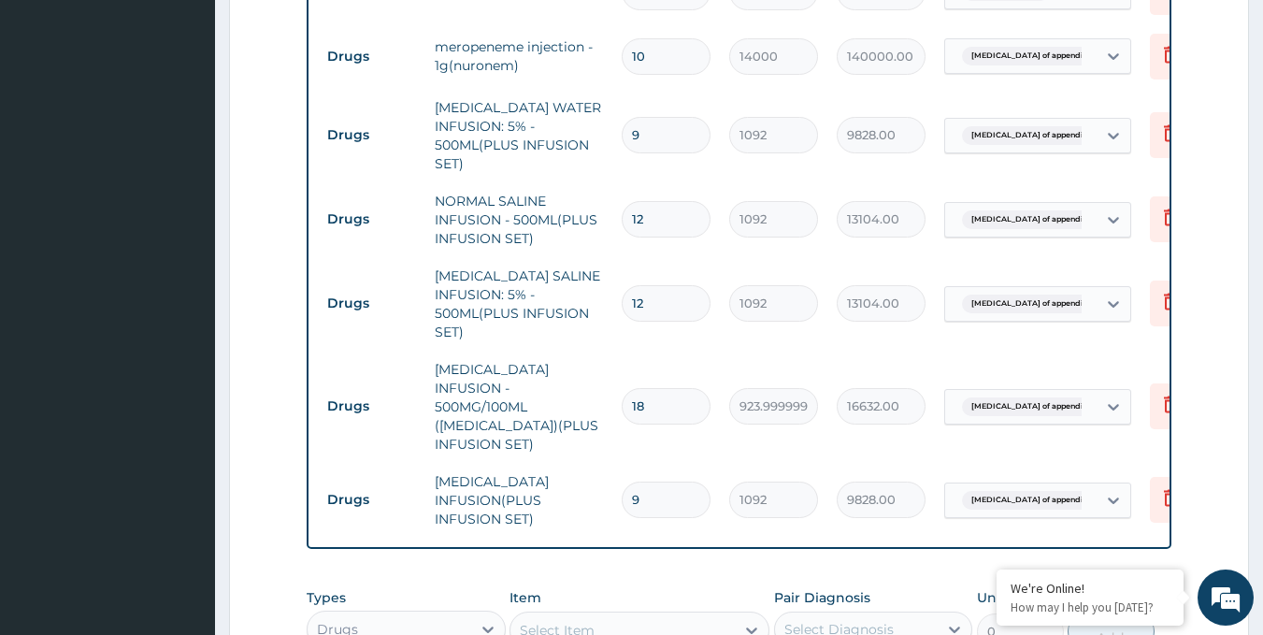
click at [645, 390] on input "18" at bounding box center [666, 406] width 89 height 36
type input "1"
type input "924.00"
type input "15"
type input "13860.00"
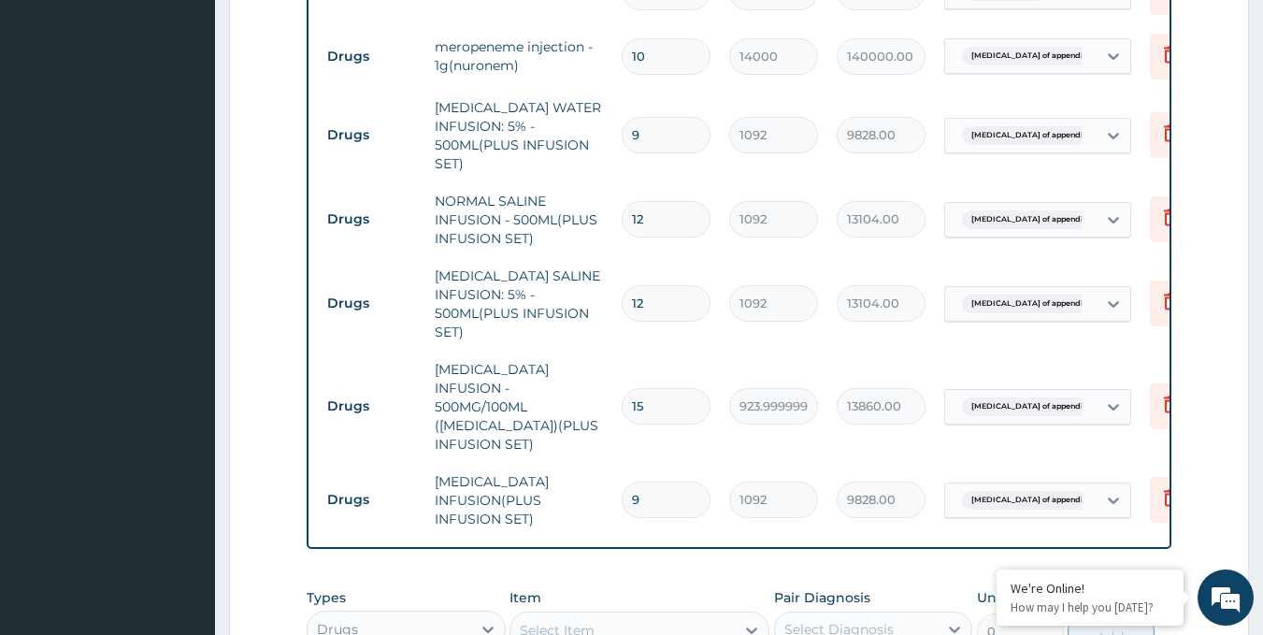
type input "15"
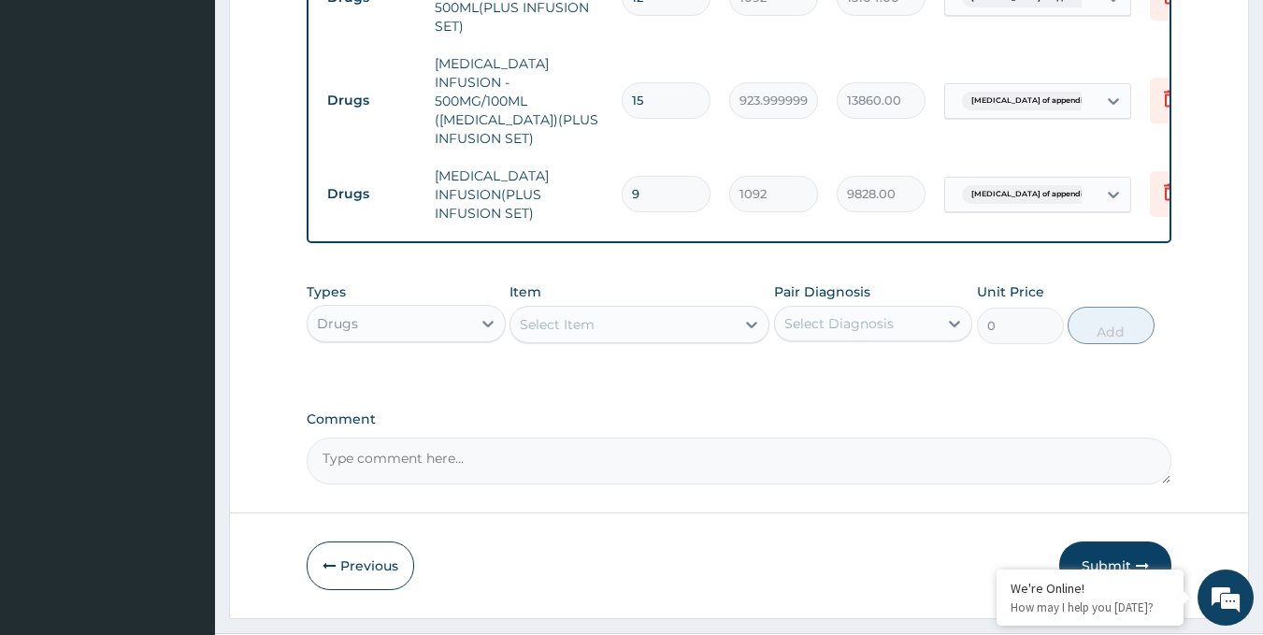
scroll to position [1291, 0]
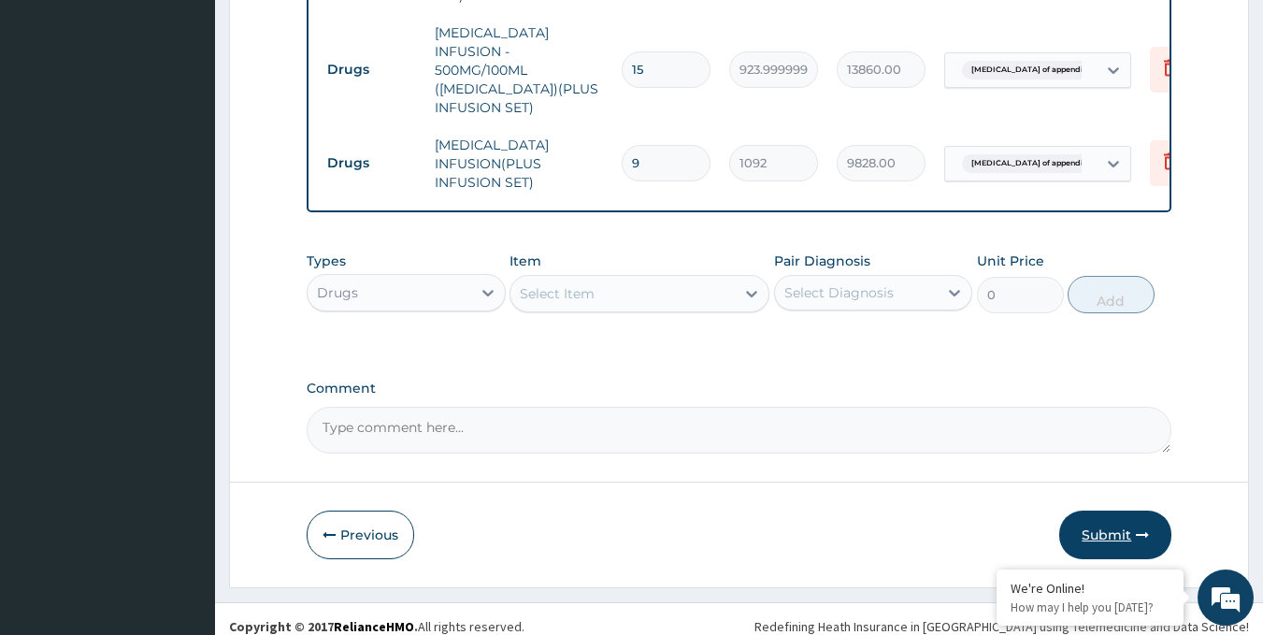
click at [1105, 522] on button "Submit" at bounding box center [1116, 535] width 112 height 49
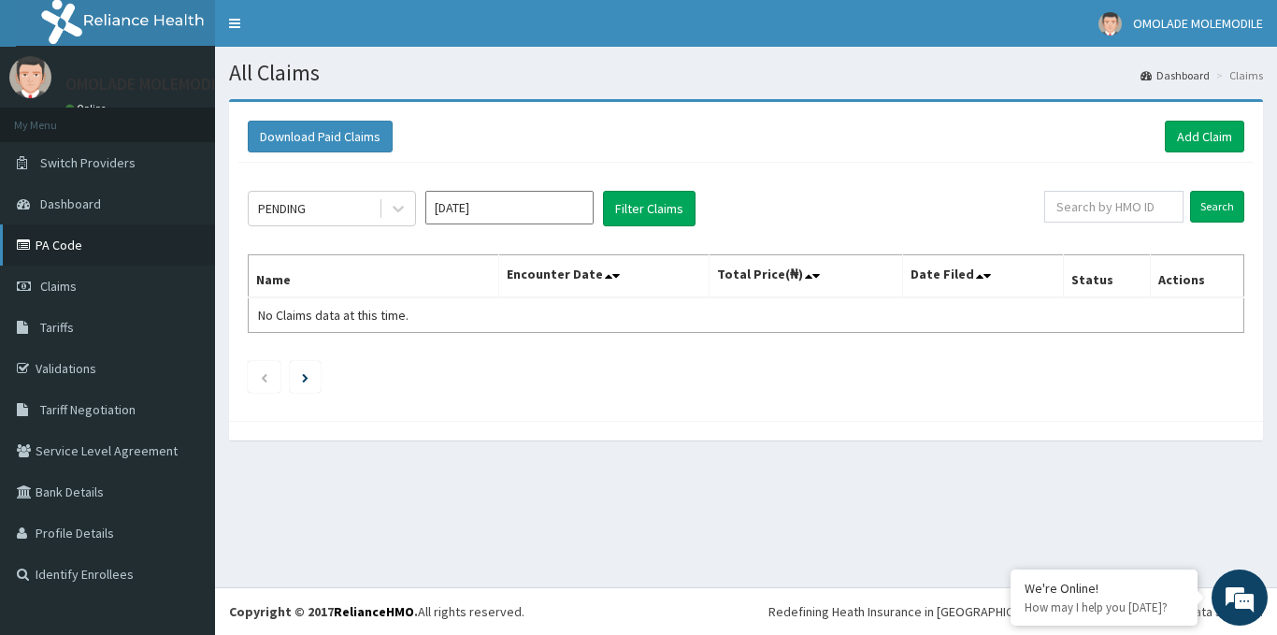
click at [50, 245] on link "PA Code" at bounding box center [107, 244] width 215 height 41
